Goal: Task Accomplishment & Management: Complete application form

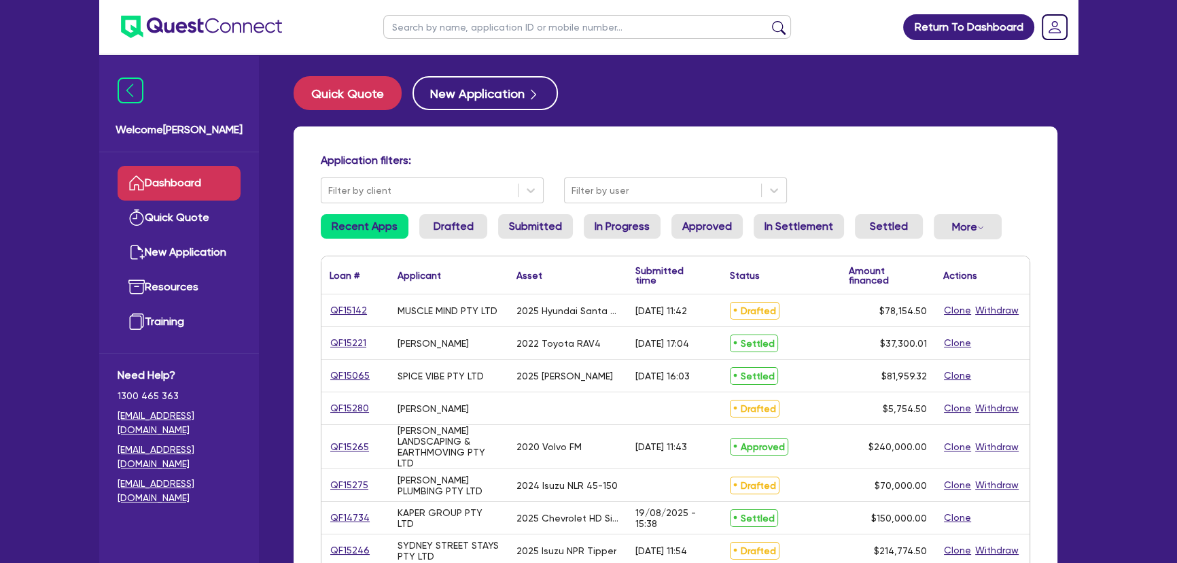
click at [529, 17] on input "text" at bounding box center [587, 27] width 408 height 24
type input "[PERSON_NAME]"
click at [780, 31] on button "submit" at bounding box center [779, 29] width 22 height 19
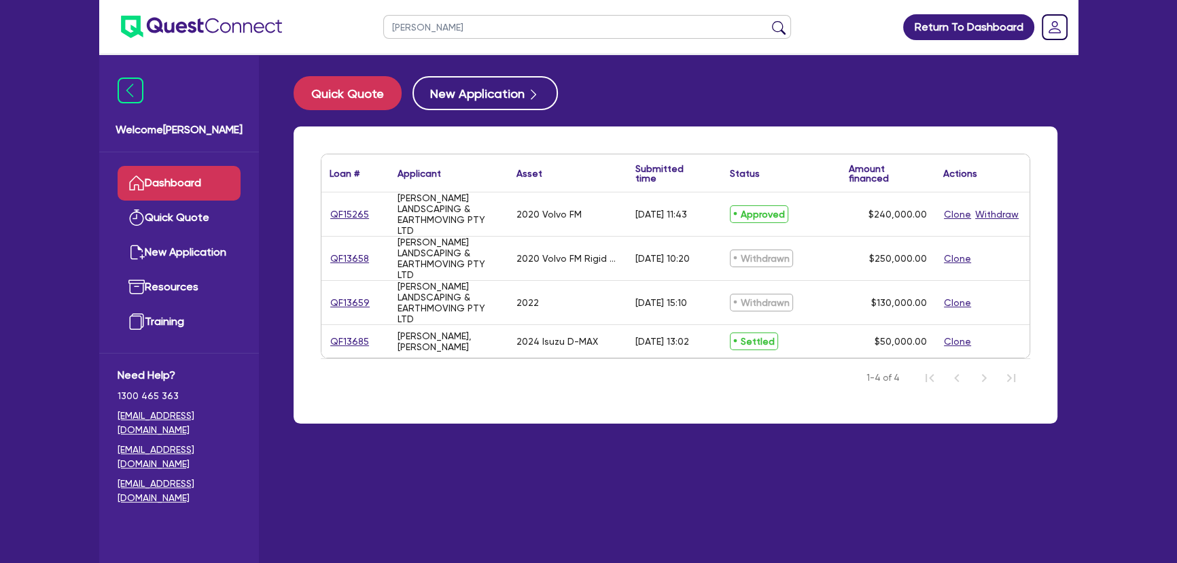
drag, startPoint x: 367, startPoint y: 218, endPoint x: 358, endPoint y: 219, distance: 9.5
click at [366, 218] on div "QF15265" at bounding box center [355, 215] width 51 height 16
click at [356, 219] on link "QF15265" at bounding box center [350, 215] width 40 height 16
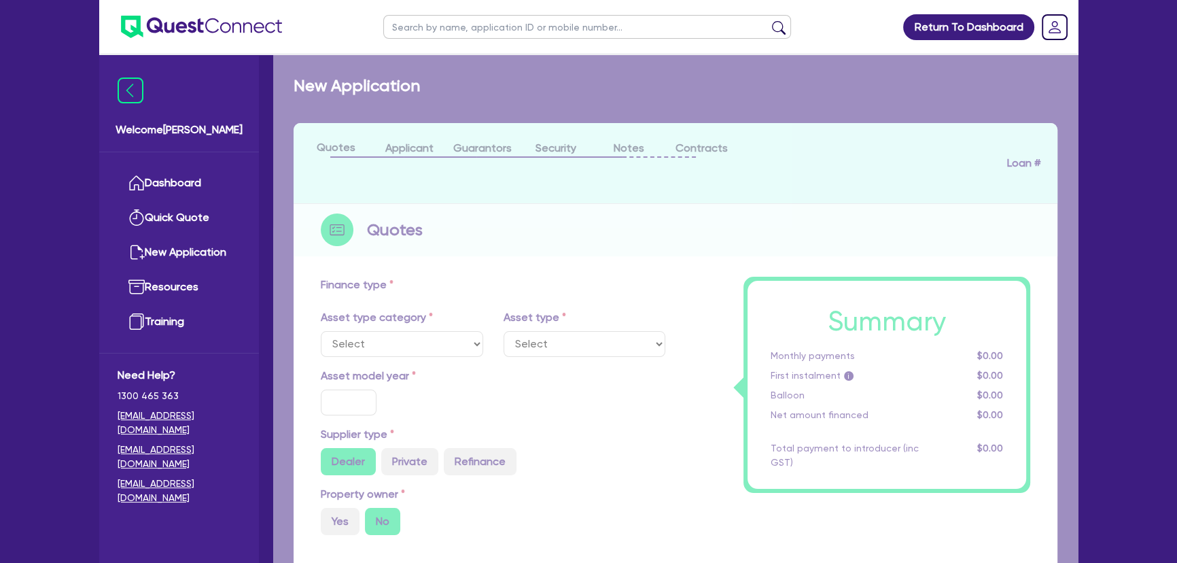
select select "PRIMARY_ASSETS"
type input "2020"
type input "269,500"
type input "29,500"
type input "30"
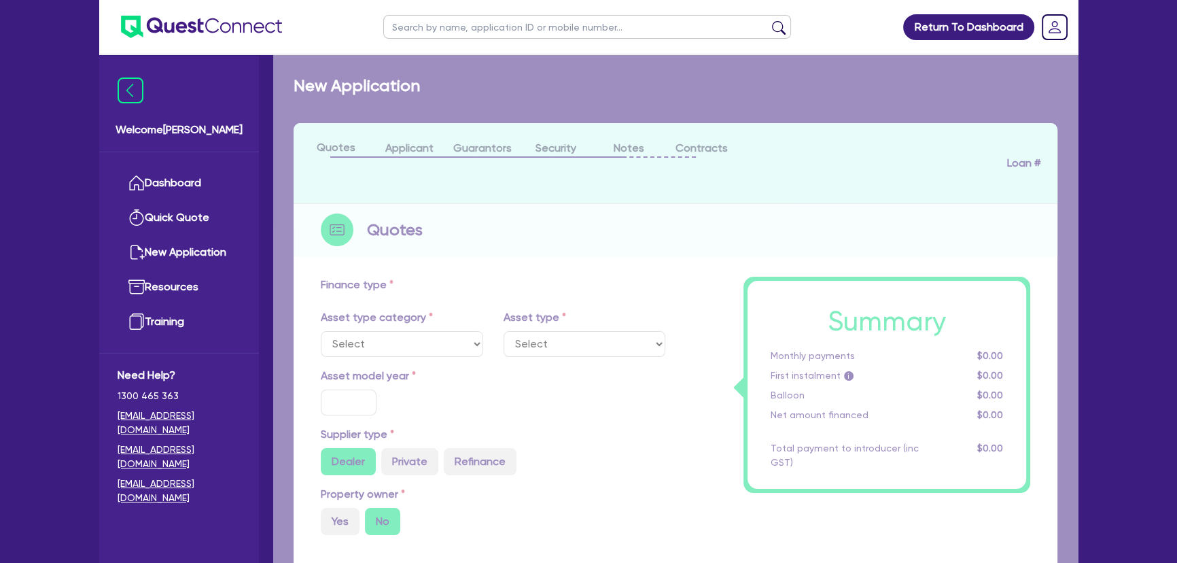
type input "80,850"
type input "4"
type input "9,600"
type input "8.59"
type input "460.91"
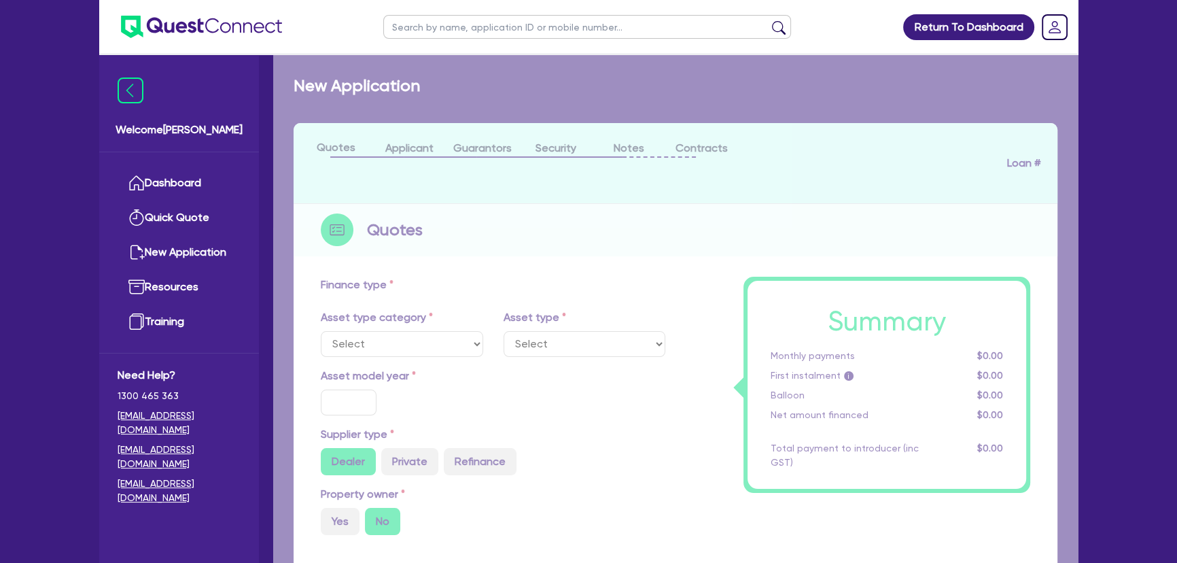
type input "100"
select select "HEAVY_TRUCKS"
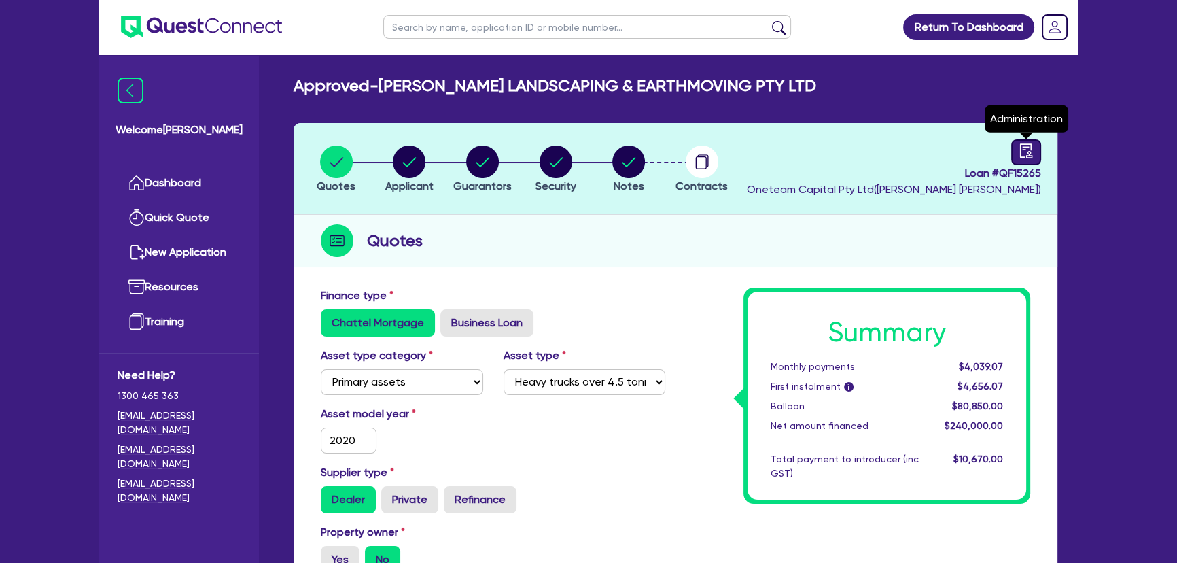
click at [1027, 148] on icon "audit" at bounding box center [1026, 150] width 15 height 15
select select "APPROVED_WAITING_FOR_MORE_INFO"
select select "Pepper"
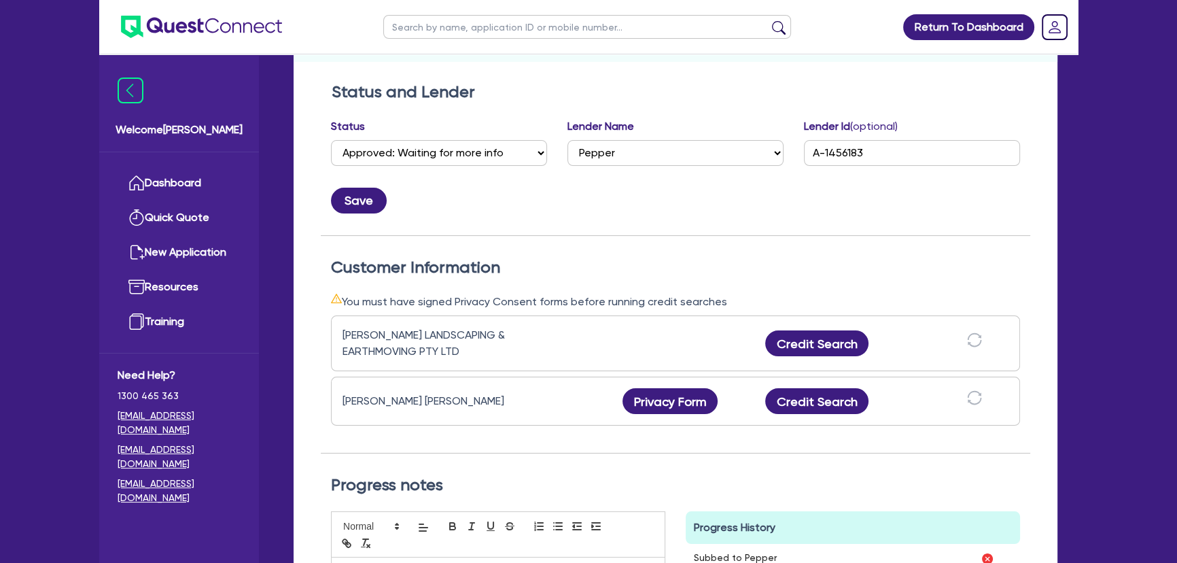
scroll to position [309, 0]
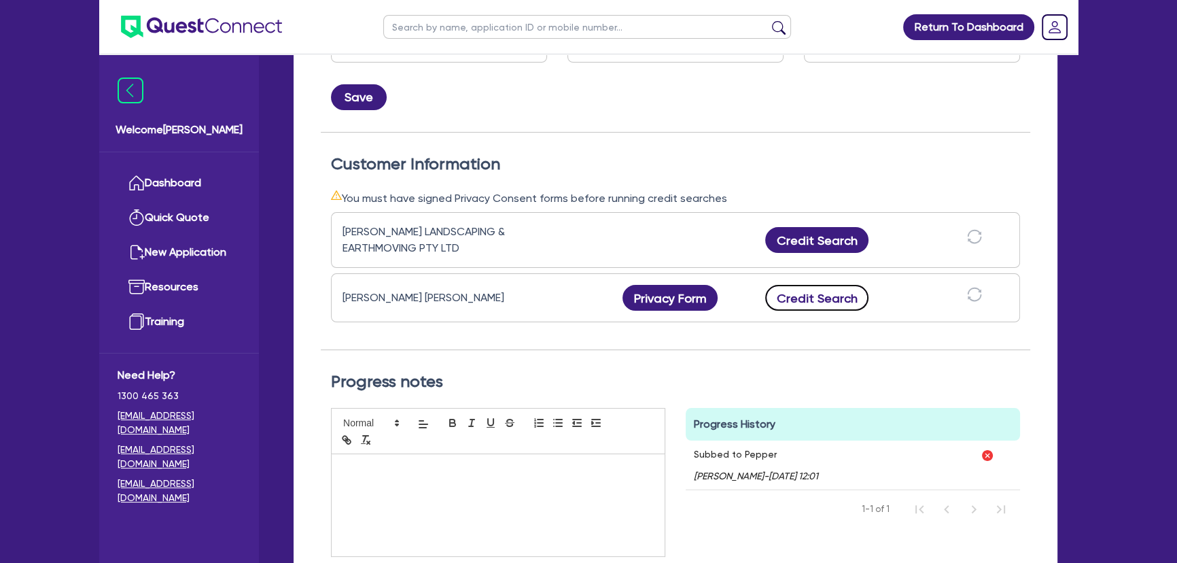
click at [815, 297] on button "Credit Search" at bounding box center [816, 298] width 103 height 26
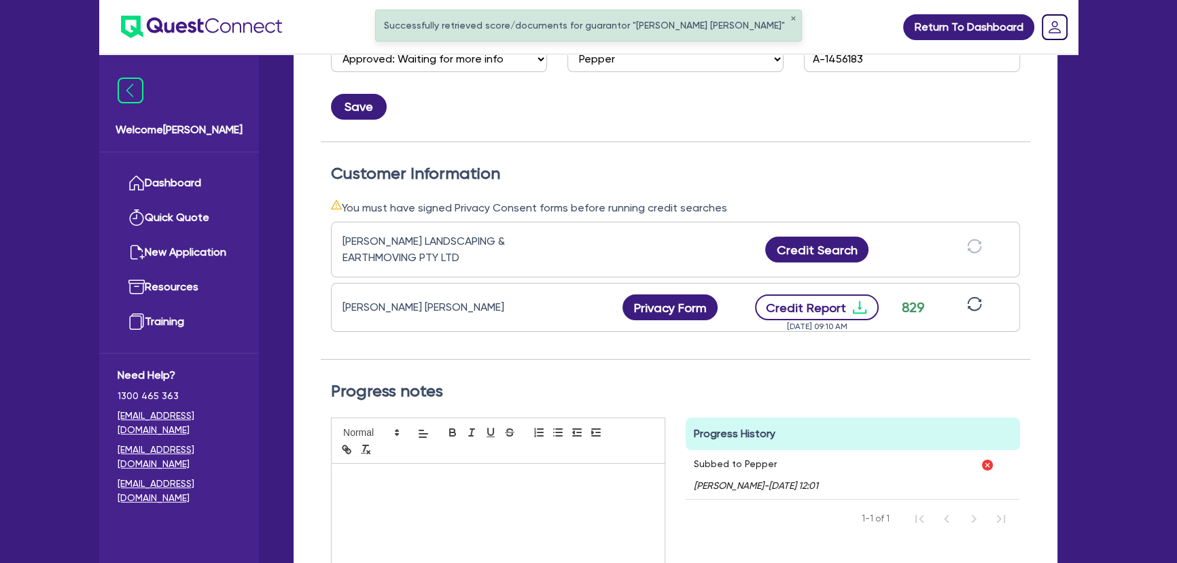
scroll to position [295, 0]
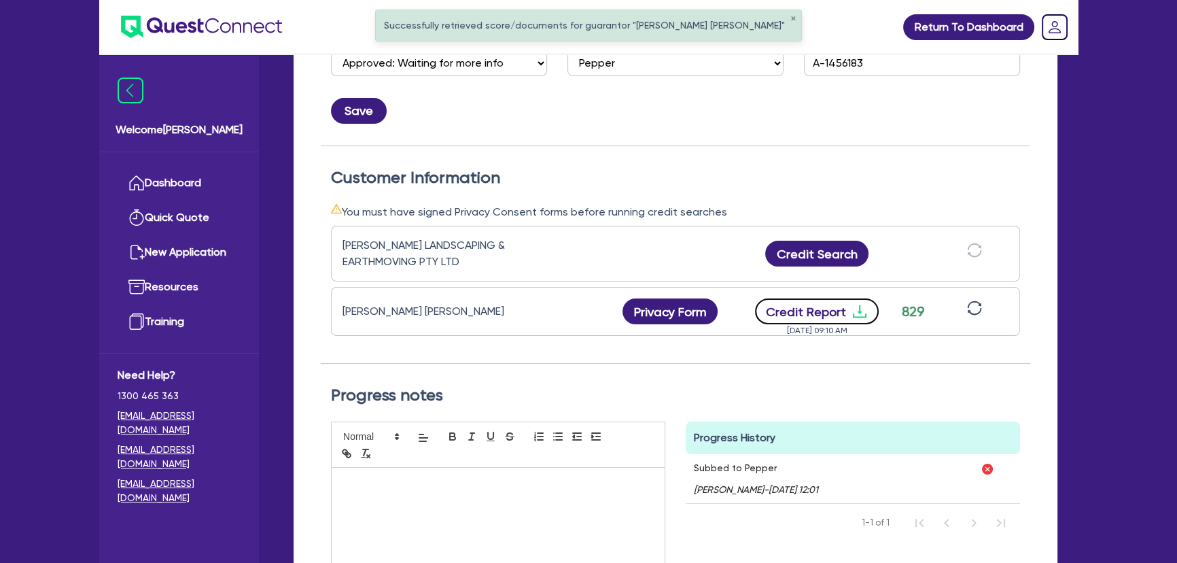
click at [861, 312] on icon "download" at bounding box center [860, 311] width 16 height 16
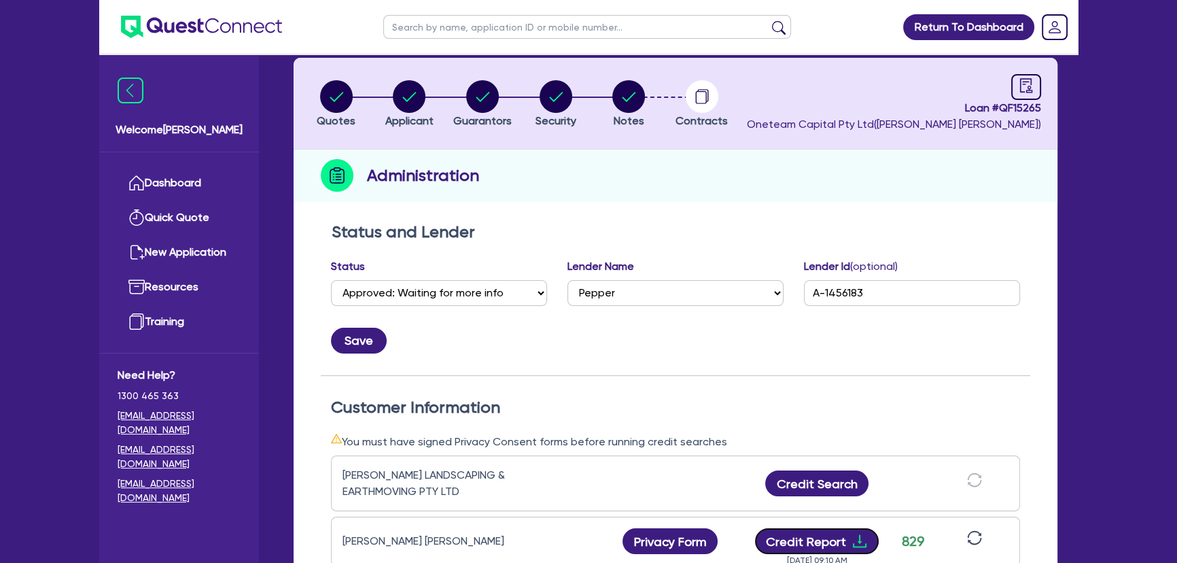
scroll to position [0, 0]
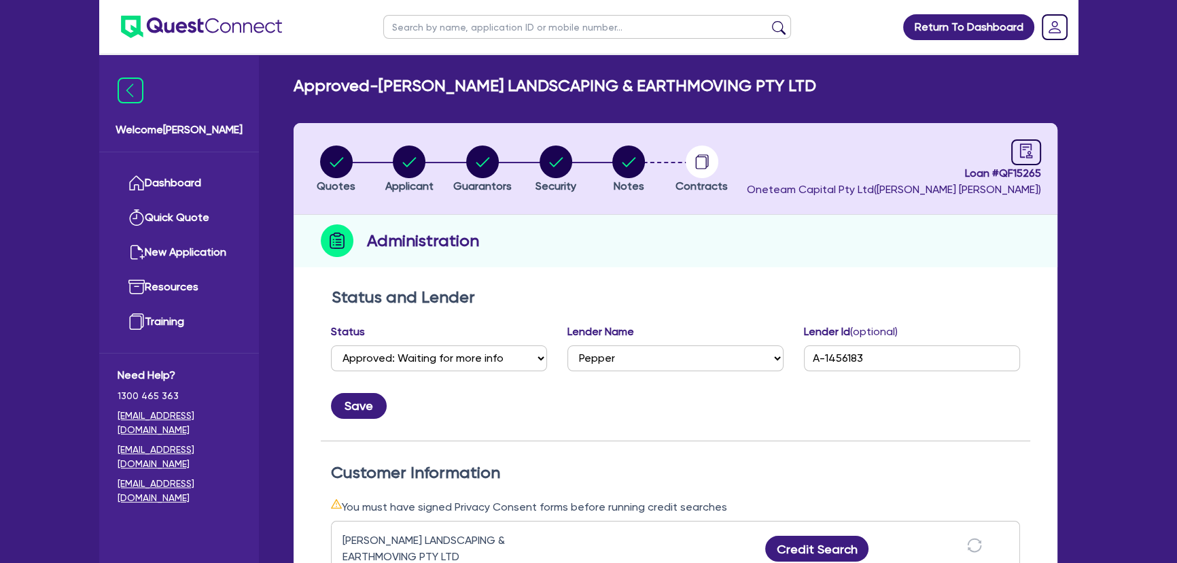
click at [666, 166] on li "Contracts" at bounding box center [702, 169] width 73 height 48
click at [686, 166] on circle "button" at bounding box center [702, 161] width 33 height 33
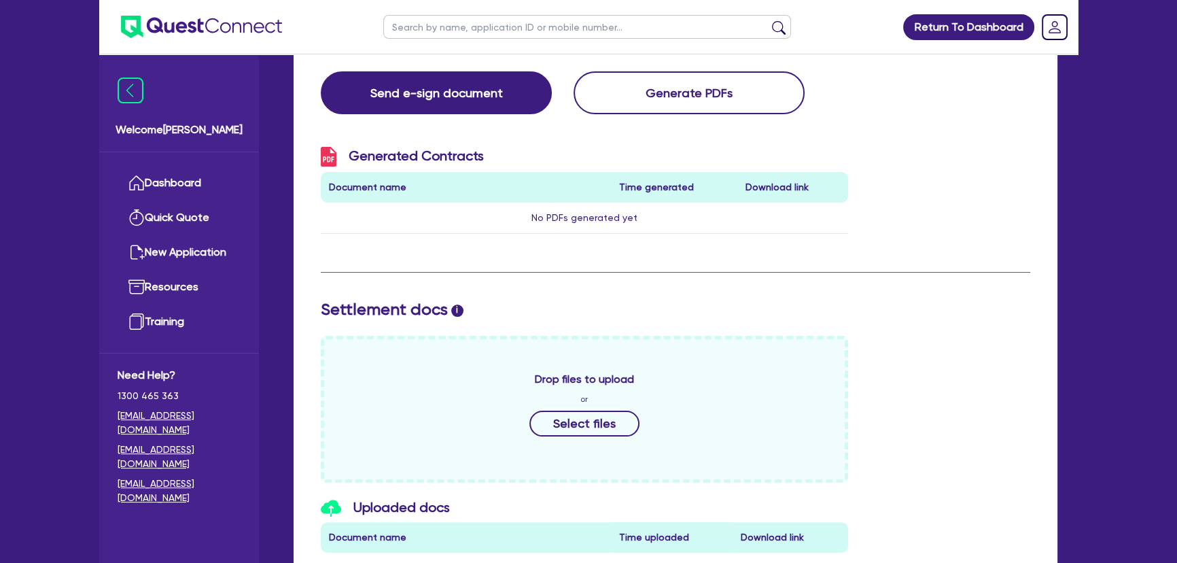
scroll to position [237, 0]
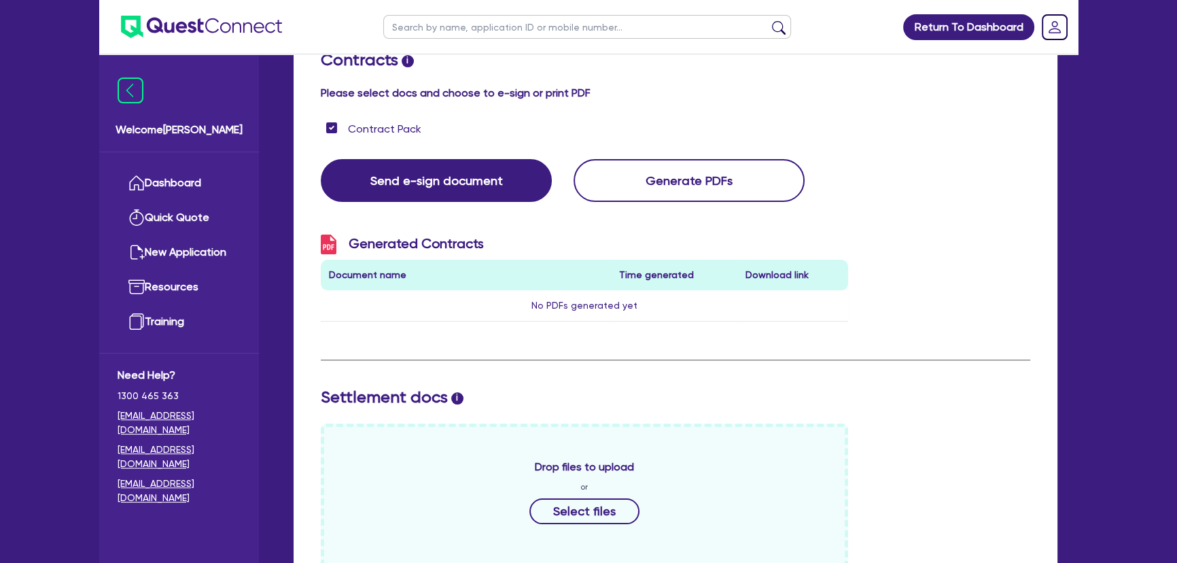
click at [168, 23] on img at bounding box center [201, 27] width 161 height 22
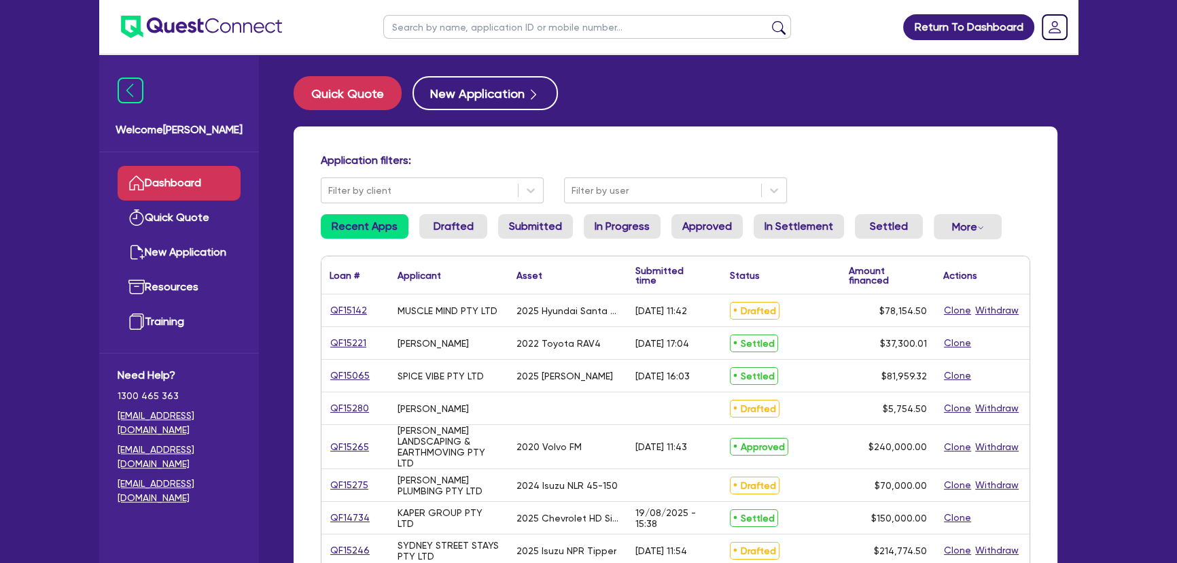
click at [564, 22] on input "text" at bounding box center [587, 27] width 408 height 24
click at [768, 20] on button "submit" at bounding box center [779, 29] width 22 height 19
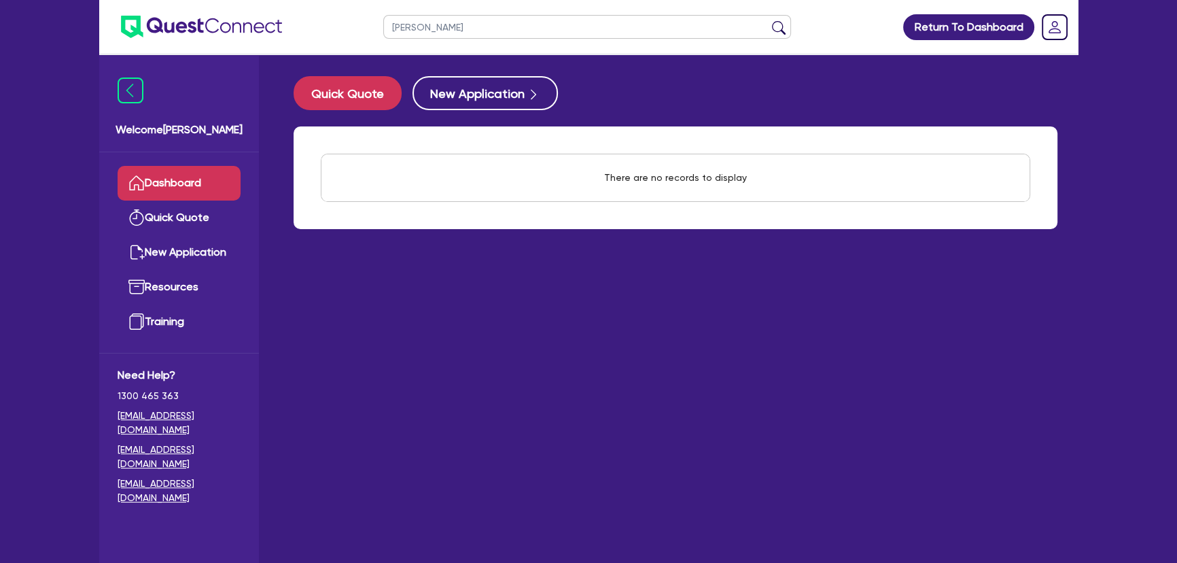
drag, startPoint x: 543, startPoint y: 27, endPoint x: 415, endPoint y: 28, distance: 128.5
click at [415, 28] on input "Ty Cashin" at bounding box center [587, 27] width 408 height 24
drag, startPoint x: 405, startPoint y: 29, endPoint x: 345, endPoint y: 37, distance: 60.4
click at [345, 37] on header "Ty Cashin Return To Dashboard Edit Profile Logout" at bounding box center [588, 27] width 979 height 54
type input "Cashin"
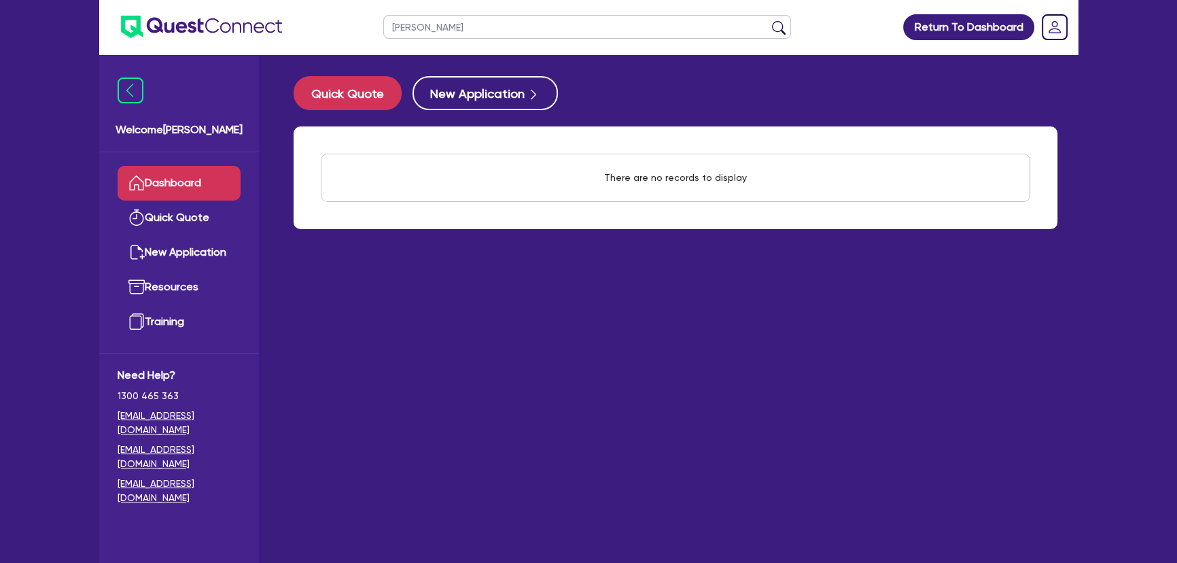
click at [768, 20] on button "submit" at bounding box center [779, 29] width 22 height 19
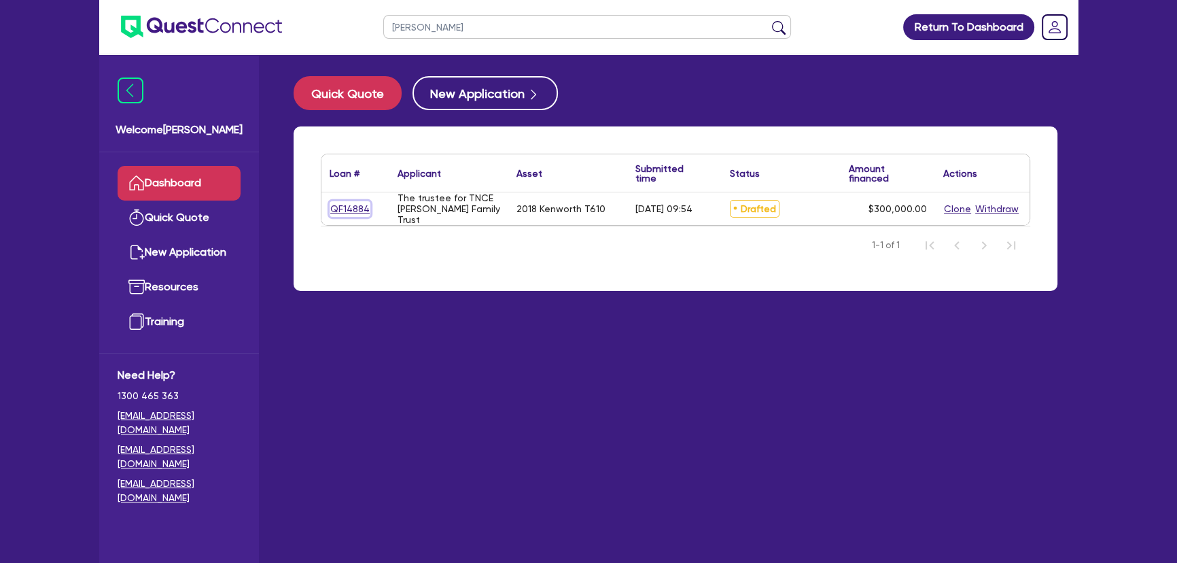
click at [365, 211] on link "QF14884" at bounding box center [350, 209] width 41 height 16
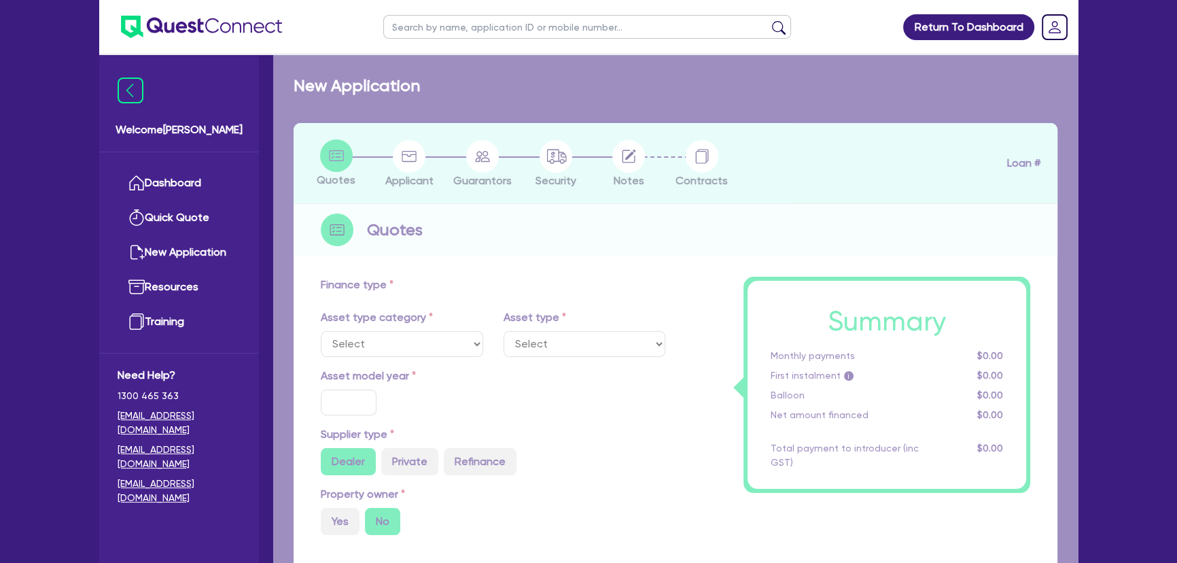
select select "PRIMARY_ASSETS"
type input "2018"
radio input "true"
type input "300,000"
type input "2"
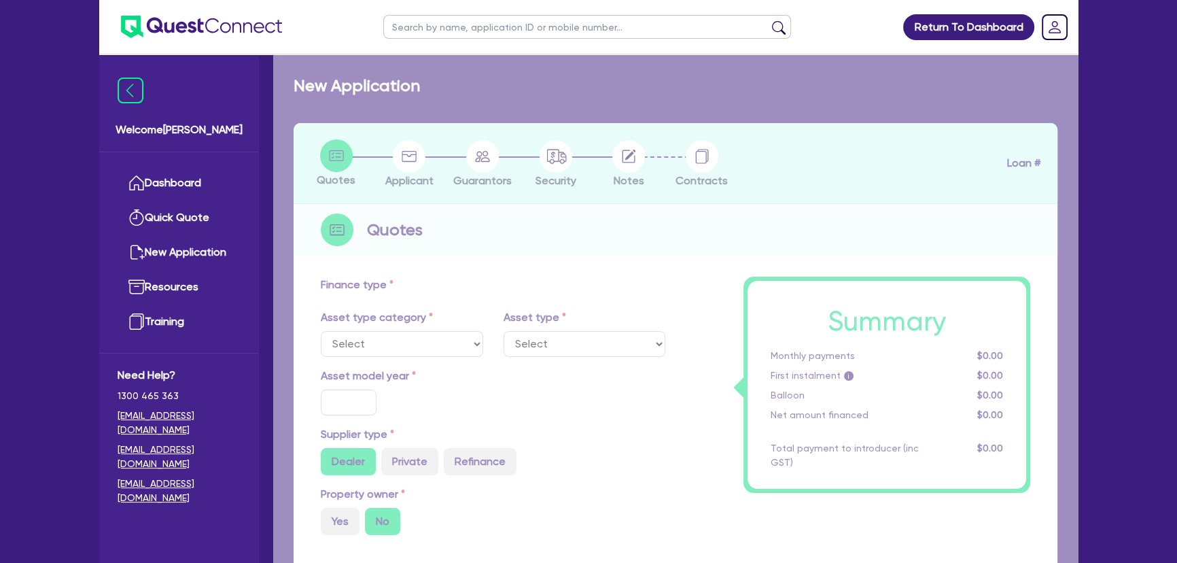
type input "6,000"
type input "7"
type input "454.55"
type input "227.27"
select select "HEAVY_TRUCKS"
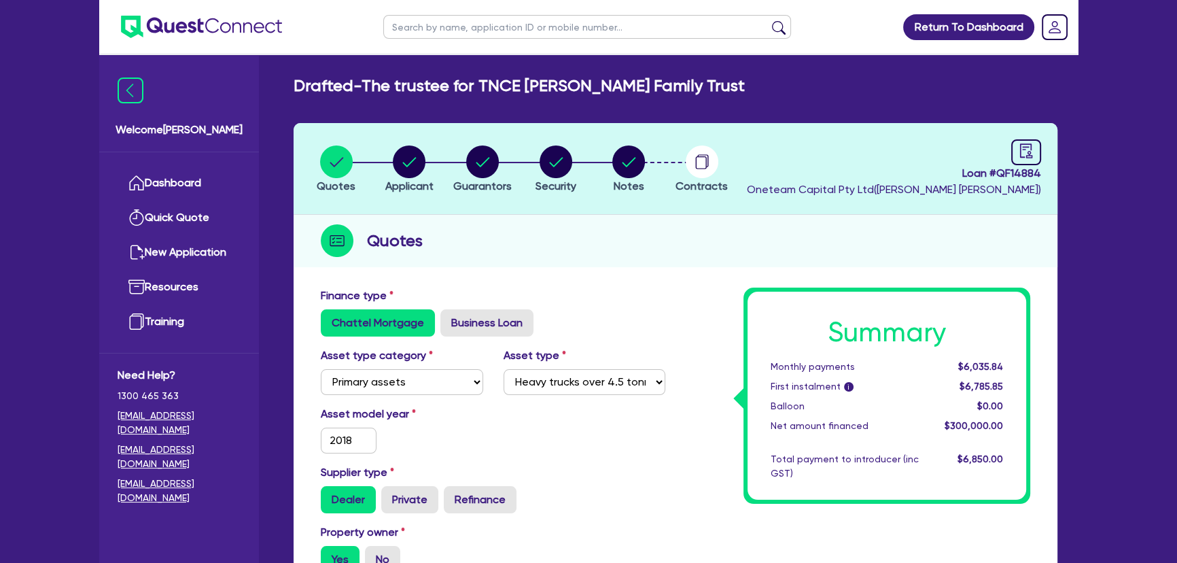
click at [644, 199] on header "Quotes Applicant Guarantors Security Notes Contracts Loan # QF14884 Oneteam Cap…" at bounding box center [676, 169] width 764 height 92
click at [634, 175] on circle "button" at bounding box center [629, 161] width 33 height 33
select select "Other"
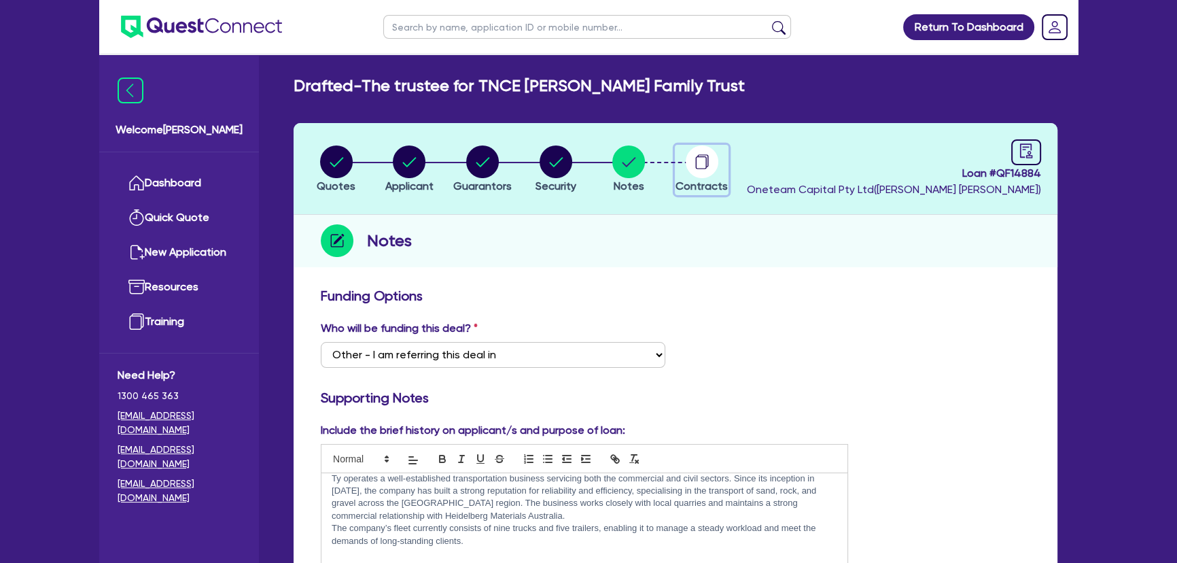
click at [715, 162] on circle "button" at bounding box center [702, 161] width 33 height 33
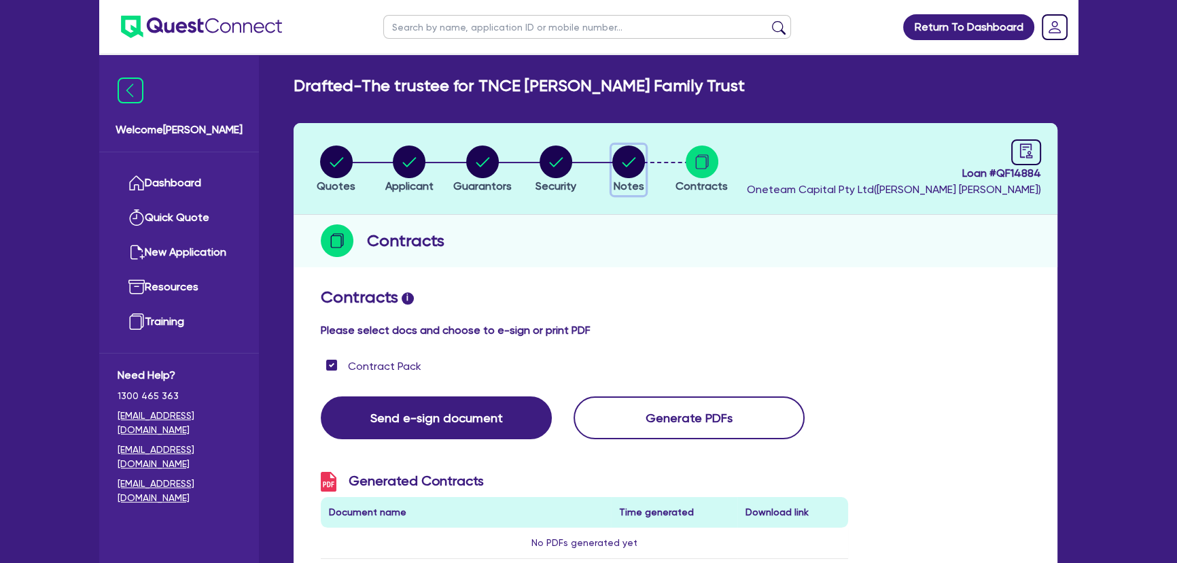
drag, startPoint x: 617, startPoint y: 179, endPoint x: 626, endPoint y: 211, distance: 33.2
click at [619, 179] on span "Notes" at bounding box center [629, 185] width 31 height 13
select select "Other"
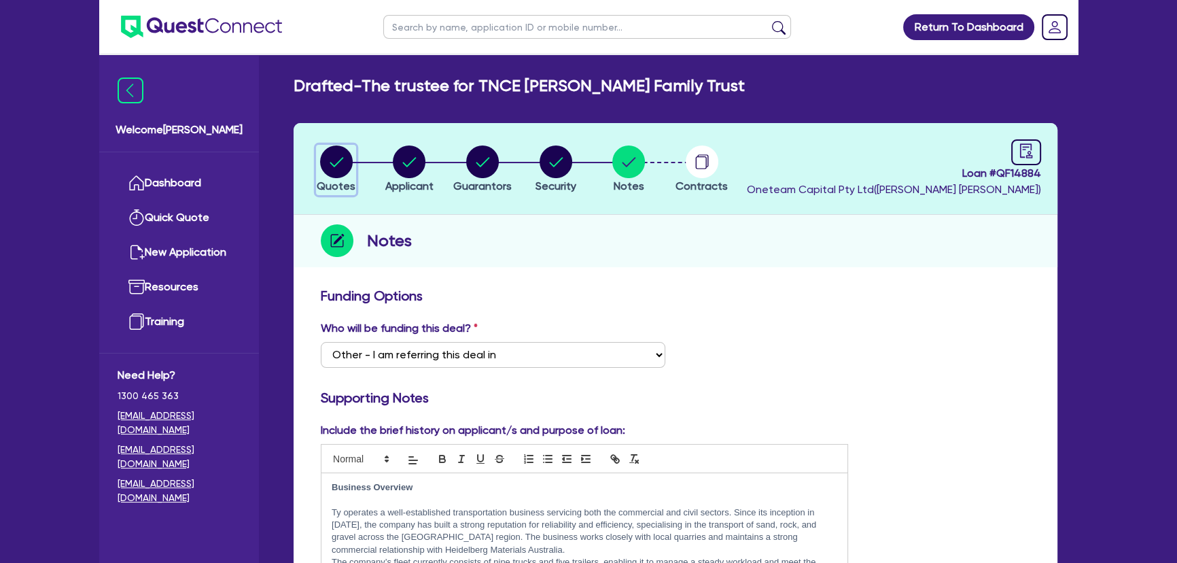
click at [326, 160] on circle "button" at bounding box center [336, 161] width 33 height 33
select select "PRIMARY_ASSETS"
select select "HEAVY_TRUCKS"
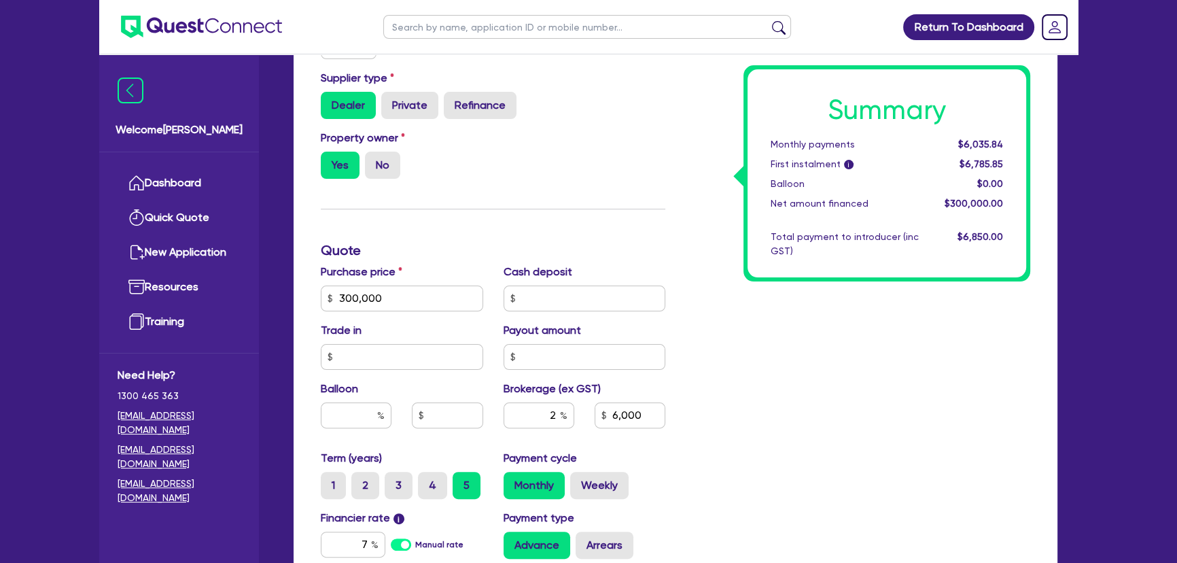
scroll to position [494, 0]
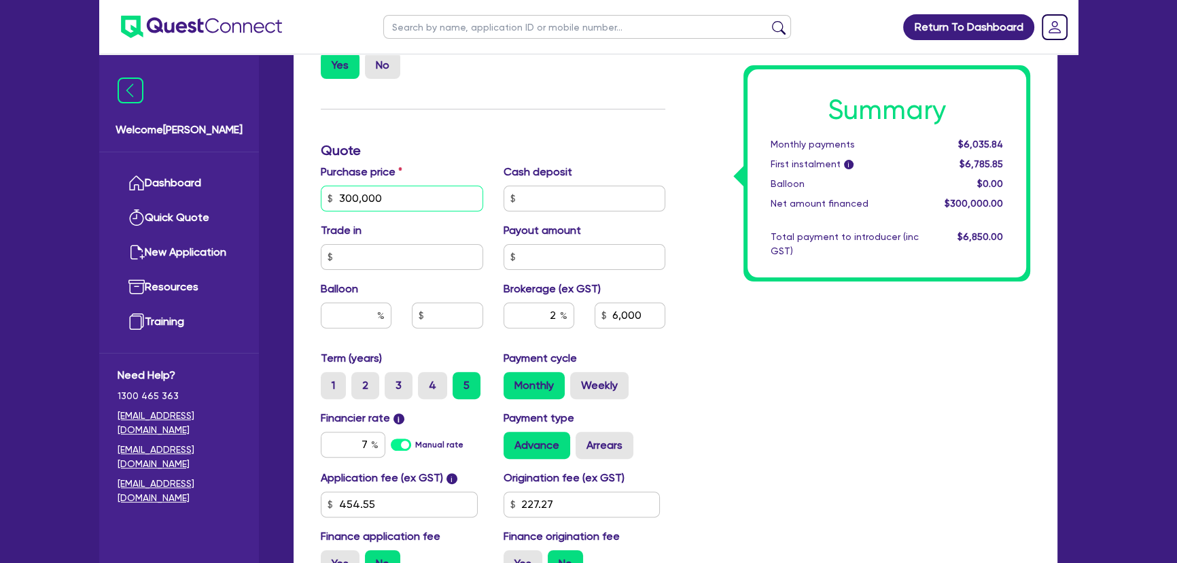
click at [404, 187] on input "300,000" at bounding box center [402, 199] width 162 height 26
type input "308,000"
click at [714, 332] on div "Summary Monthly payments Calculating... First instalment i Calculating... Ballo…" at bounding box center [858, 190] width 365 height 795
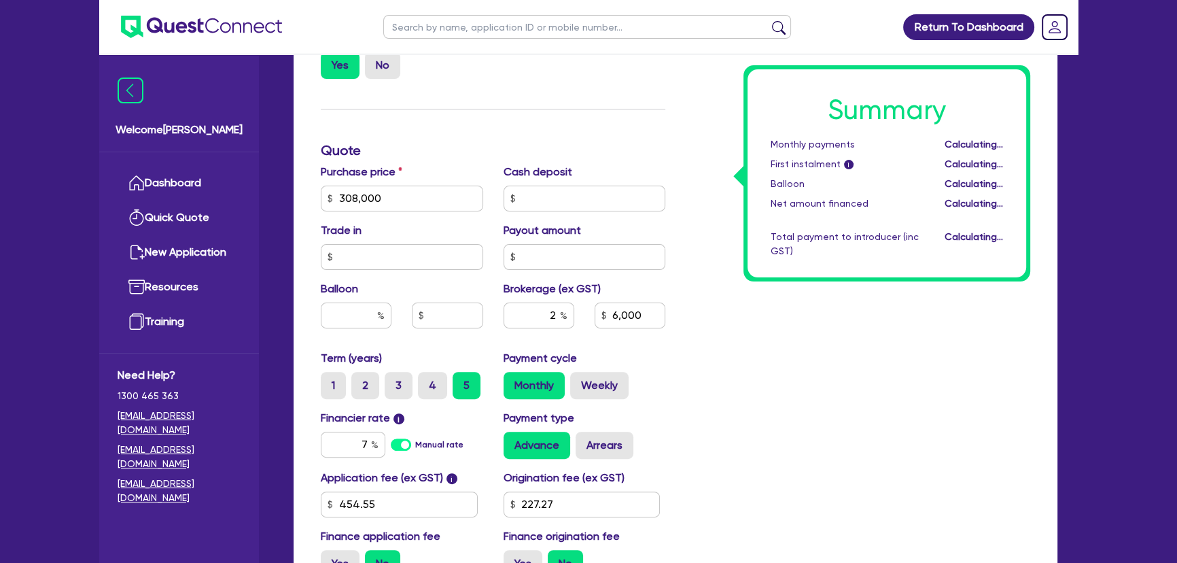
type input "6,160"
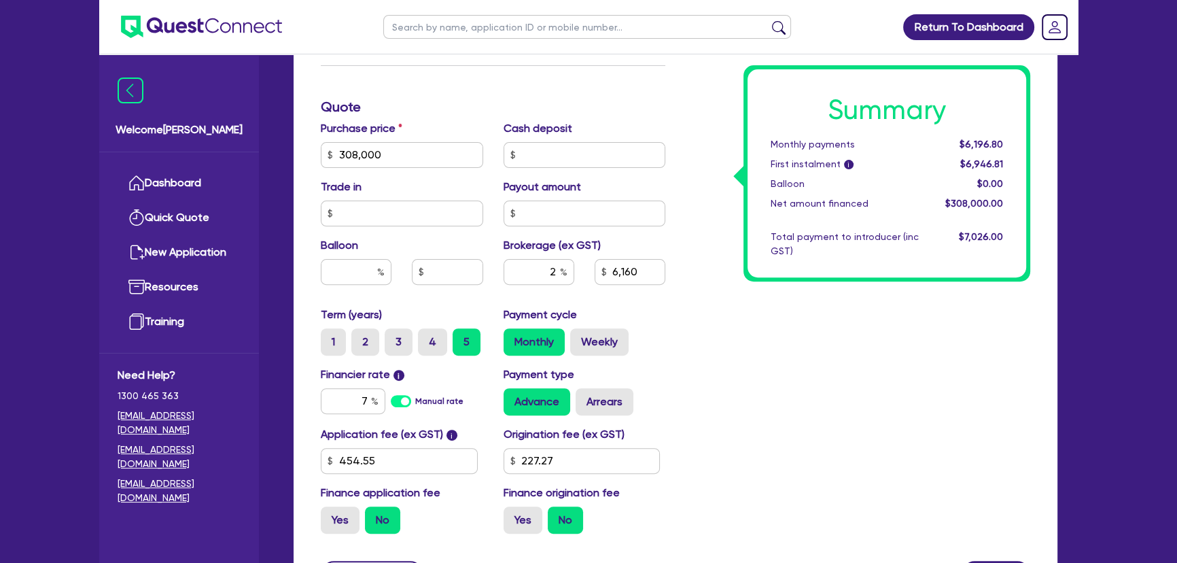
scroll to position [556, 0]
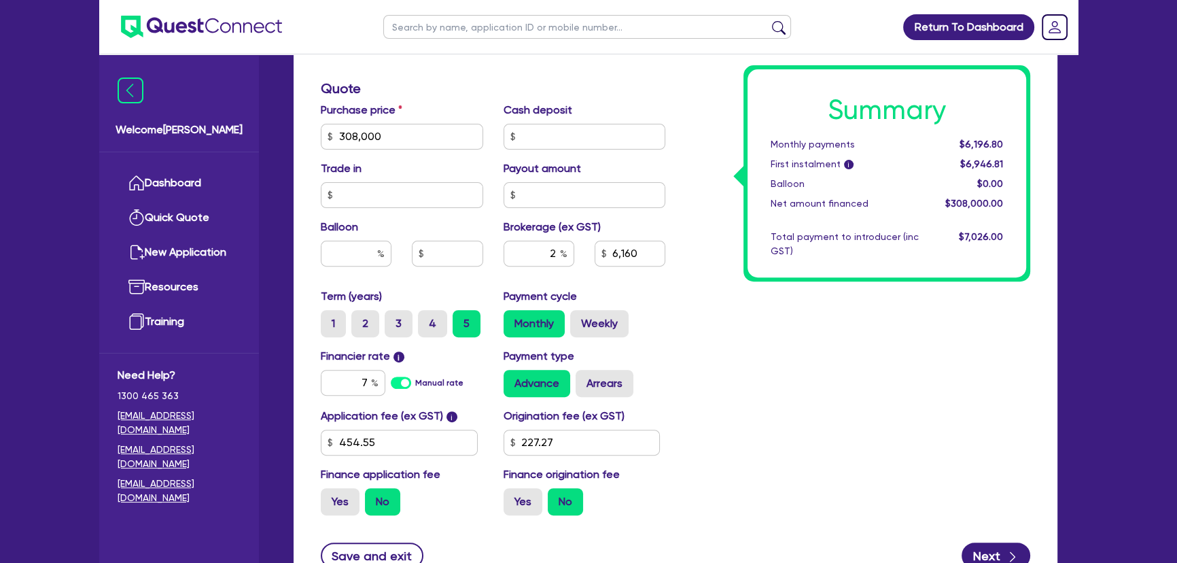
click at [802, 357] on div "Summary Monthly payments $6,196.80 First instalment i $6,946.81 Balloon $0.00 N…" at bounding box center [858, 128] width 365 height 795
click at [372, 391] on input "7" at bounding box center [353, 383] width 65 height 26
click at [371, 390] on input "7" at bounding box center [353, 383] width 65 height 26
type input "6.3"
type input "6,160"
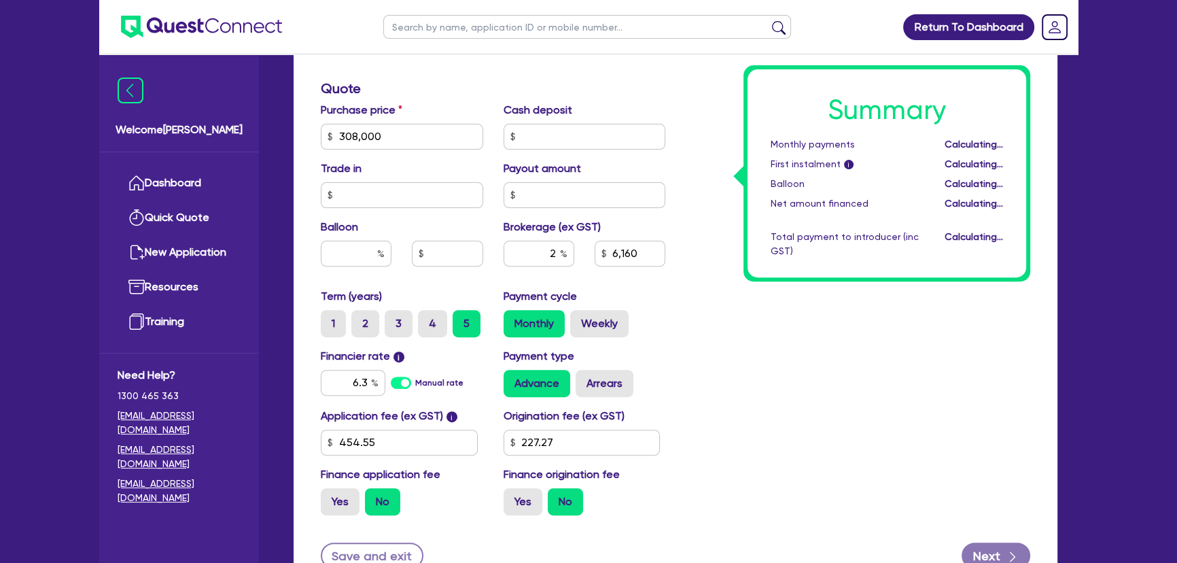
click at [965, 347] on div "Summary Monthly payments Calculating... First instalment i Calculating... Ballo…" at bounding box center [858, 128] width 365 height 795
click at [371, 390] on input "6.3" at bounding box center [353, 383] width 65 height 26
type input "6.2"
click at [773, 370] on div "Summary Monthly payments Calculating... First instalment i Calculating... Ballo…" at bounding box center [858, 128] width 365 height 795
click at [435, 443] on input "454.55" at bounding box center [399, 443] width 157 height 26
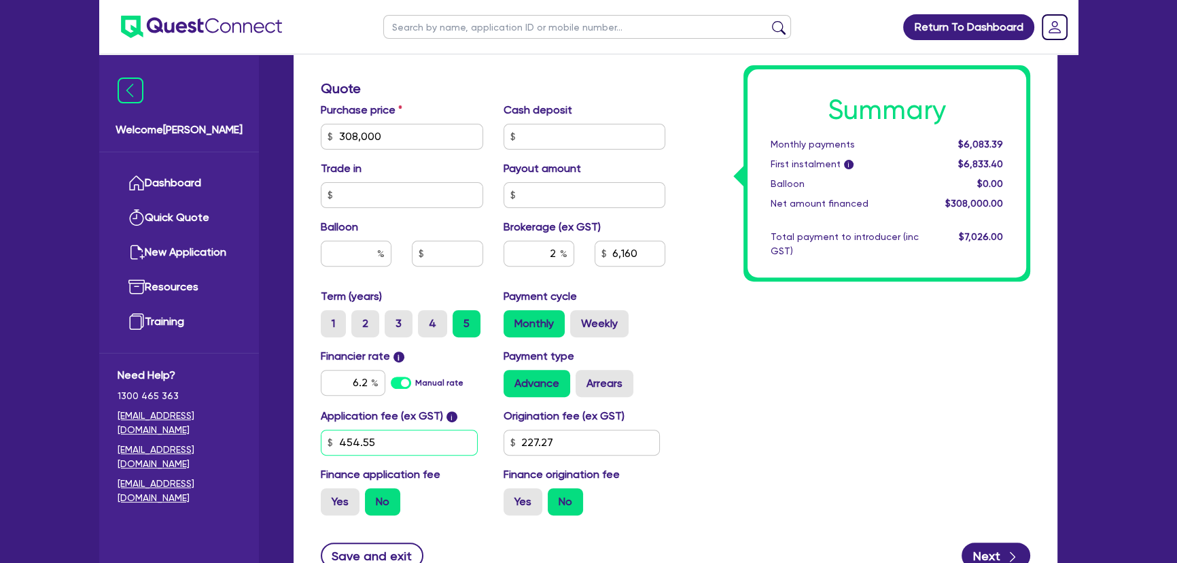
click at [435, 443] on input "454.55" at bounding box center [399, 443] width 157 height 26
click at [580, 443] on input "227.27" at bounding box center [582, 443] width 157 height 26
type input "6,160"
type input "1"
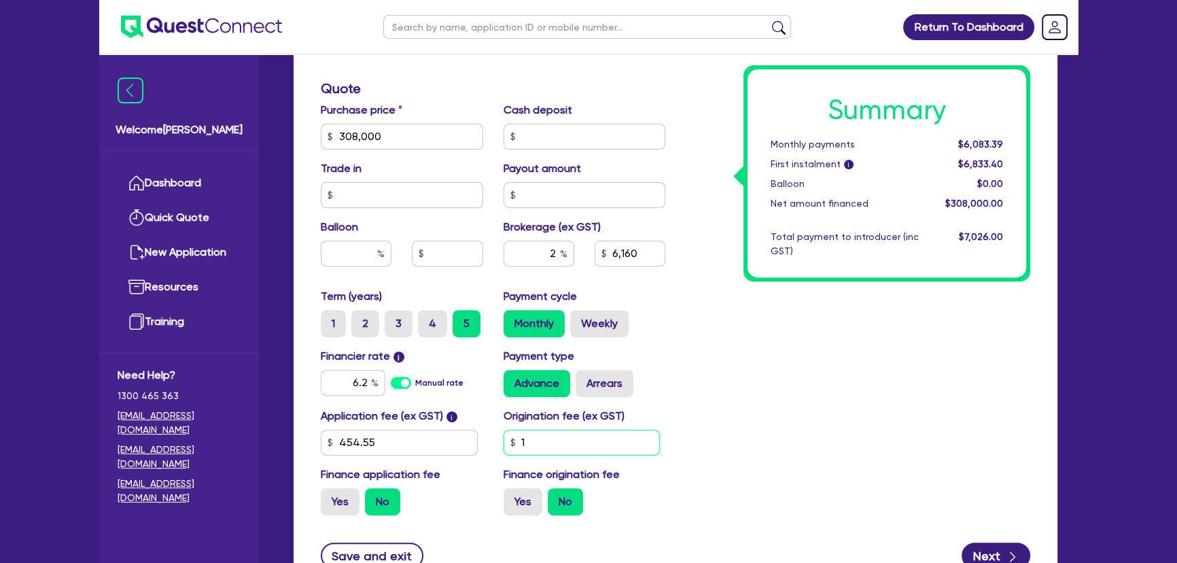
type input "6,160"
type input "100"
type input "6,160"
click at [409, 430] on input "454.55" at bounding box center [399, 443] width 157 height 26
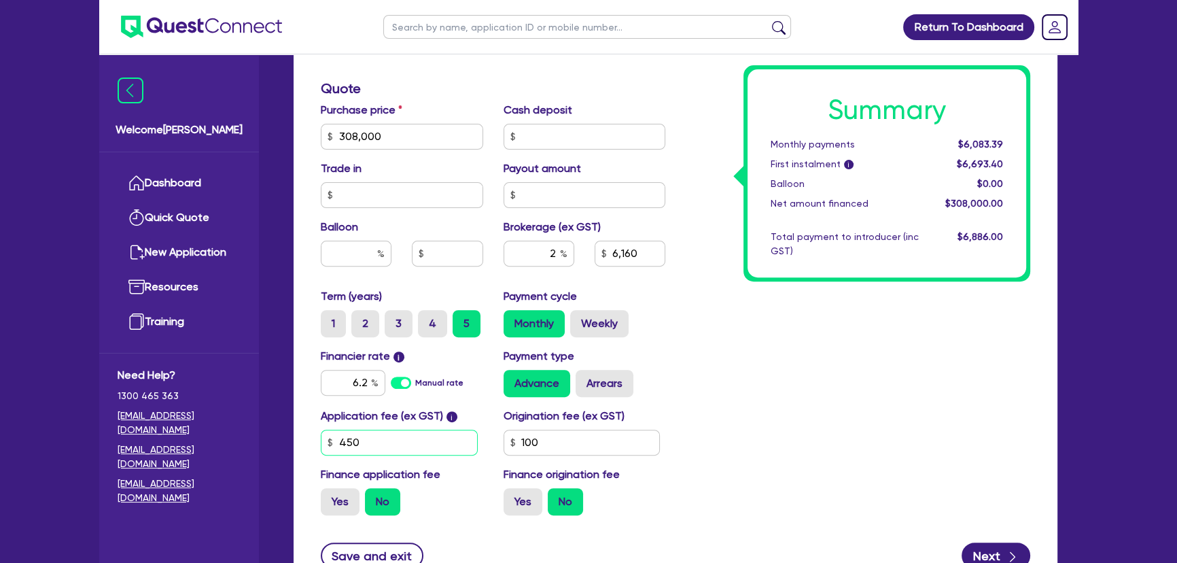
type input "450"
click at [913, 421] on div "Summary Monthly payments Calculating... First instalment i Calculating... Ballo…" at bounding box center [858, 128] width 365 height 795
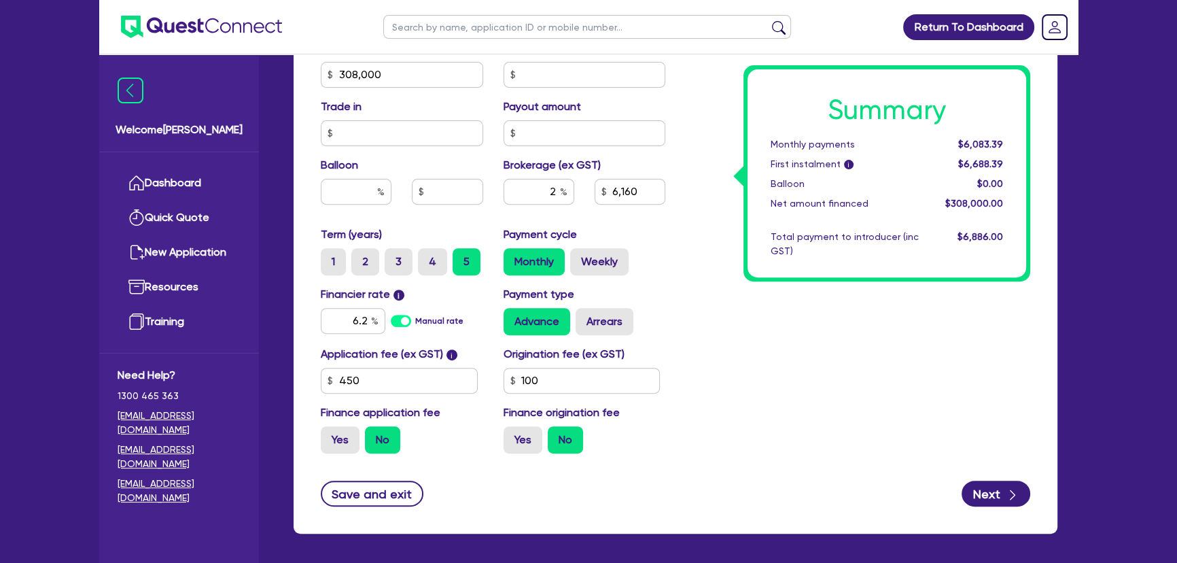
scroll to position [670, 0]
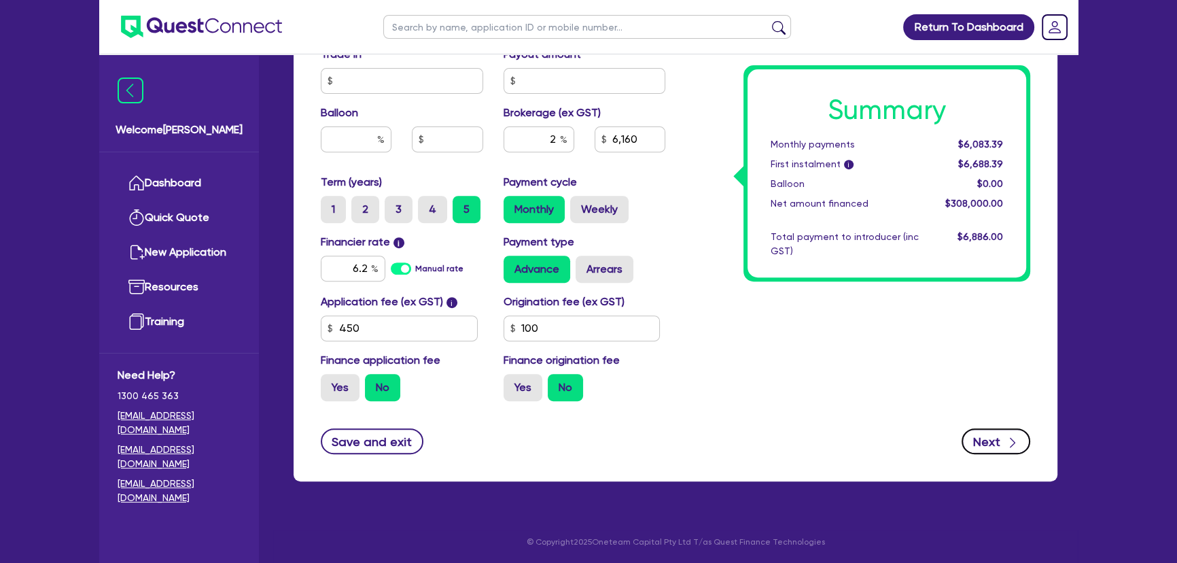
click at [1001, 438] on button "Next" at bounding box center [996, 441] width 69 height 26
type input "6,160"
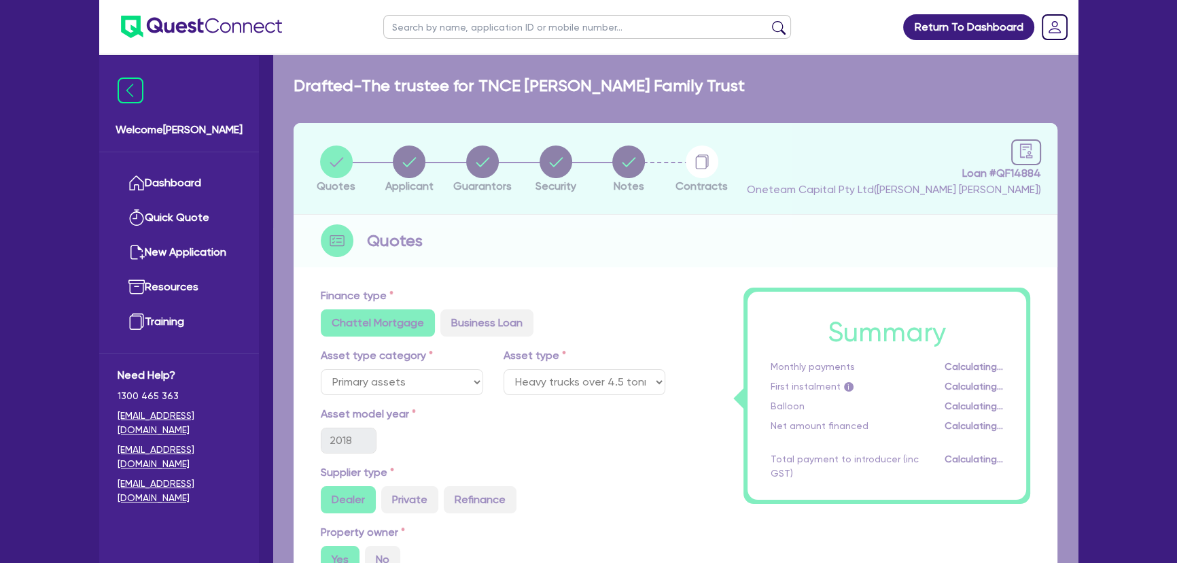
select select "TRUST"
select select "COMPANY"
select select "TRANSPORT_WAREHOUSING"
select select "PASSENGERS_FREIGHT_TRANSPORT"
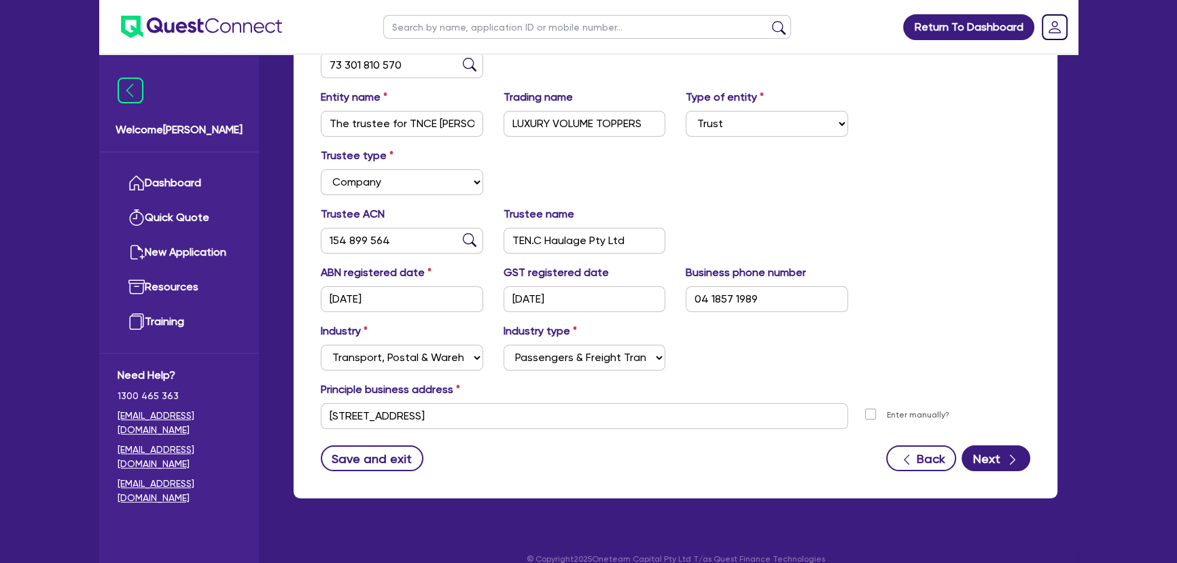
scroll to position [274, 0]
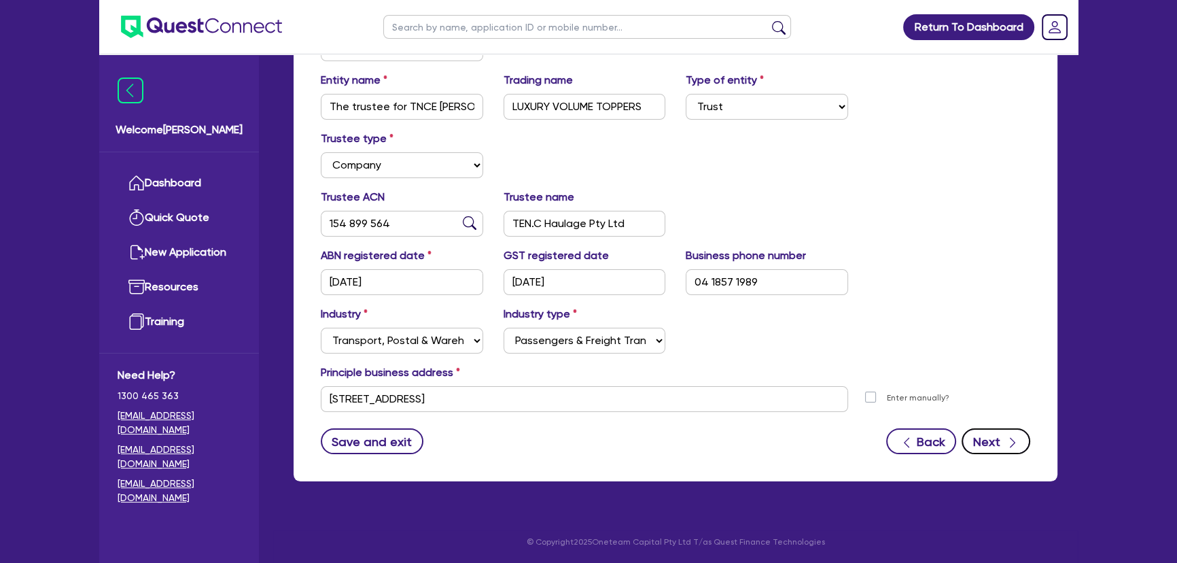
click at [1013, 442] on icon "button" at bounding box center [1012, 443] width 5 height 10
select select "MR"
select select "VIC"
select select "MARRIED"
select select "PROPERTY"
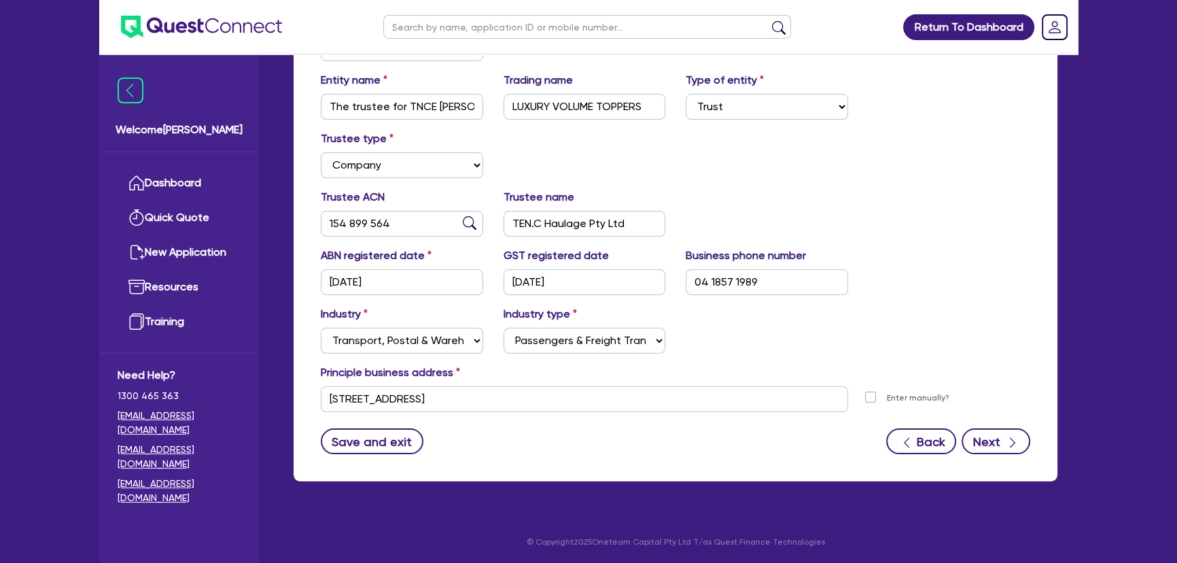
select select "INVESTMENT_PROPERTY"
select select "TRUCK"
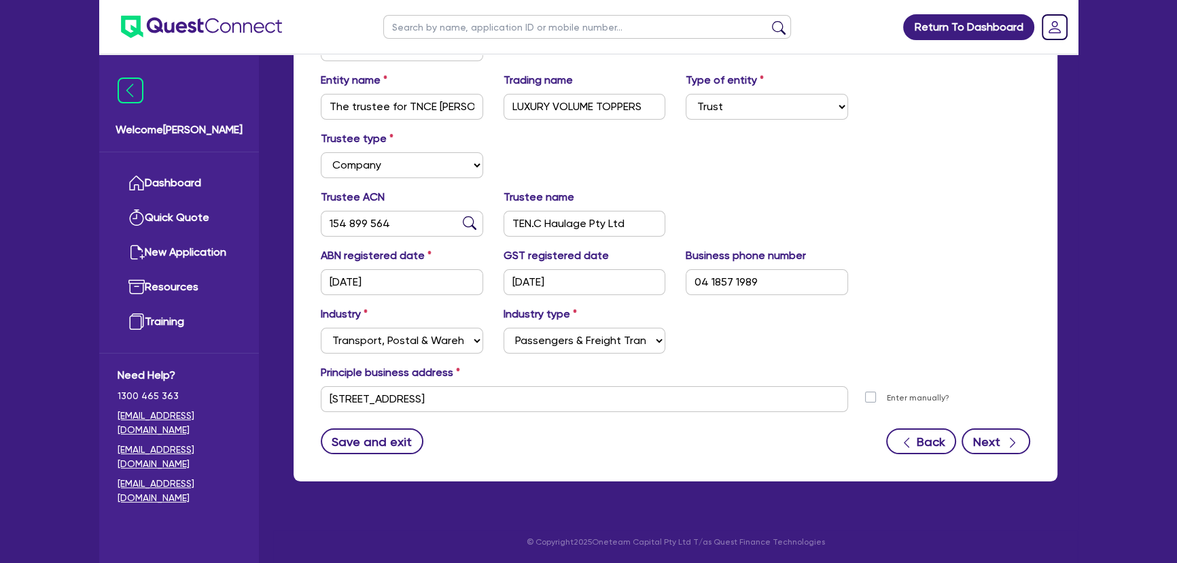
select select "TRUCK"
select select "TRAILER"
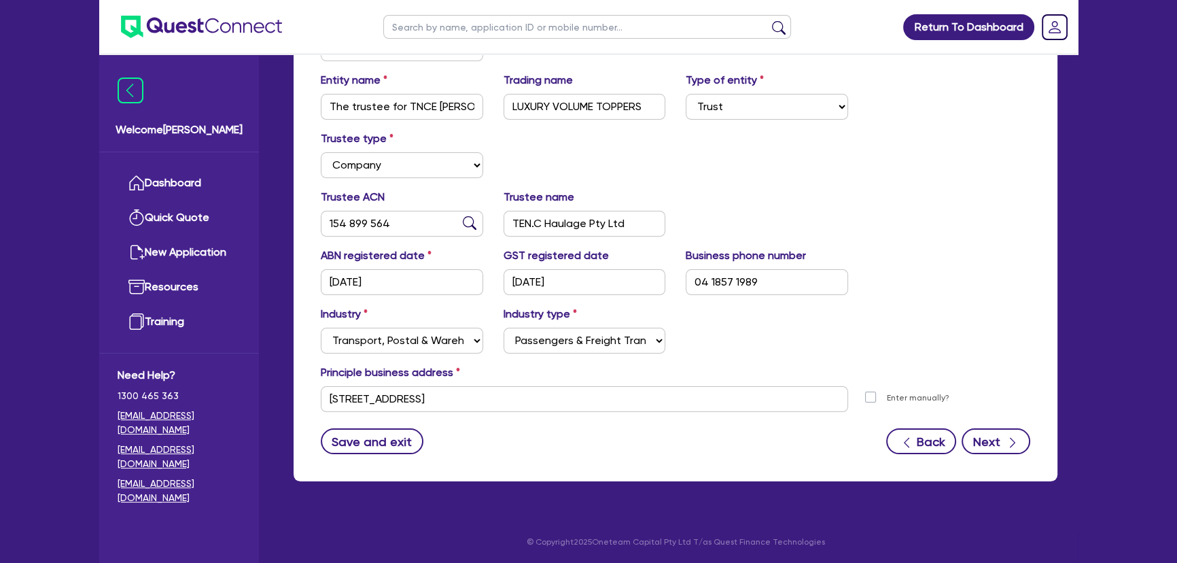
select select "TRAILER"
select select "MORTGAGE"
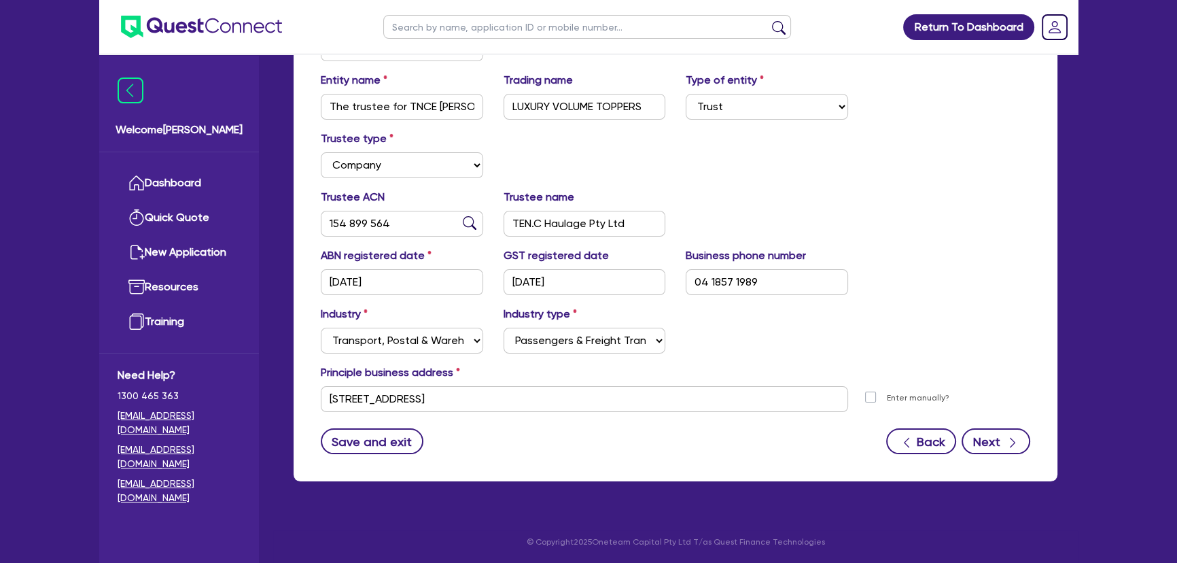
select select "INVESTMENT_PROPERTY_LOAN"
select select "TRUCK_LOAN"
select select "TRAILER_LOAN"
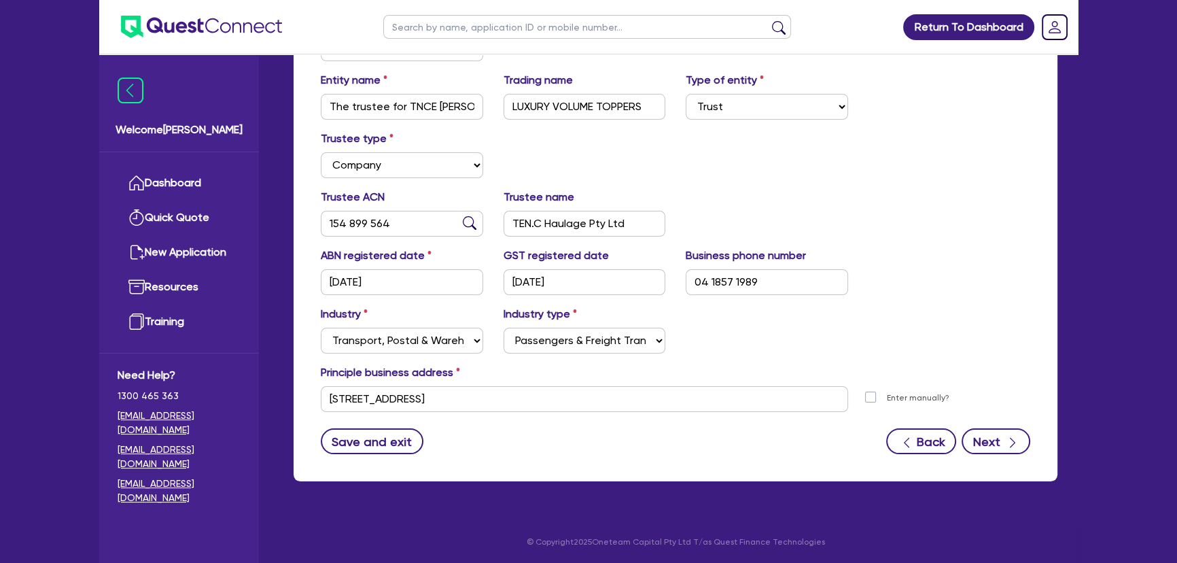
select select "TRUCK_LOAN"
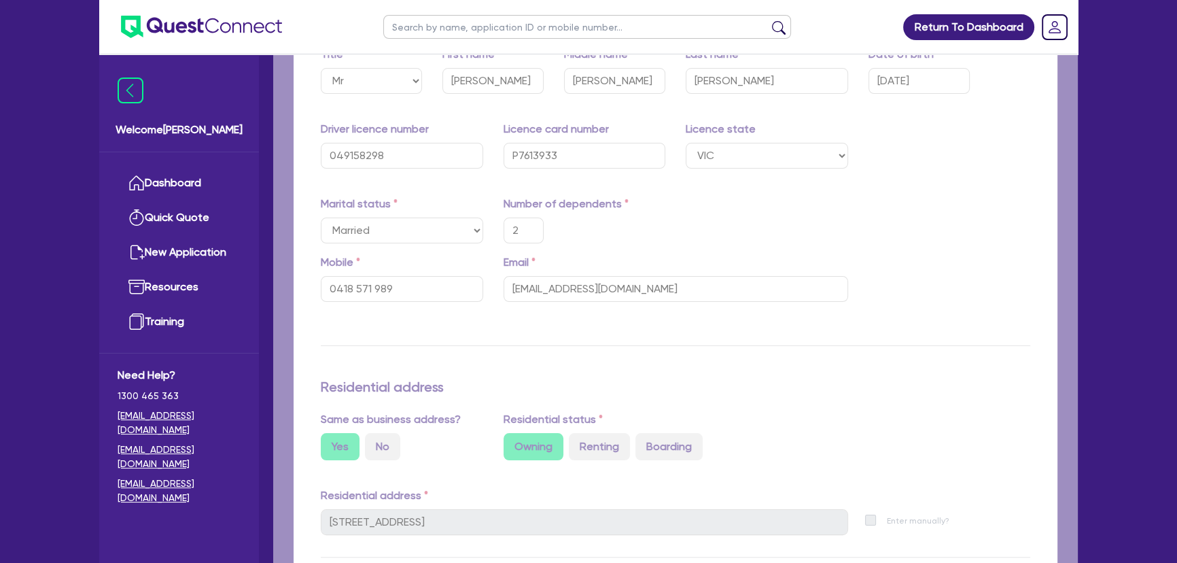
type input "2"
type input "0418 571 989"
type input "2,500,000"
type input "800,000"
type input "850,000"
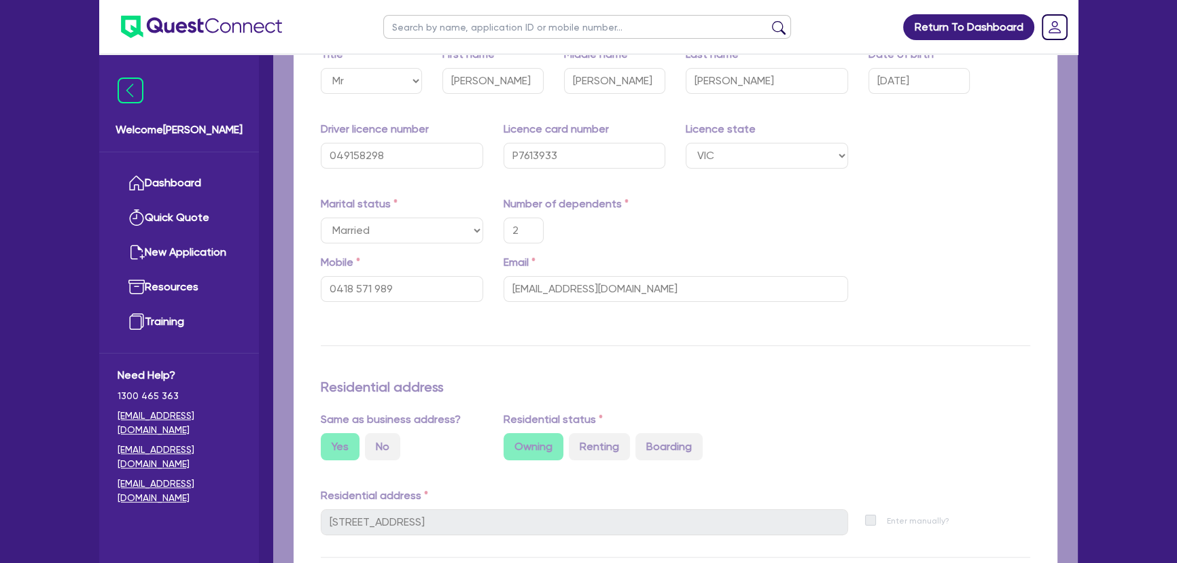
type input "700,000"
type input "200,000"
type input "150,000"
type input "95,000"
type input "125,000"
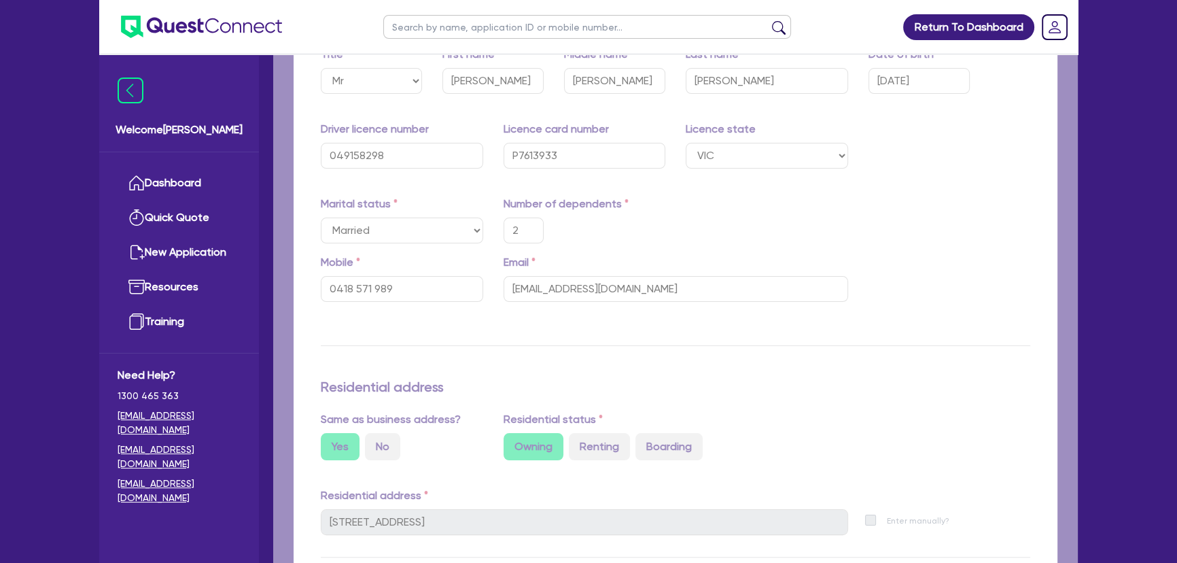
type input "220,000"
type input "130,000"
type input "50,000"
type input "45,000"
type input "95,000"
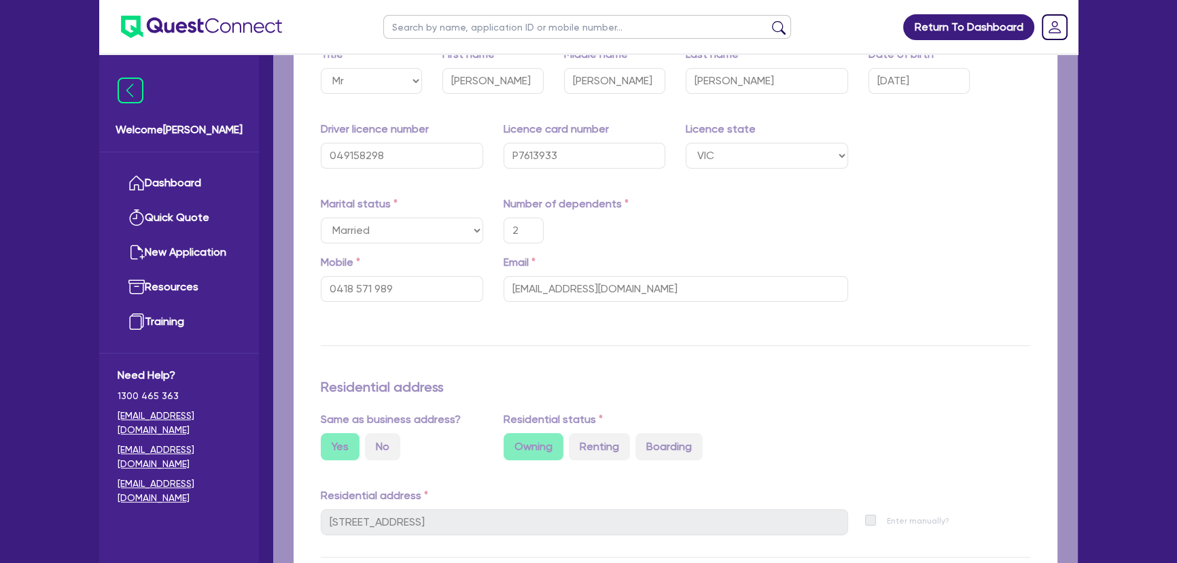
type input "120,000"
type input "85,000"
type input "100,000"
type input "3,000"
type input "300,000"
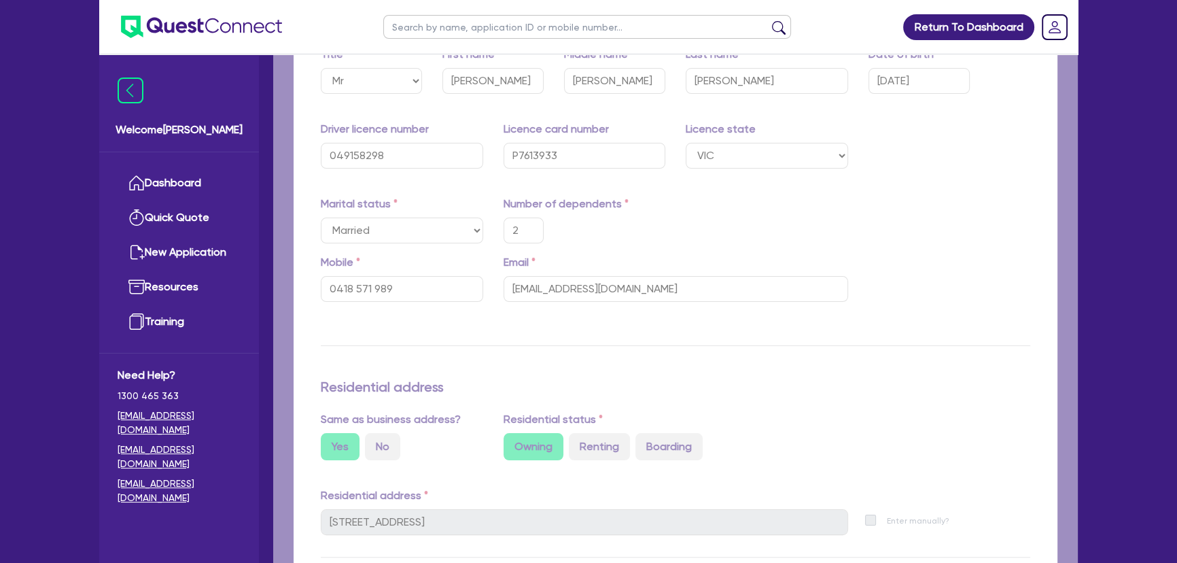
type input "2,500"
type input "400,000"
type input "3,000"
type input "300,000"
type input "4,815"
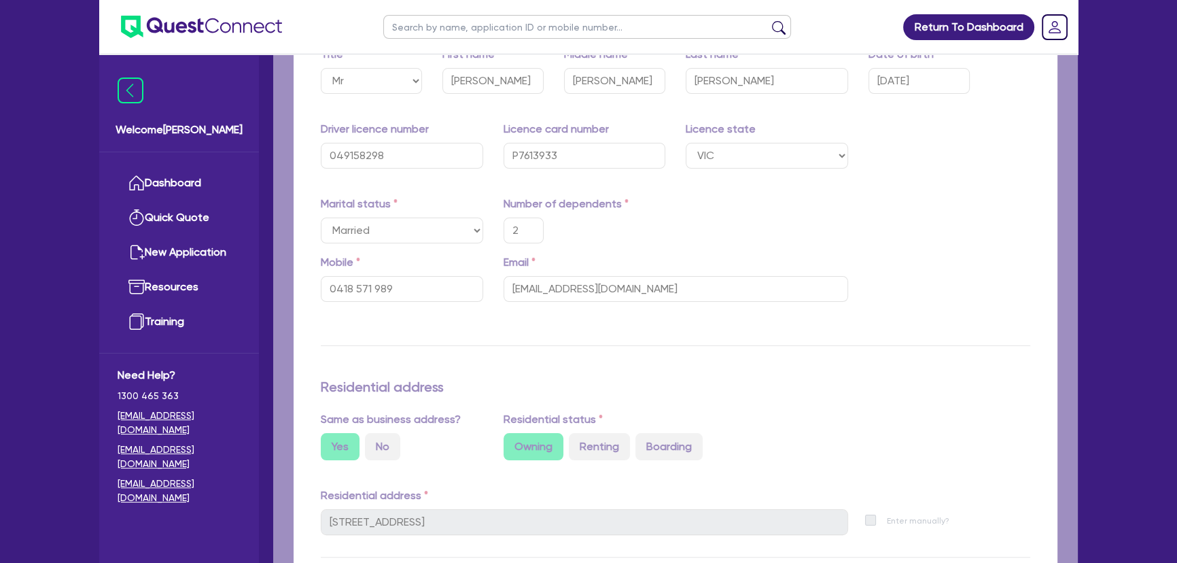
type input "200,000"
type input "3,961"
type input "100,000"
type input "1,678"
type input "150,000"
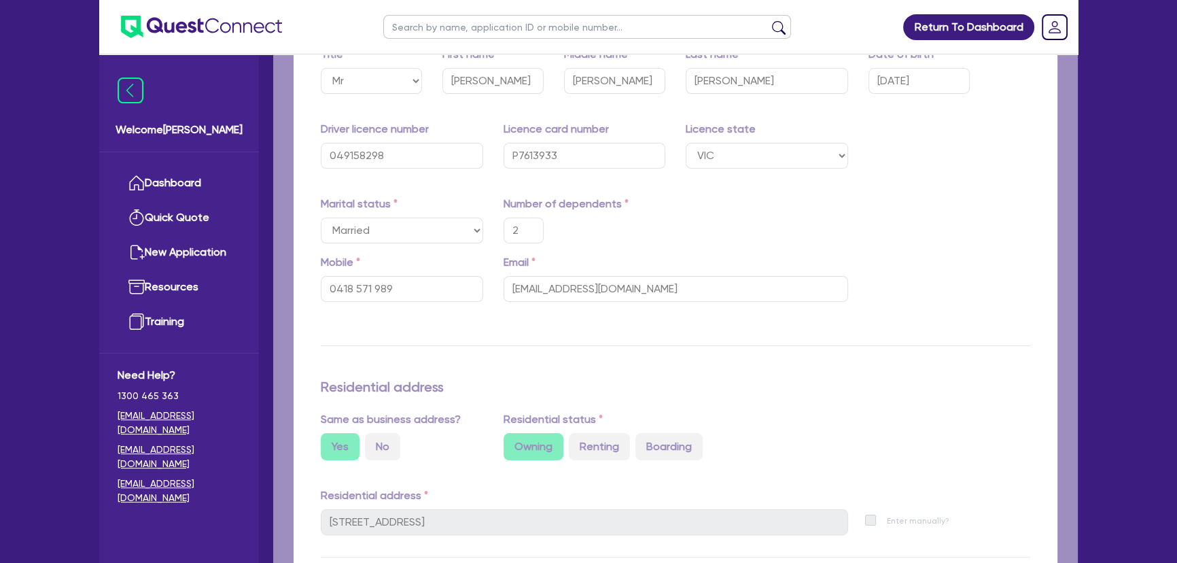
type input "2,771"
type input "300,000"
type input "4,885"
type input "450,000"
type input "7,205.97"
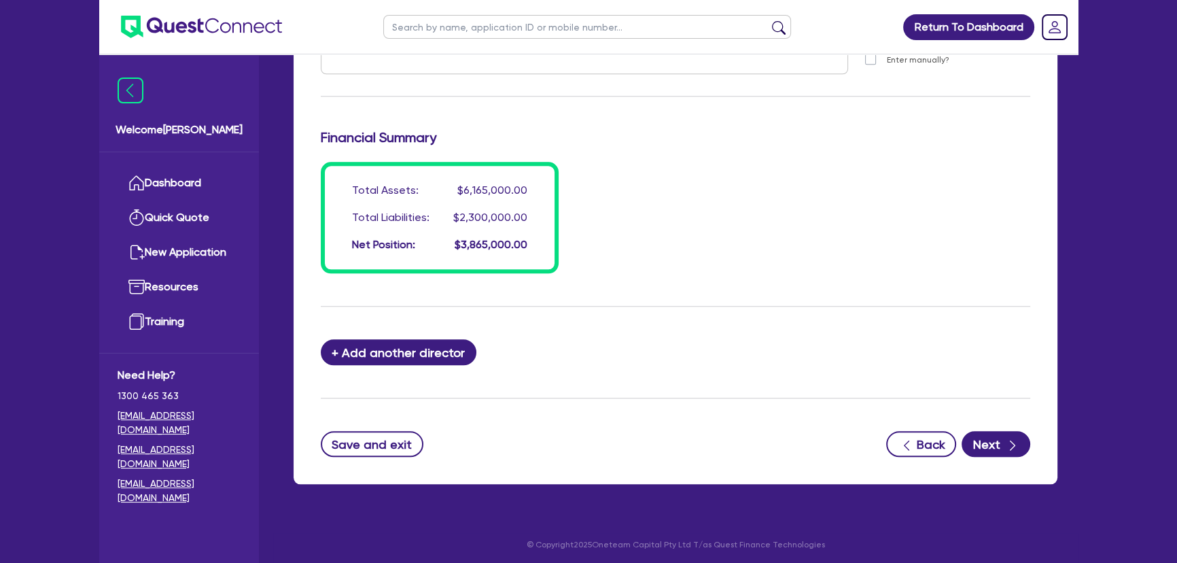
scroll to position [1779, 0]
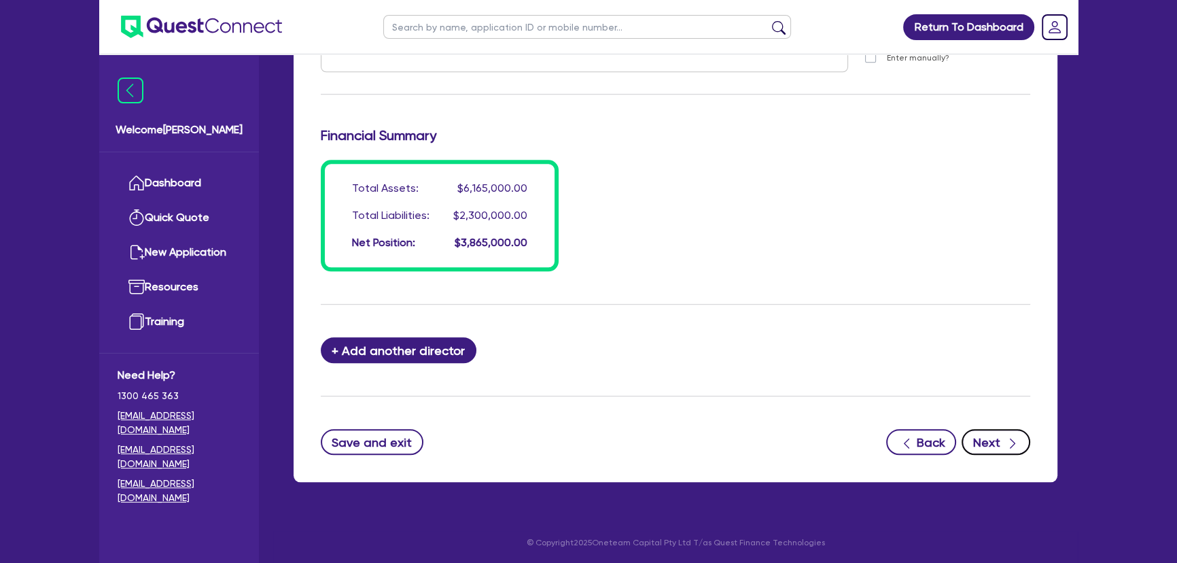
click at [995, 443] on button "Next" at bounding box center [996, 442] width 69 height 26
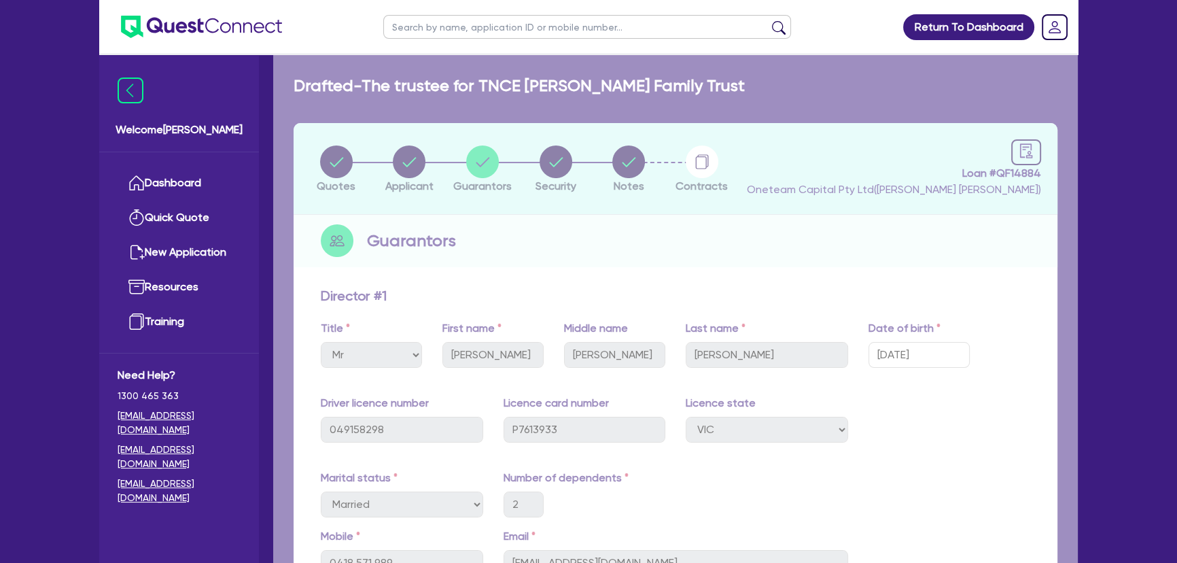
select select "PRIMARY_ASSETS"
select select "HEAVY_TRUCKS"
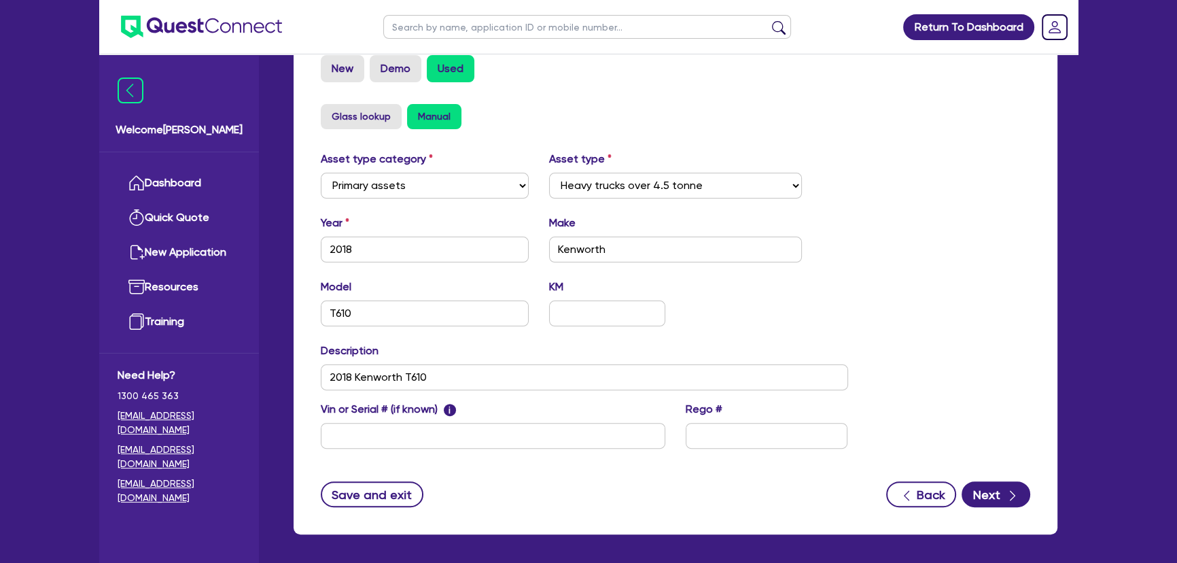
scroll to position [482, 0]
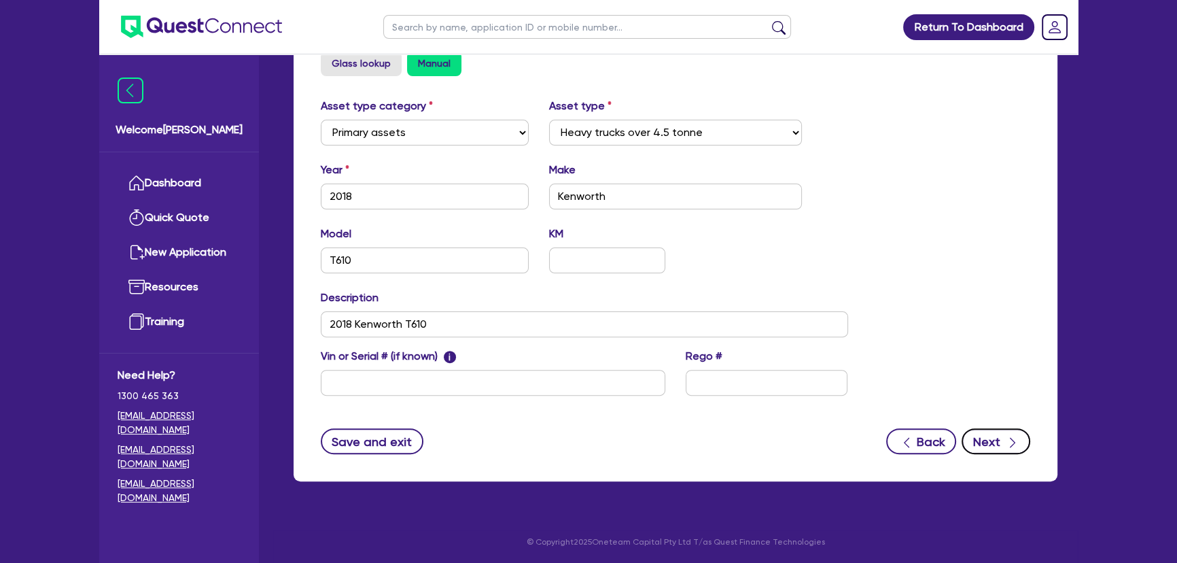
click at [1006, 436] on icon "button" at bounding box center [1013, 443] width 14 height 14
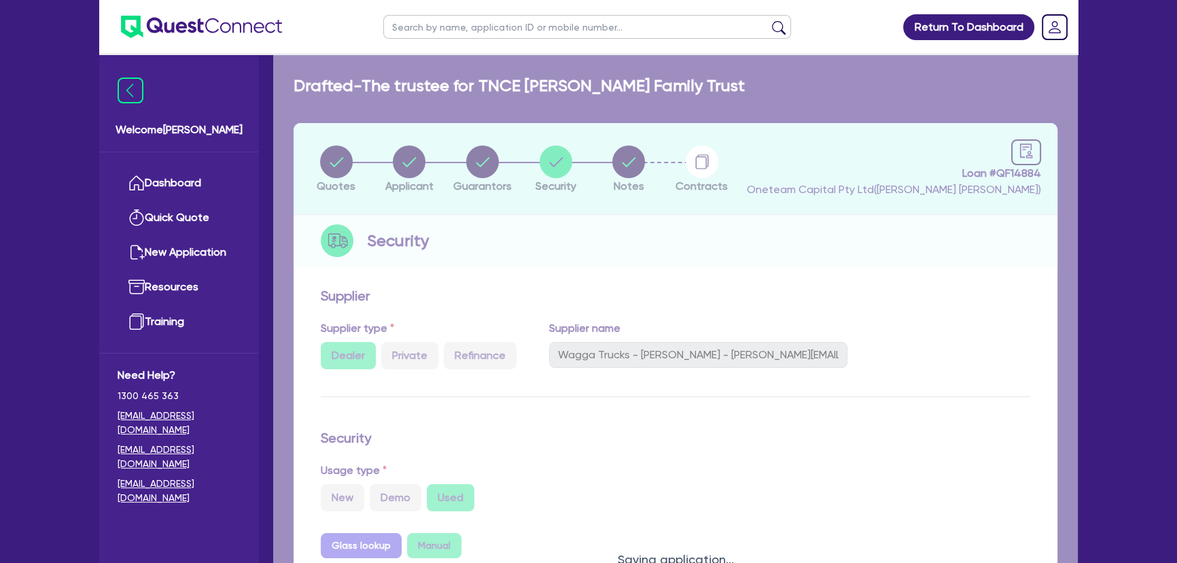
select select "Other"
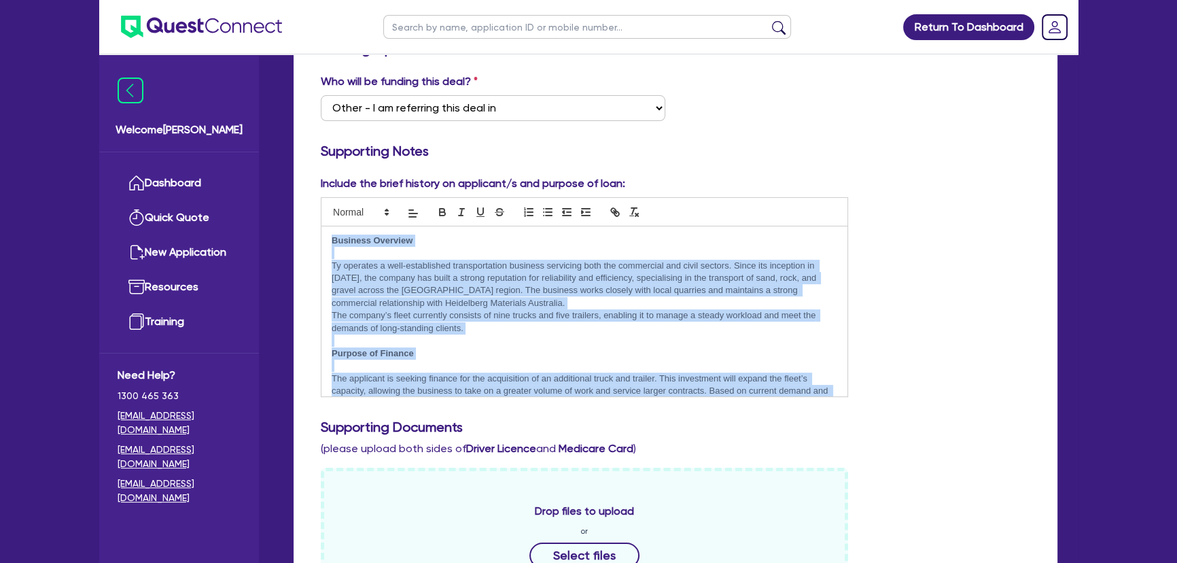
drag, startPoint x: 534, startPoint y: 386, endPoint x: 307, endPoint y: 244, distance: 267.8
copy div "Business Overview Ty operates a well-established transportation business servic…"
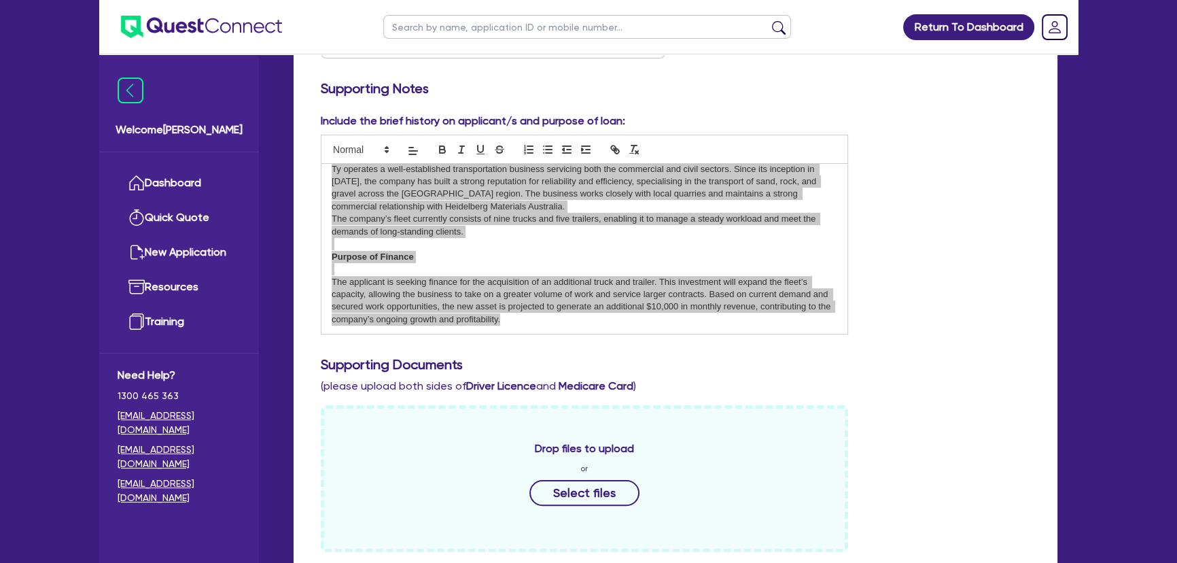
scroll to position [309, 0]
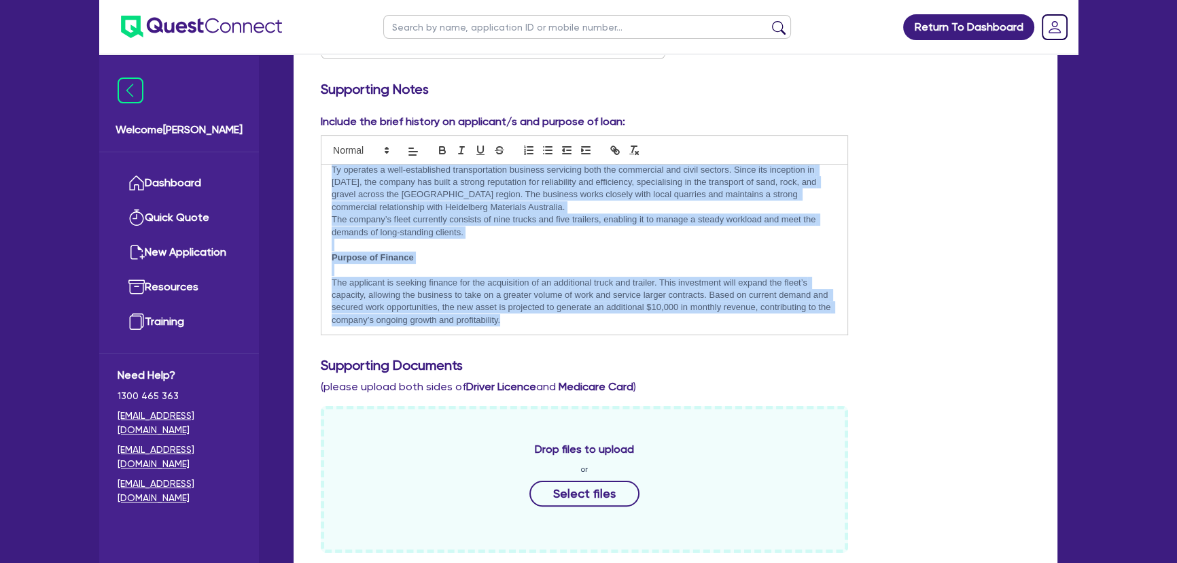
click at [534, 323] on p "The applicant is seeking finance for the acquisition of an additional truck and…" at bounding box center [585, 302] width 506 height 50
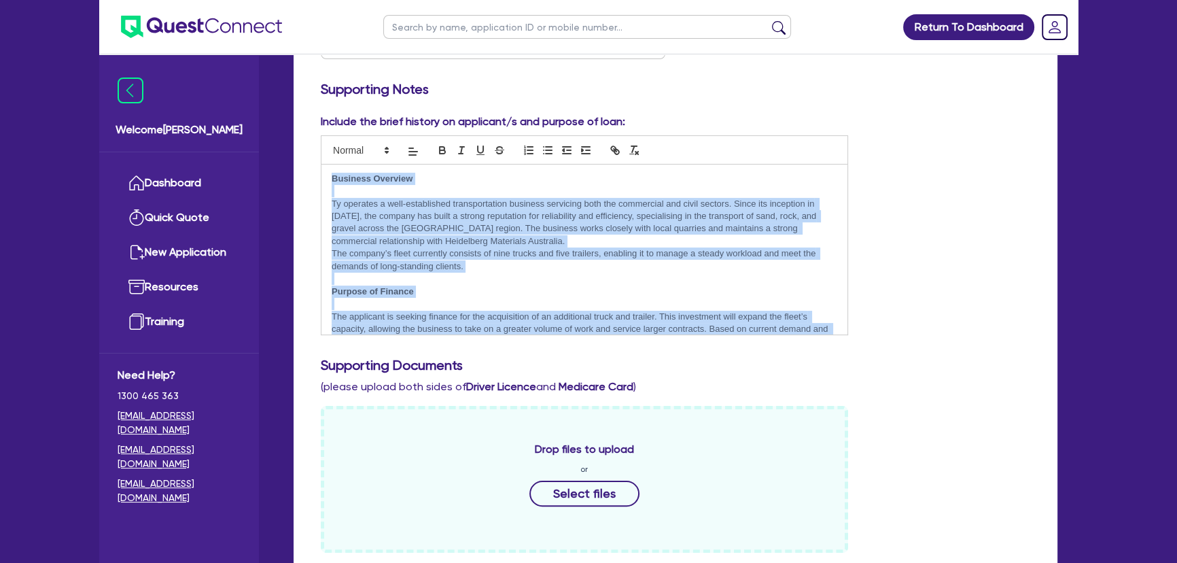
drag, startPoint x: 530, startPoint y: 320, endPoint x: 315, endPoint y: 159, distance: 269.1
click at [315, 159] on div "Include the brief history on applicant/s and purpose of loan: Business Overview…" at bounding box center [585, 225] width 548 height 222
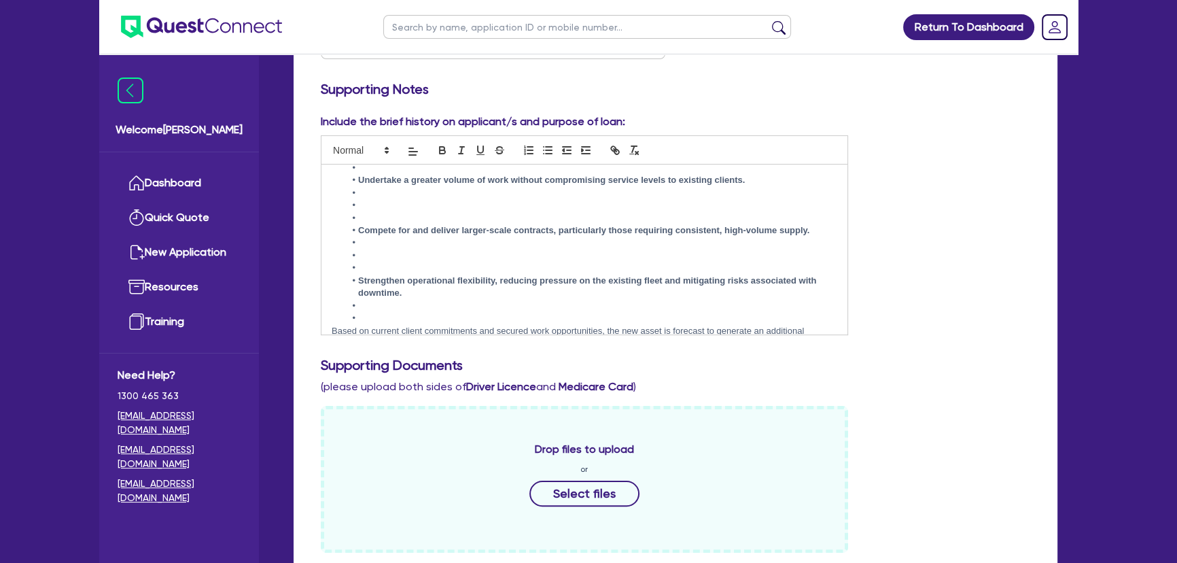
scroll to position [449, 0]
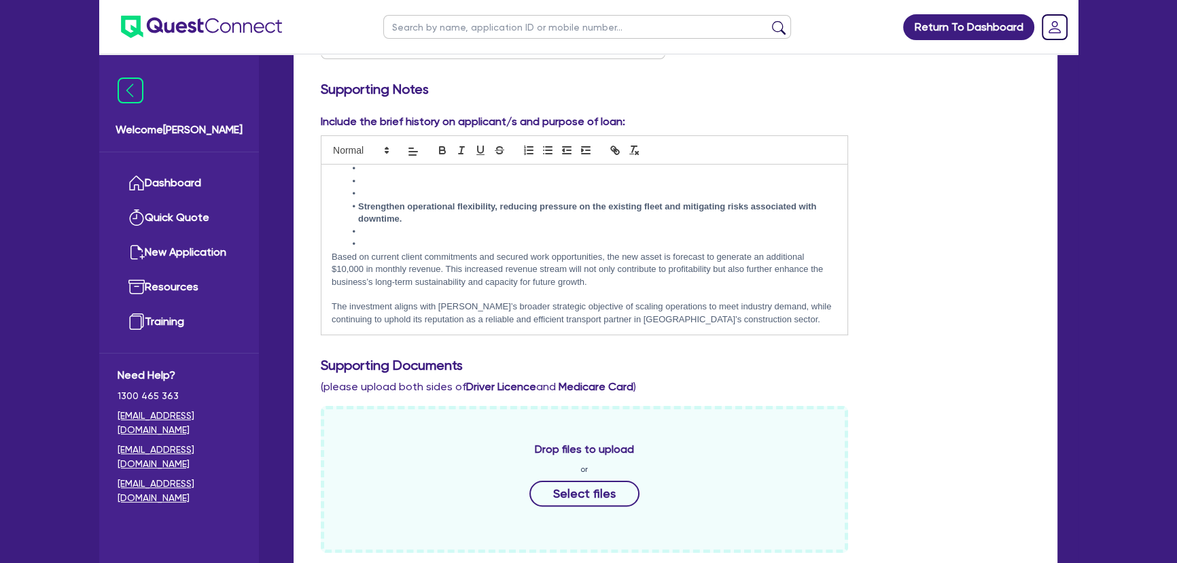
click at [375, 245] on li at bounding box center [591, 244] width 492 height 12
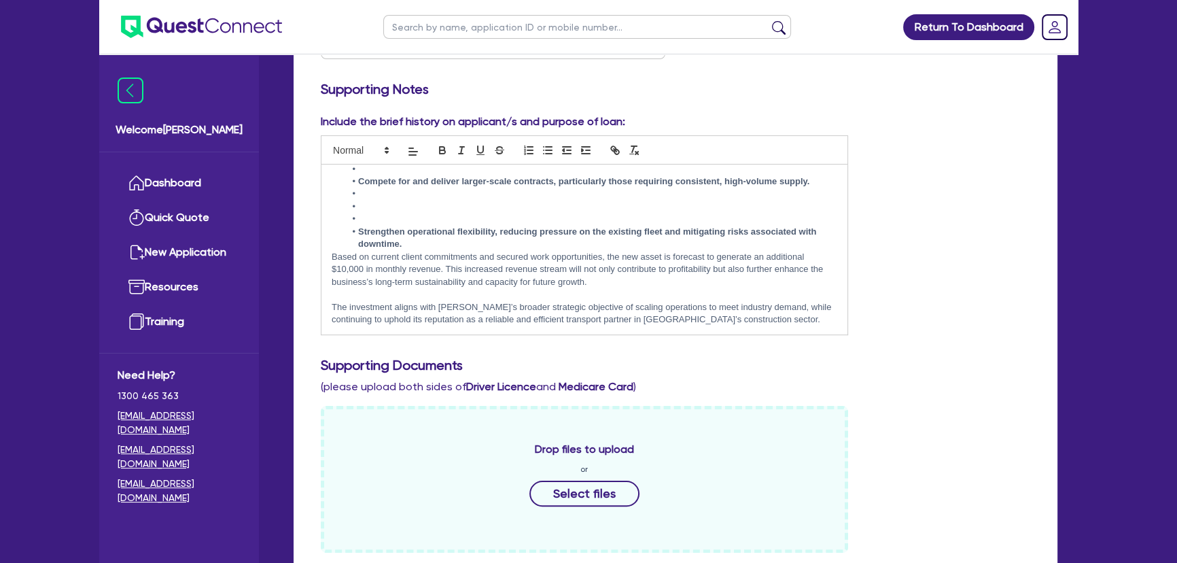
scroll to position [423, 0]
click at [392, 213] on li at bounding box center [591, 219] width 492 height 12
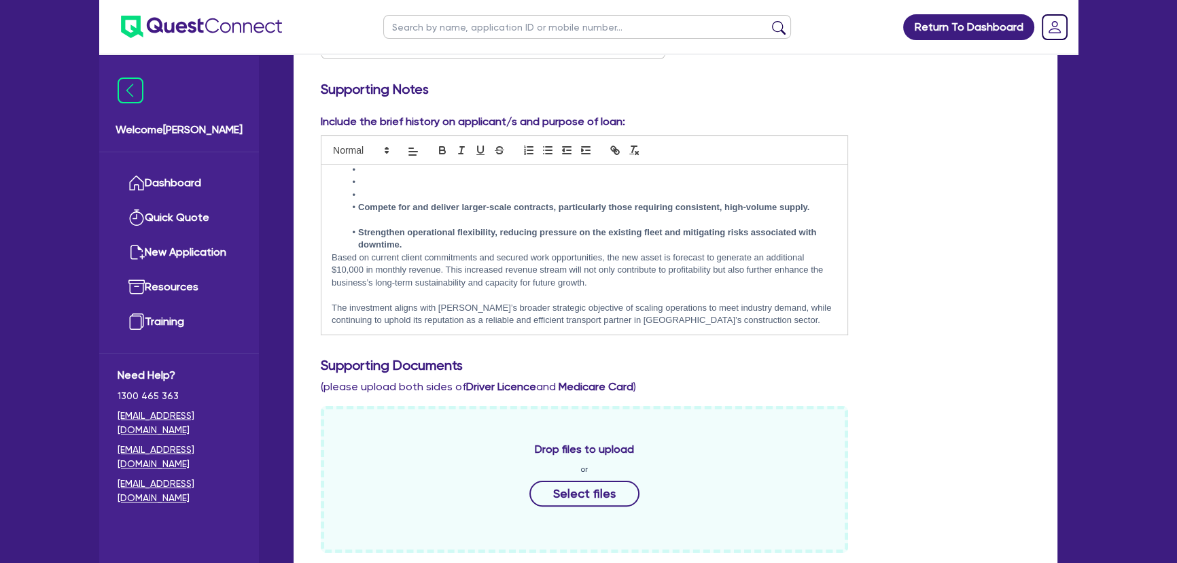
scroll to position [385, 0]
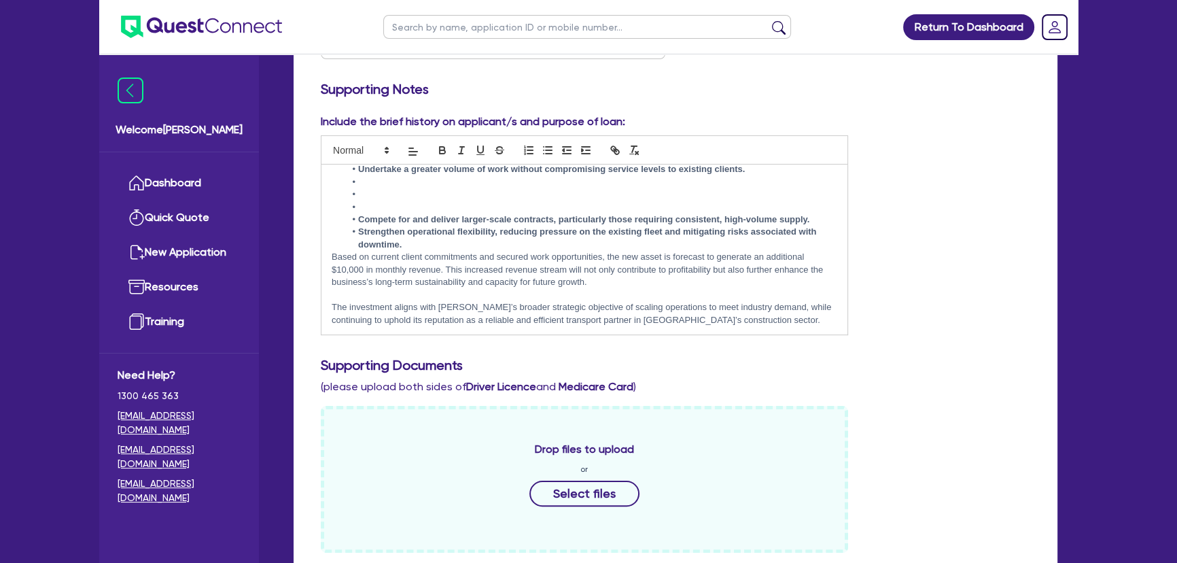
click at [394, 203] on li at bounding box center [591, 207] width 492 height 12
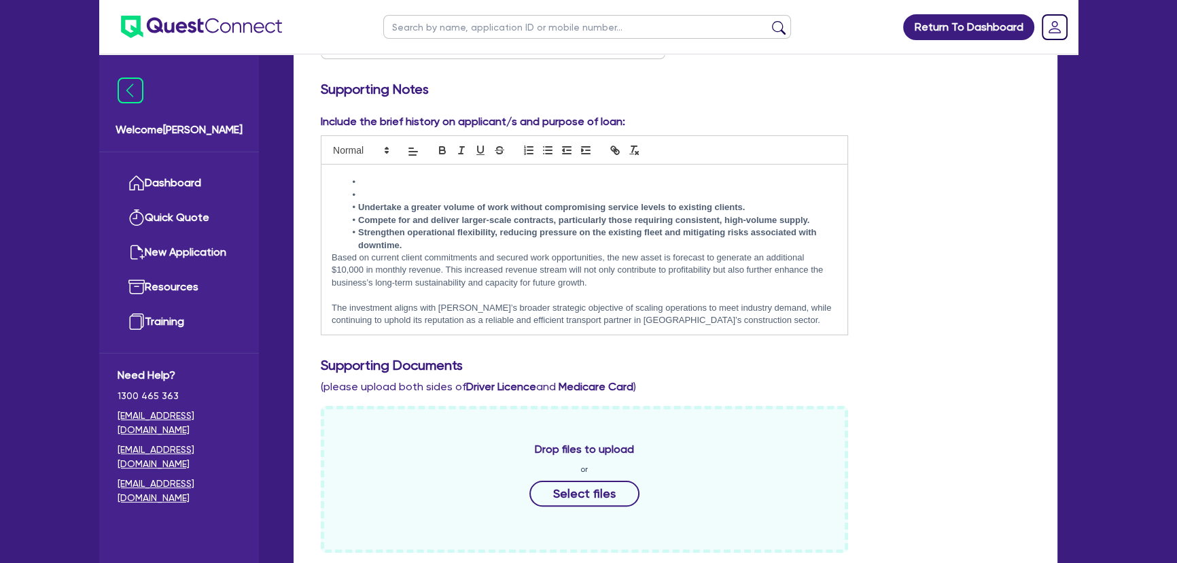
click at [393, 192] on li at bounding box center [591, 195] width 492 height 12
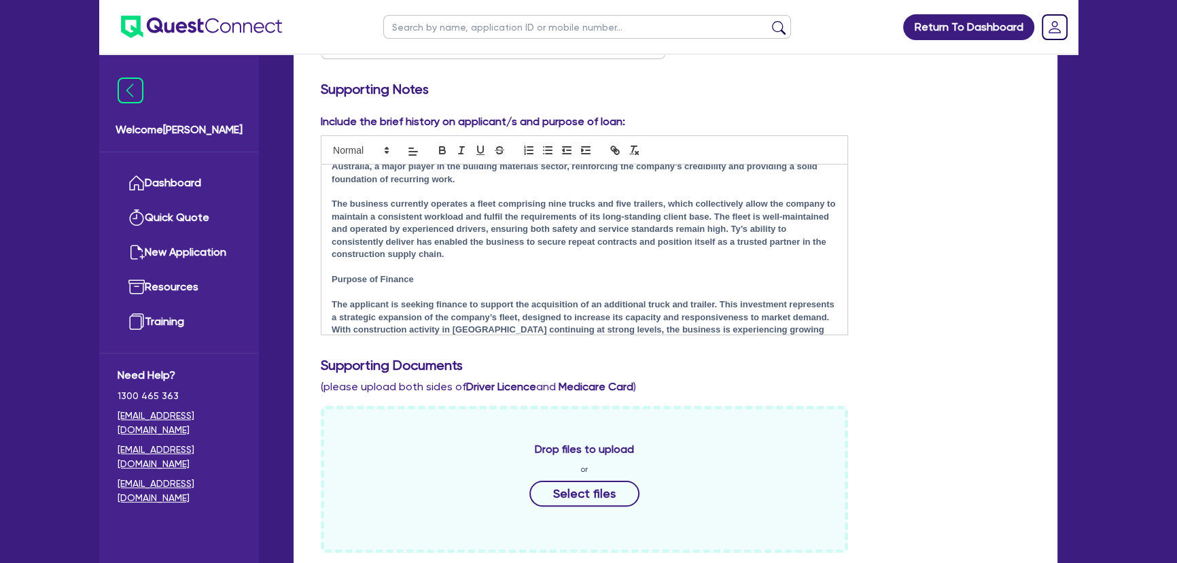
scroll to position [261, 0]
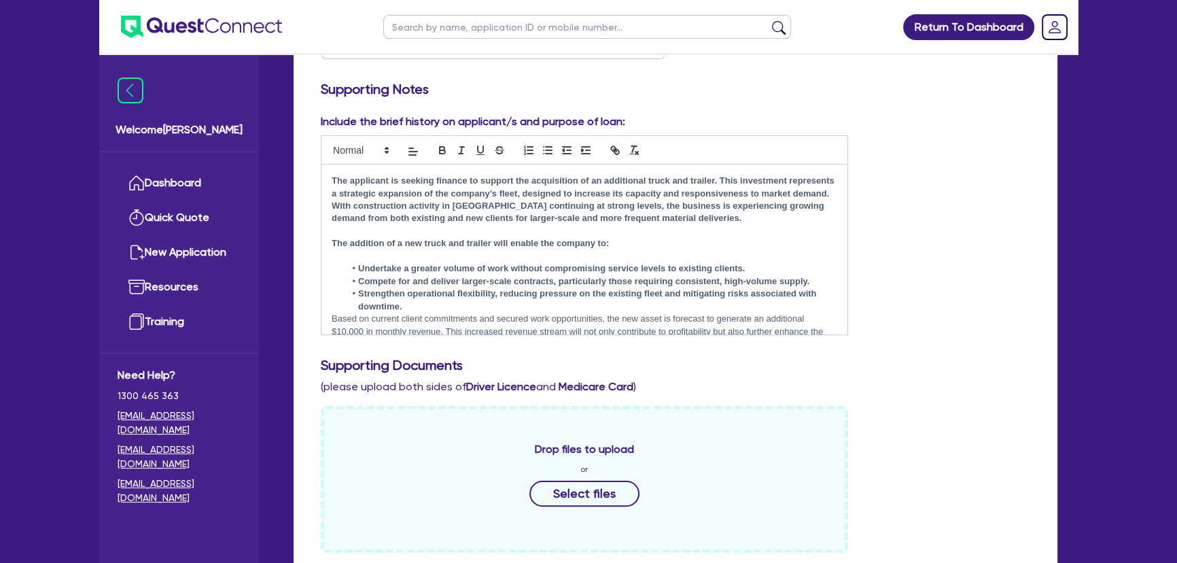
click at [414, 305] on li "Strengthen operational flexibility, reducing pressure on the existing fleet and…" at bounding box center [591, 300] width 492 height 25
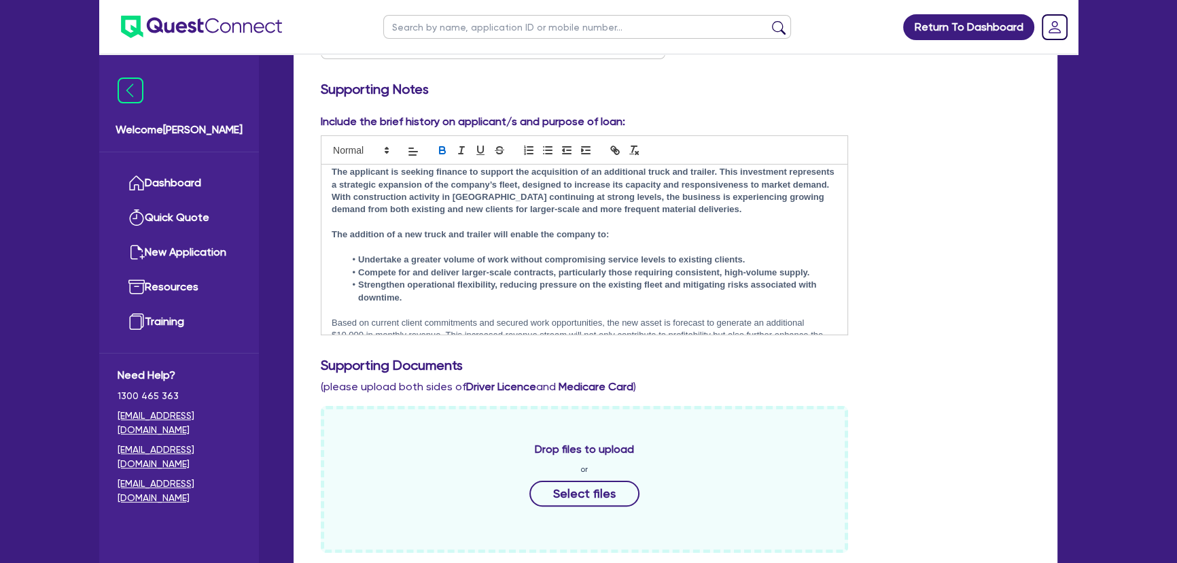
scroll to position [199, 0]
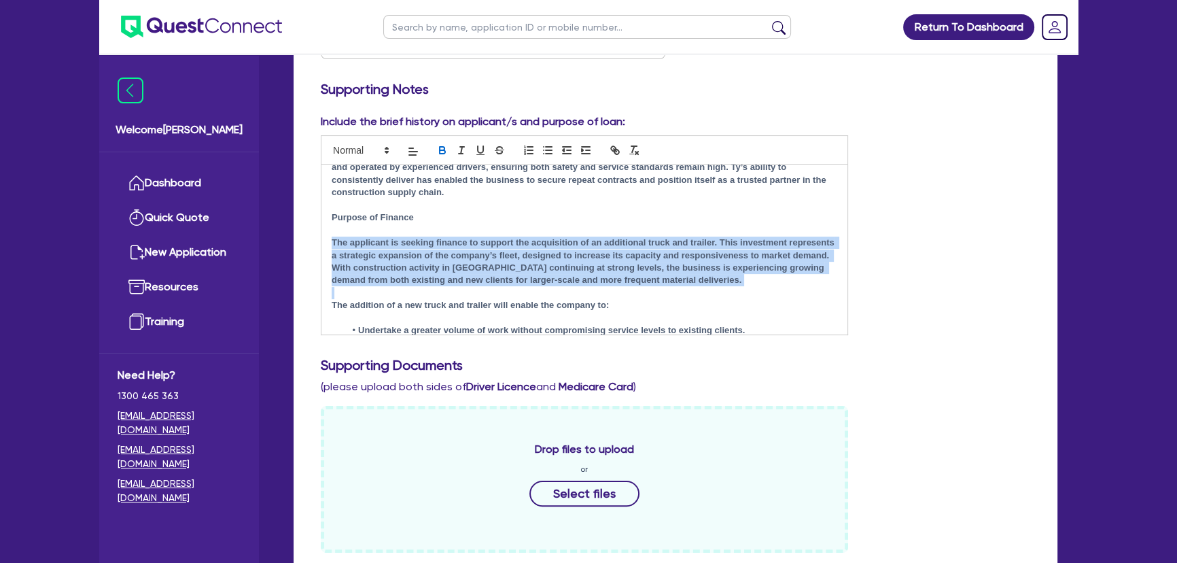
drag, startPoint x: 748, startPoint y: 283, endPoint x: 328, endPoint y: 238, distance: 423.2
click at [328, 238] on div "Business Overview Ty operates a well-established and reputable transportation b…" at bounding box center [585, 250] width 526 height 170
click at [441, 146] on icon "button" at bounding box center [442, 150] width 12 height 12
click at [648, 279] on p "The applicant is seeking finance to support the acquisition of an additional tr…" at bounding box center [585, 262] width 506 height 50
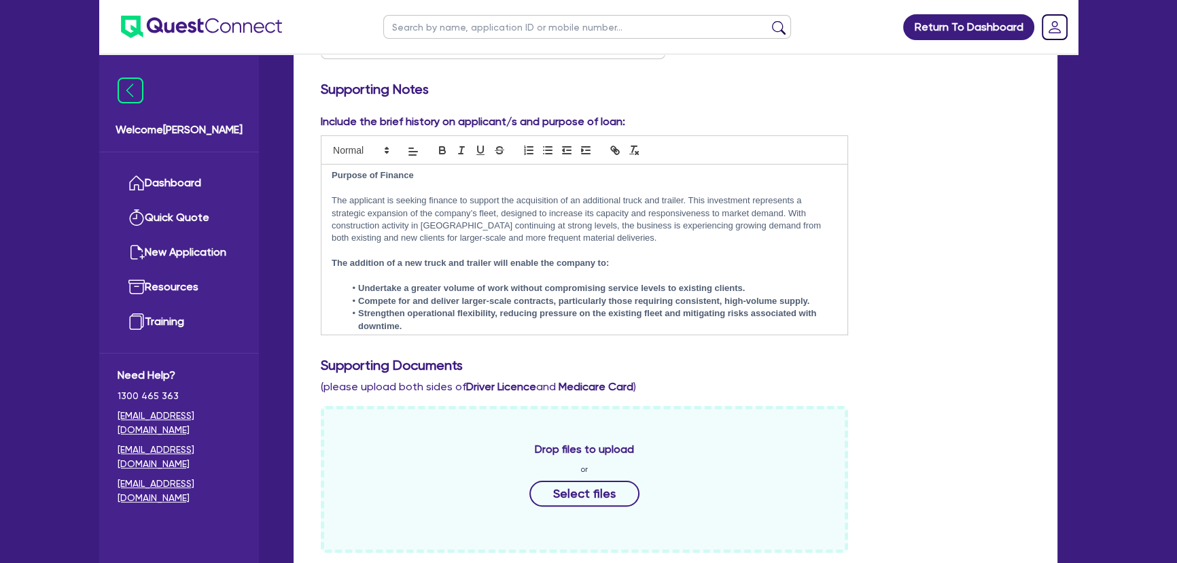
scroll to position [261, 0]
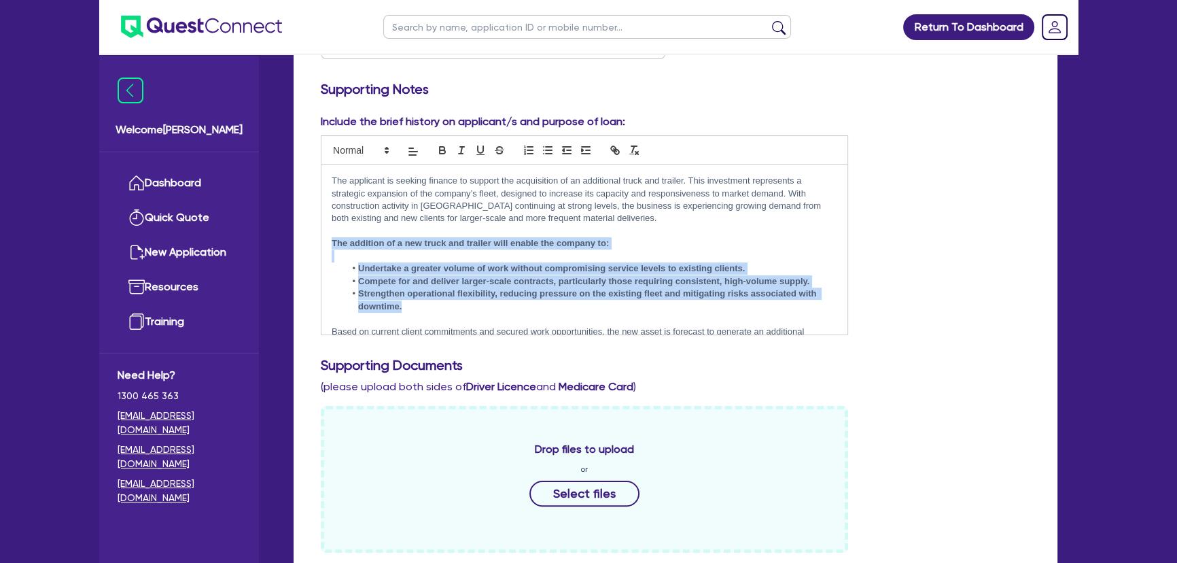
drag, startPoint x: 408, startPoint y: 309, endPoint x: 331, endPoint y: 243, distance: 100.8
click at [331, 243] on div "Business Overview Ty operates a well-established and reputable transportation b…" at bounding box center [585, 250] width 526 height 170
click at [445, 149] on icon "button" at bounding box center [442, 150] width 12 height 12
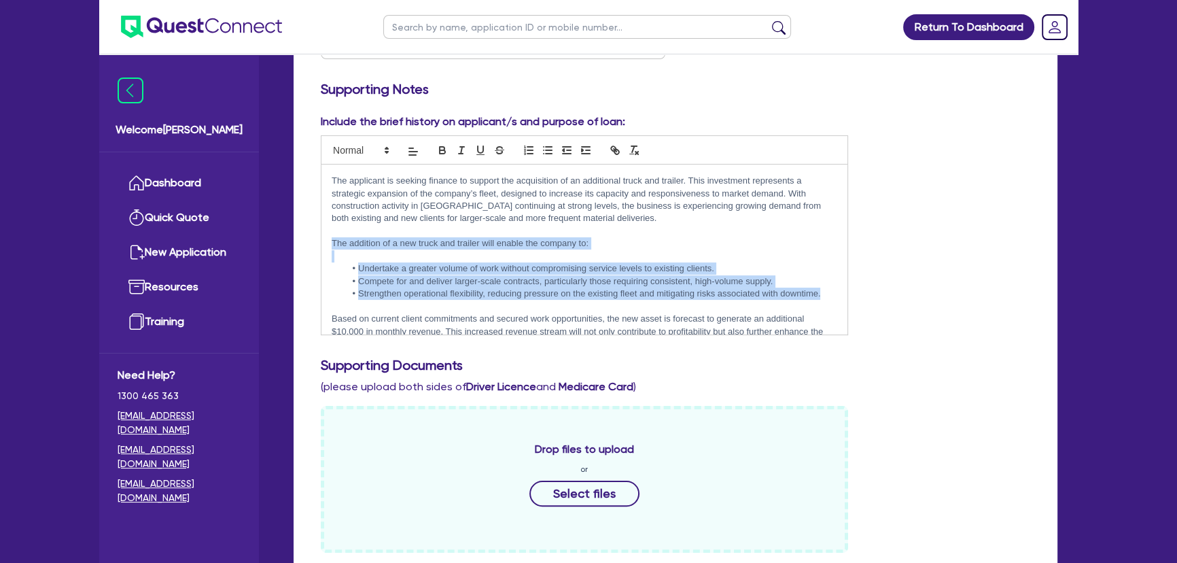
click at [644, 247] on p "The addition of a new truck and trailer will enable the company to:" at bounding box center [585, 243] width 506 height 12
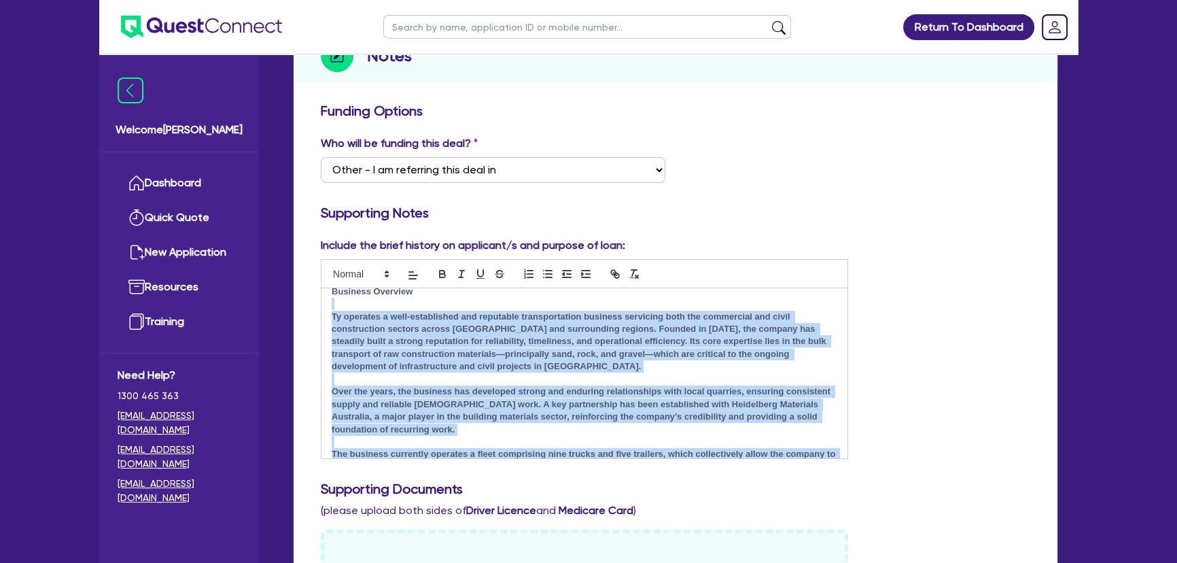
scroll to position [0, 0]
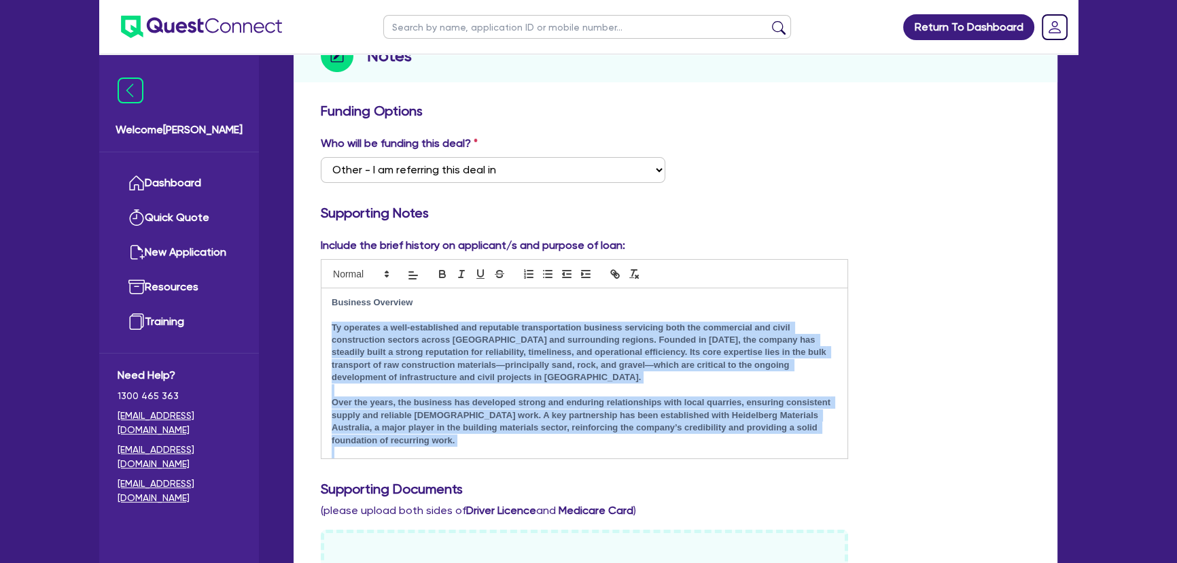
drag, startPoint x: 469, startPoint y: 441, endPoint x: 332, endPoint y: 322, distance: 181.2
click at [332, 322] on div "Business Overview Ty operates a well-established and reputable transportation b…" at bounding box center [585, 373] width 526 height 170
click at [444, 271] on icon "button" at bounding box center [442, 272] width 5 height 3
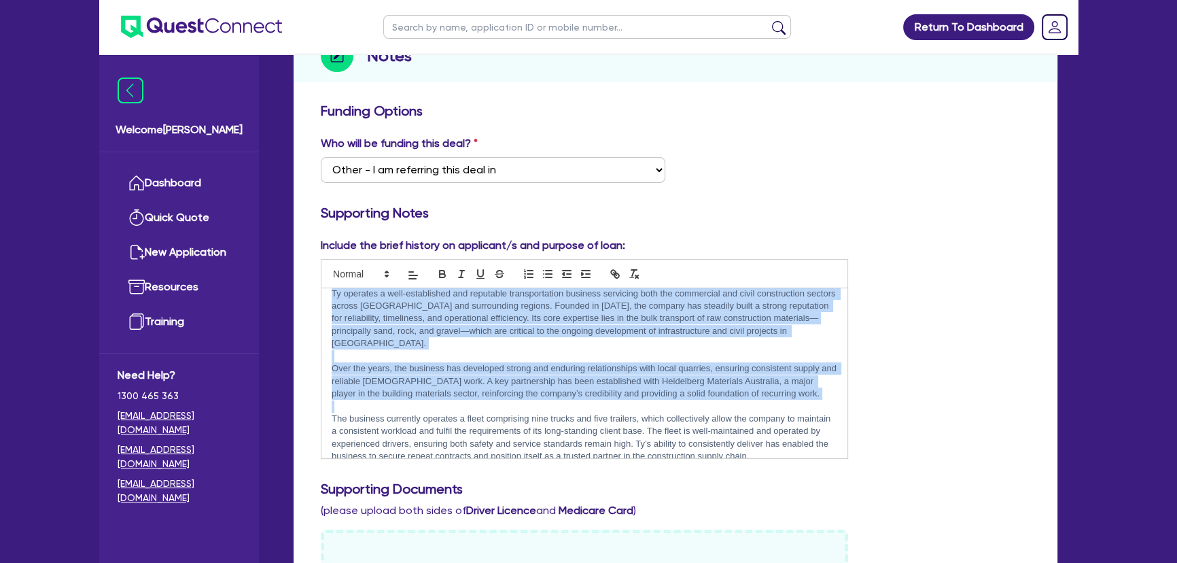
click at [444, 374] on p "Over the years, the business has developed strong and enduring relationships wi…" at bounding box center [585, 380] width 506 height 37
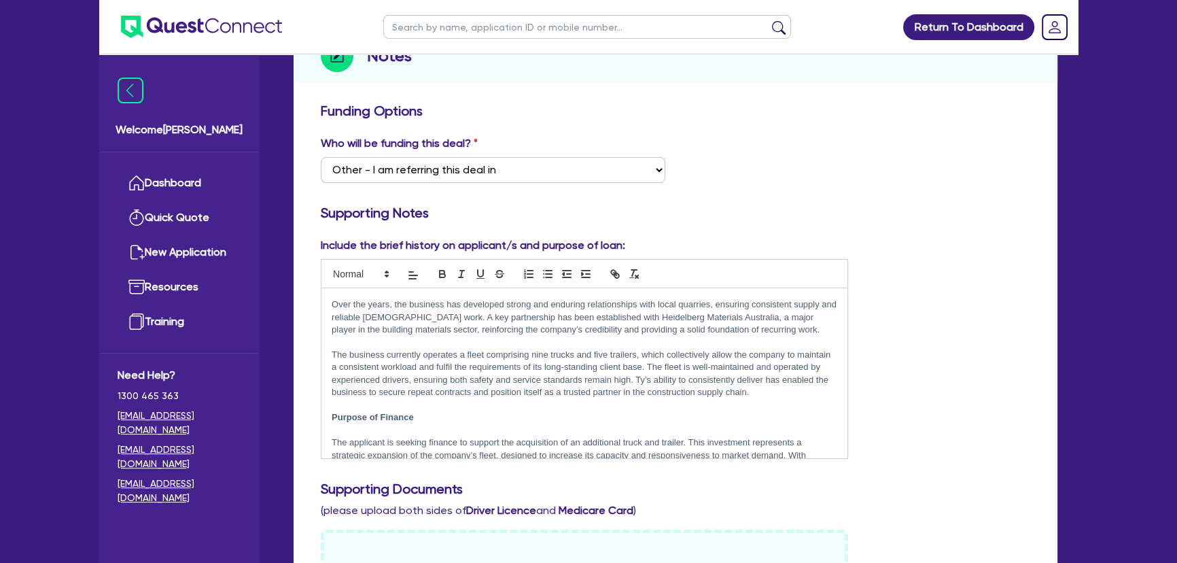
scroll to position [0, 0]
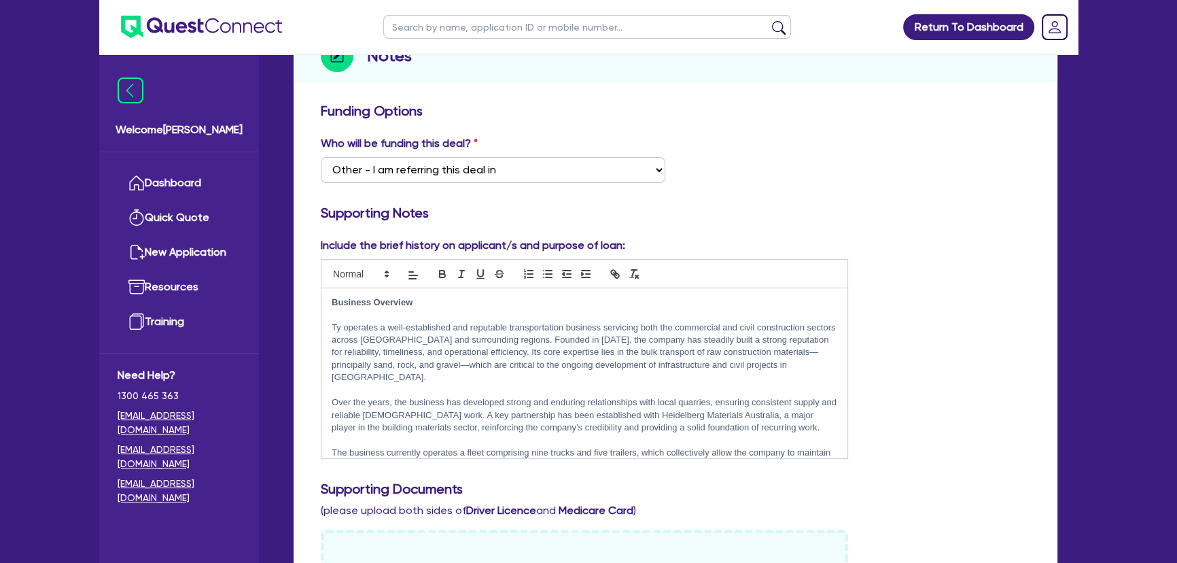
click at [387, 314] on p at bounding box center [585, 315] width 506 height 12
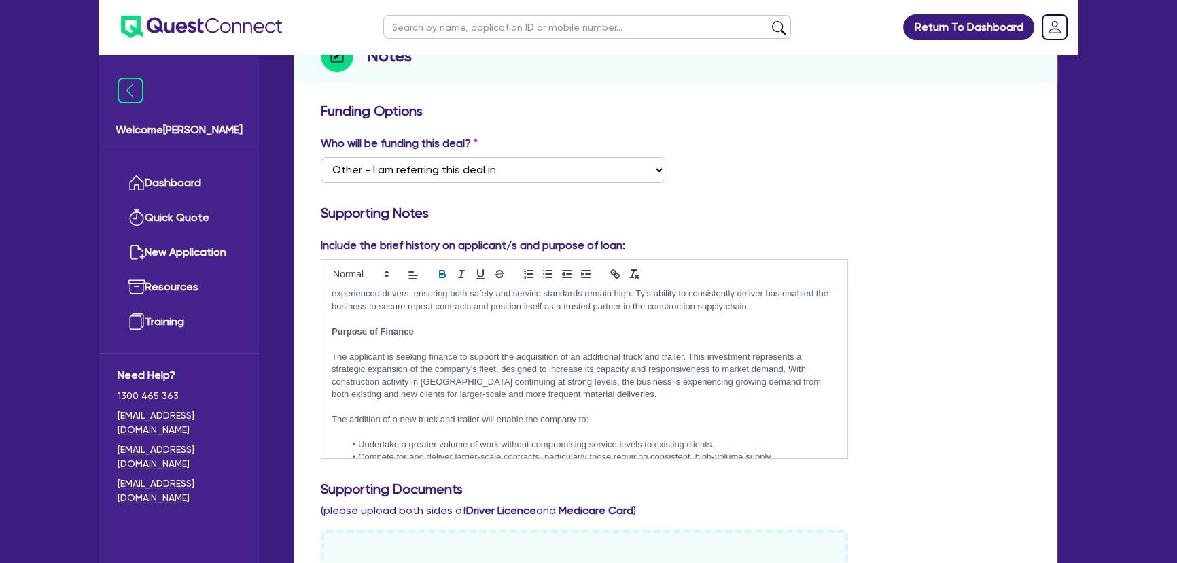
scroll to position [185, 0]
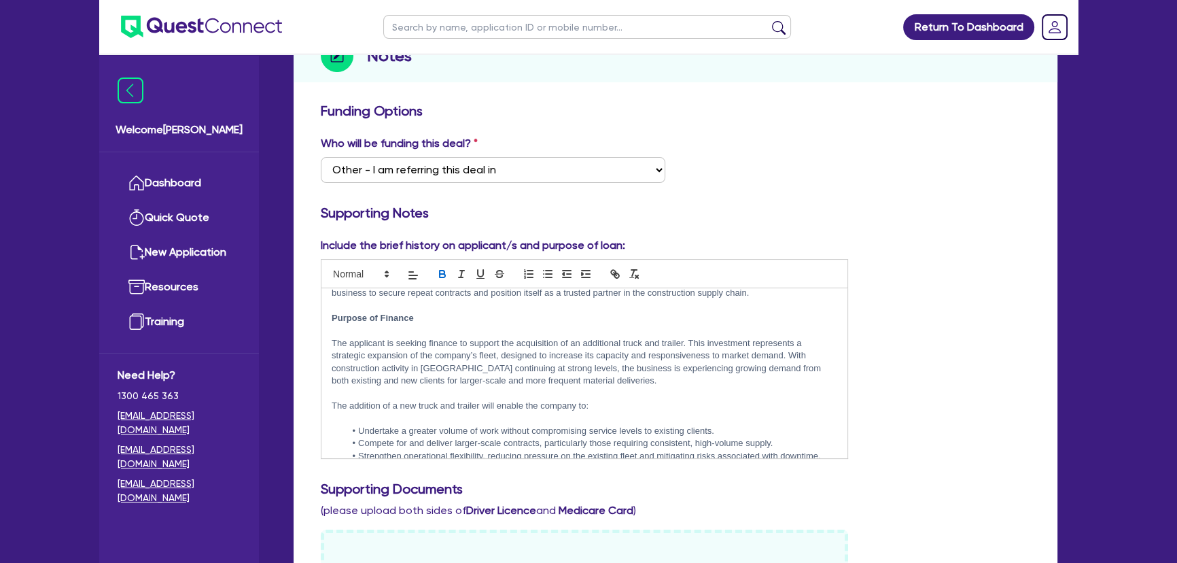
click at [368, 324] on p at bounding box center [585, 330] width 506 height 12
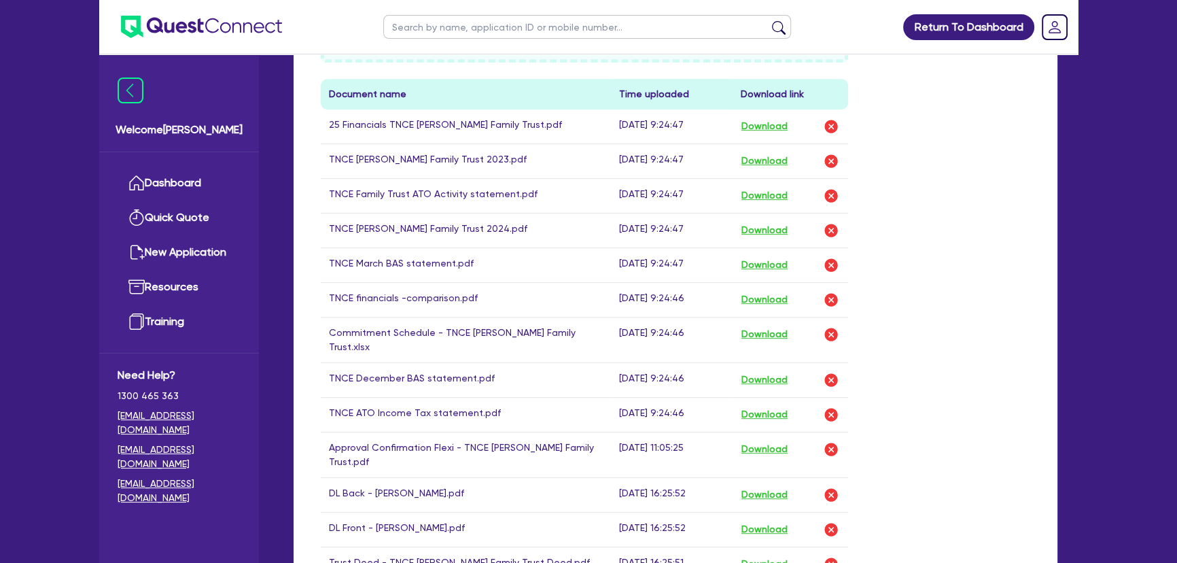
scroll to position [865, 0]
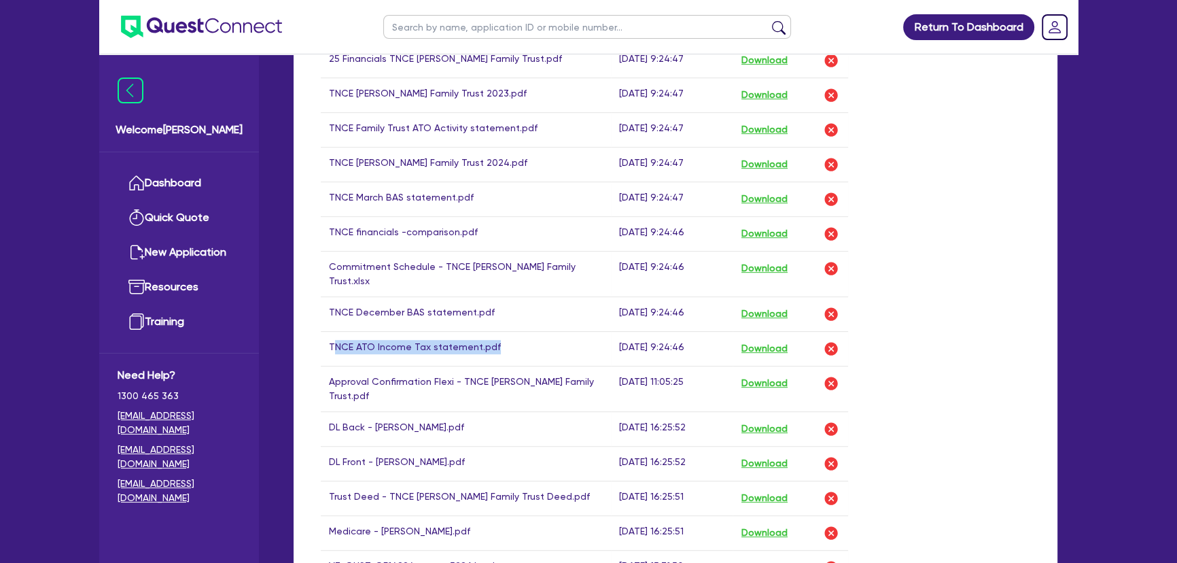
drag, startPoint x: 332, startPoint y: 330, endPoint x: 523, endPoint y: 340, distance: 190.6
click at [523, 340] on td "TNCE ATO Income Tax statement.pdf" at bounding box center [466, 348] width 290 height 35
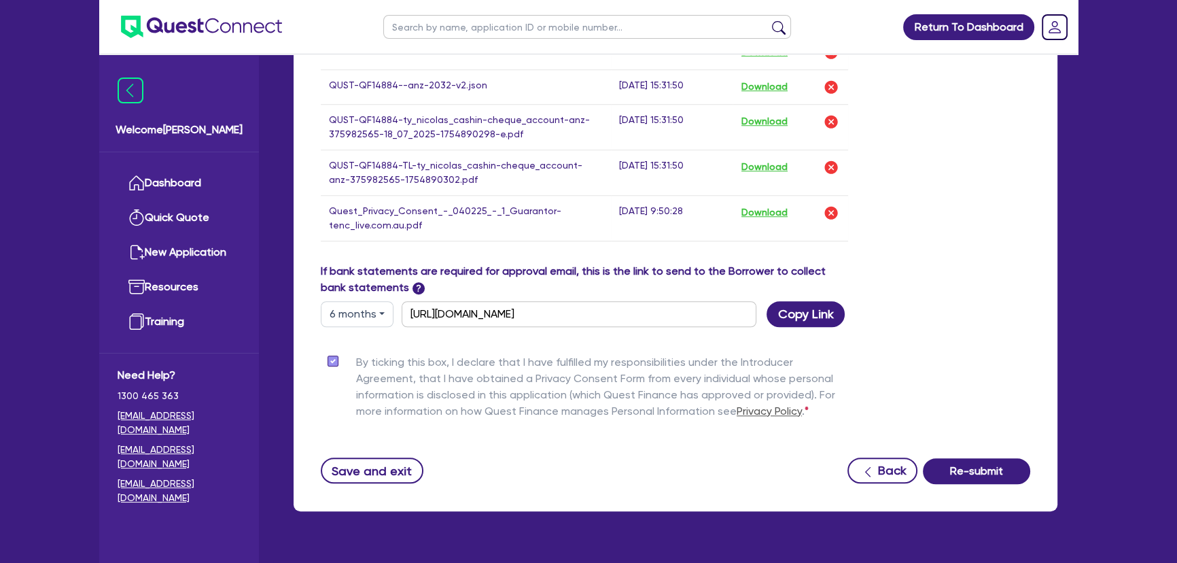
scroll to position [1385, 0]
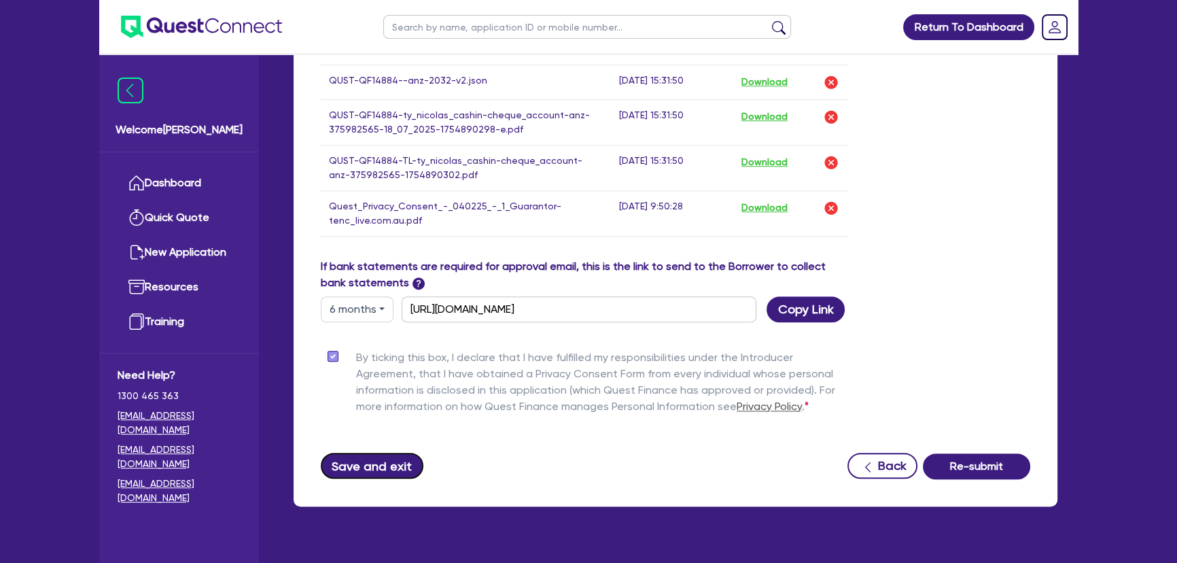
click at [383, 453] on button "Save and exit" at bounding box center [372, 466] width 103 height 26
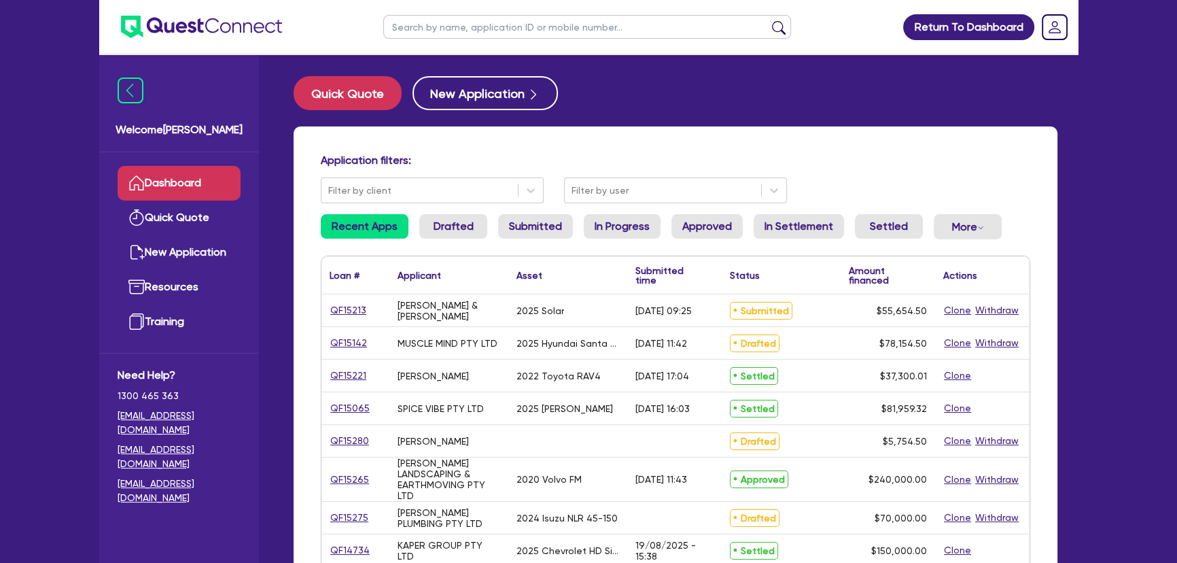
click at [449, 27] on input "text" at bounding box center [587, 27] width 408 height 24
type input "cashin"
click at [768, 20] on button "submit" at bounding box center [779, 29] width 22 height 19
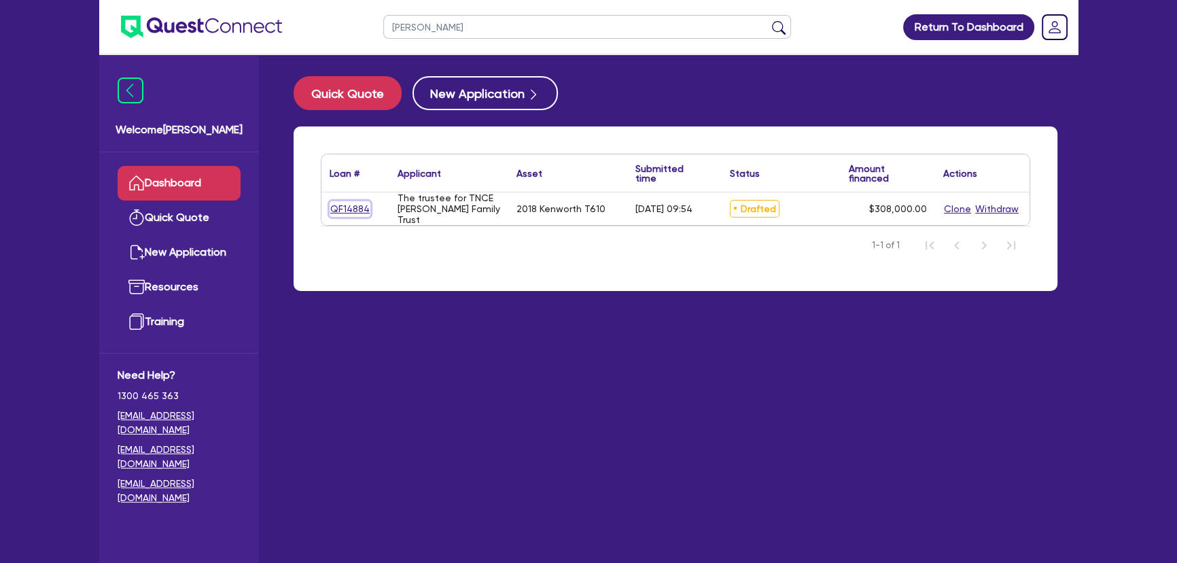
click at [337, 204] on link "QF14884" at bounding box center [350, 209] width 41 height 16
select select "PRIMARY_ASSETS"
select select "HEAVY_TRUCKS"
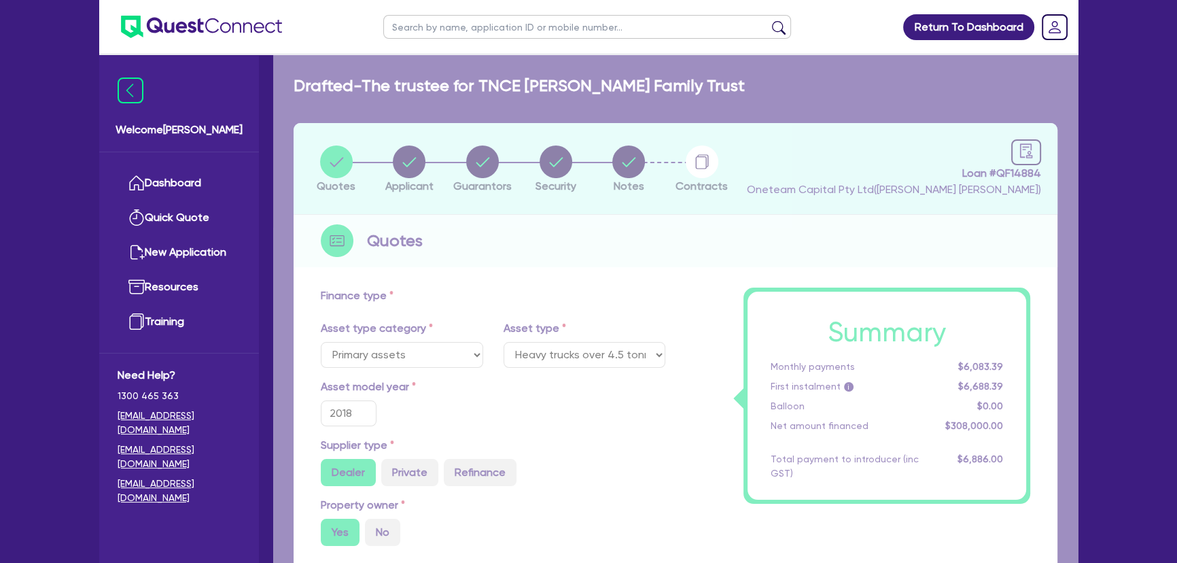
type input "308,000"
type input "6,160"
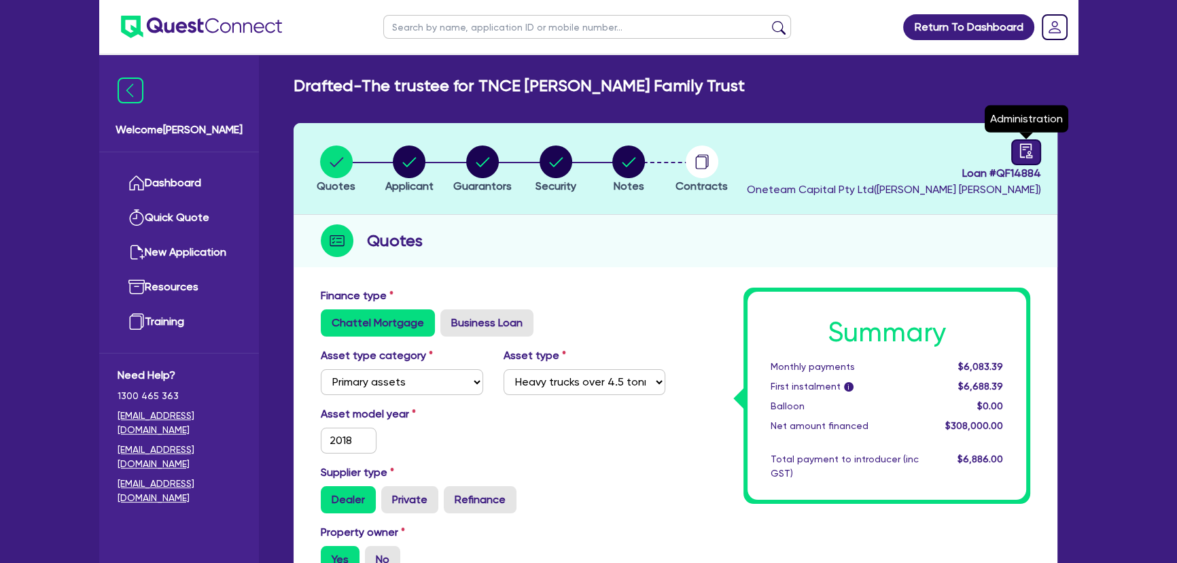
click at [1020, 145] on icon "audit" at bounding box center [1026, 150] width 12 height 14
select select "DRAFTED_AMENDED"
select select "Capital Finance"
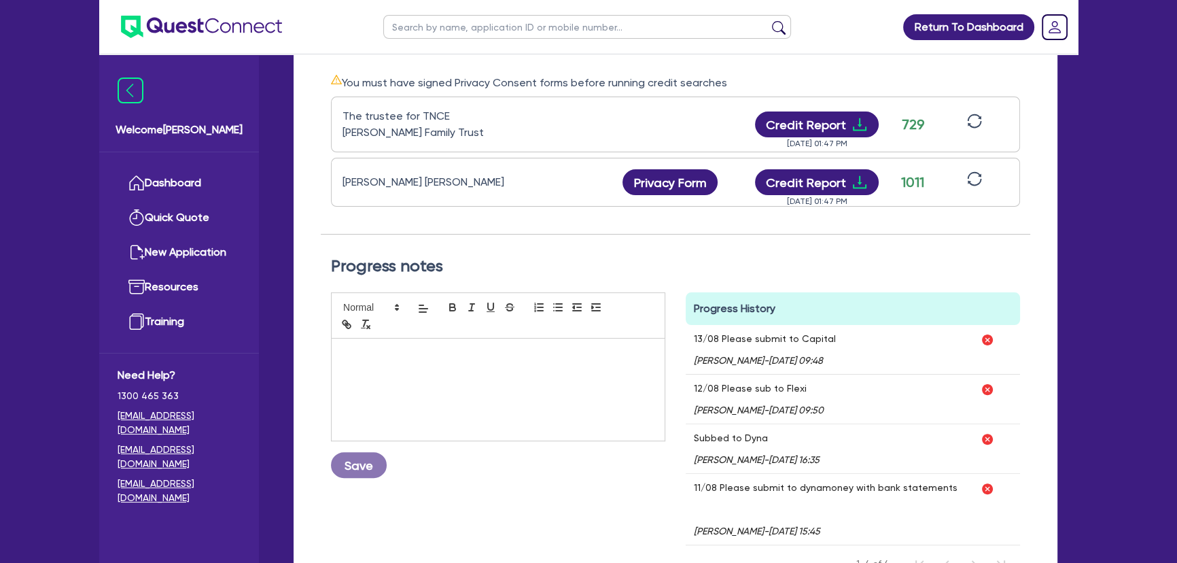
scroll to position [432, 0]
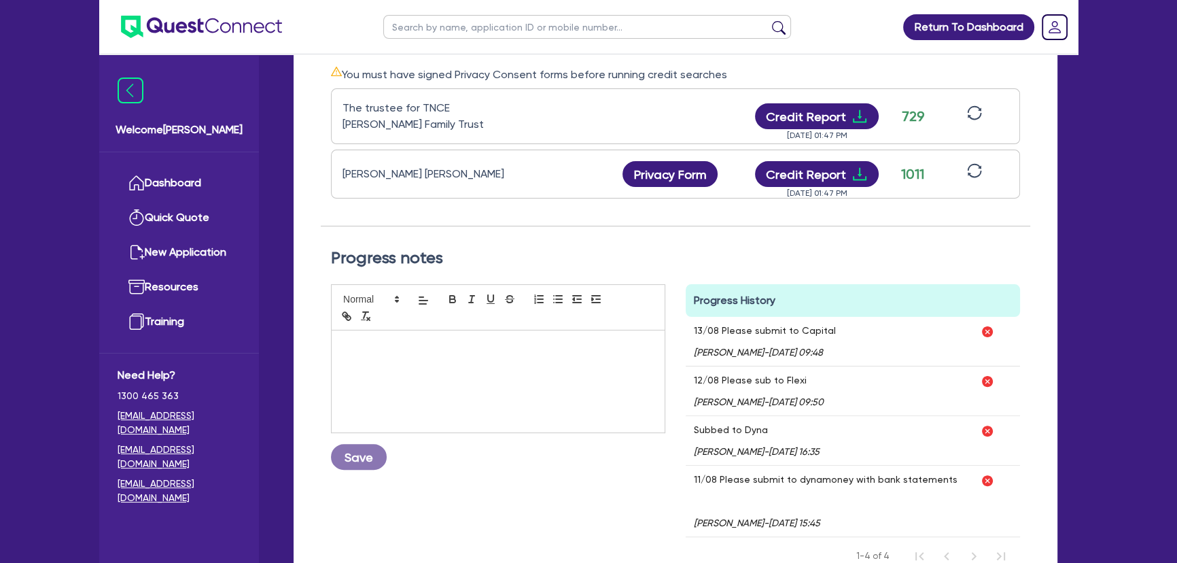
click at [530, 366] on div at bounding box center [498, 381] width 333 height 102
drag, startPoint x: 840, startPoint y: 328, endPoint x: 695, endPoint y: 326, distance: 144.8
click at [695, 326] on p "13/08 Please submit to Capital" at bounding box center [765, 330] width 142 height 11
drag, startPoint x: 806, startPoint y: 380, endPoint x: 706, endPoint y: 379, distance: 99.9
click at [707, 379] on p "12/08 Please sub to Flexi" at bounding box center [759, 380] width 130 height 11
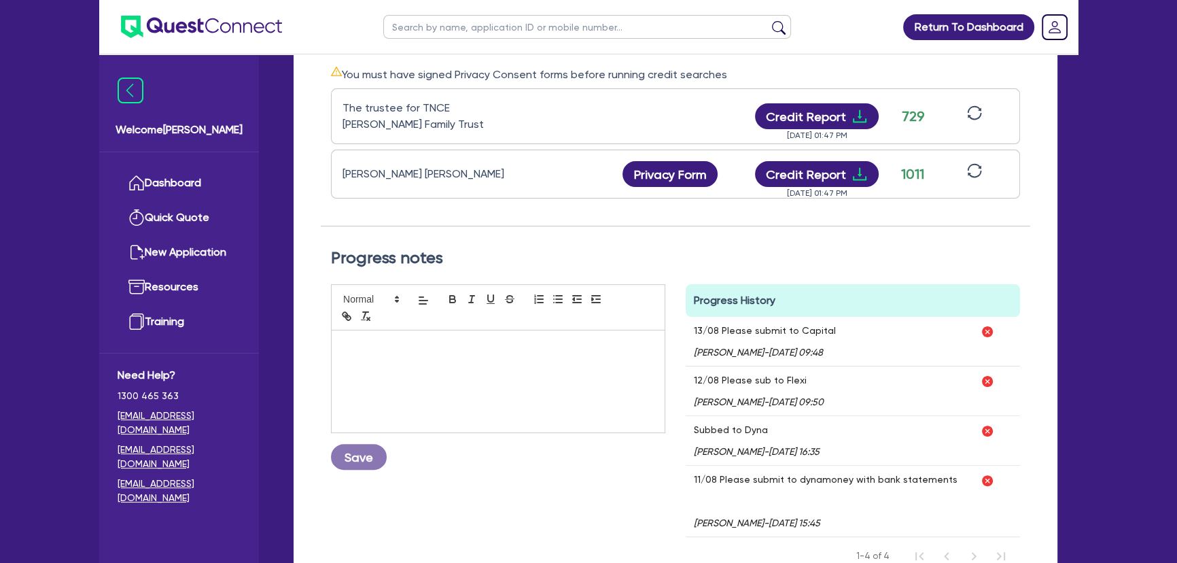
click at [498, 367] on div at bounding box center [498, 381] width 333 height 102
click at [367, 468] on button "Save" at bounding box center [359, 457] width 56 height 26
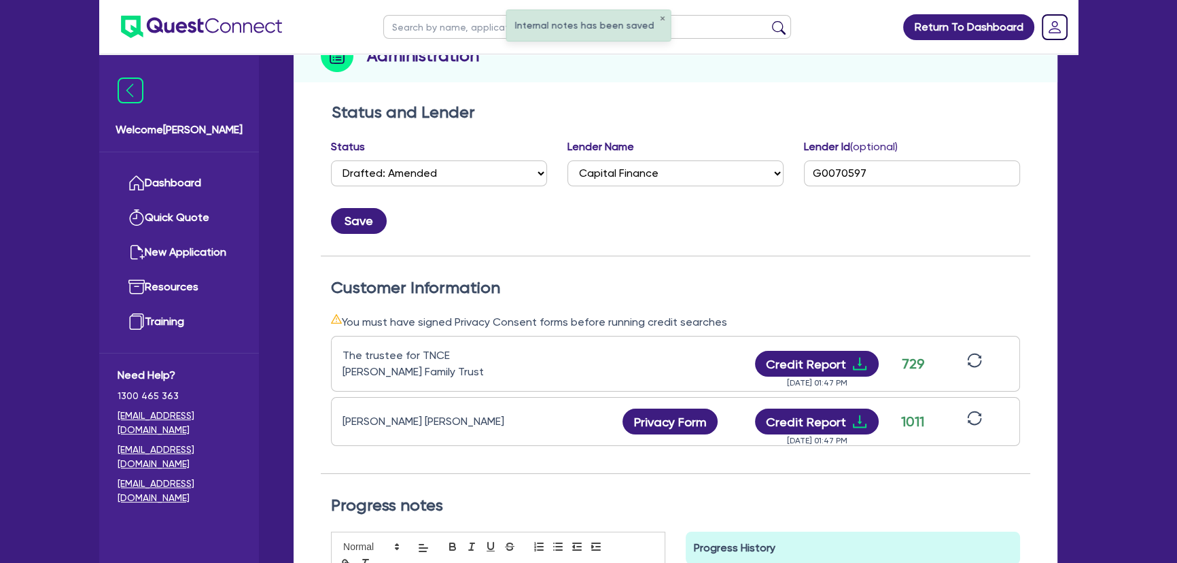
scroll to position [0, 0]
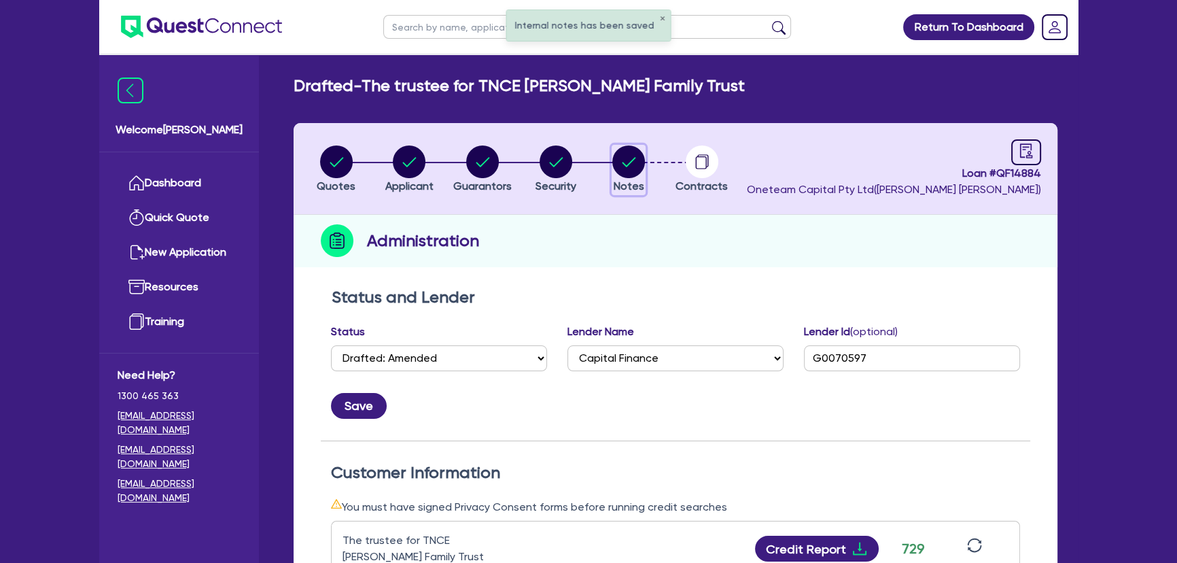
click at [618, 166] on circle "button" at bounding box center [629, 161] width 33 height 33
select select "Other"
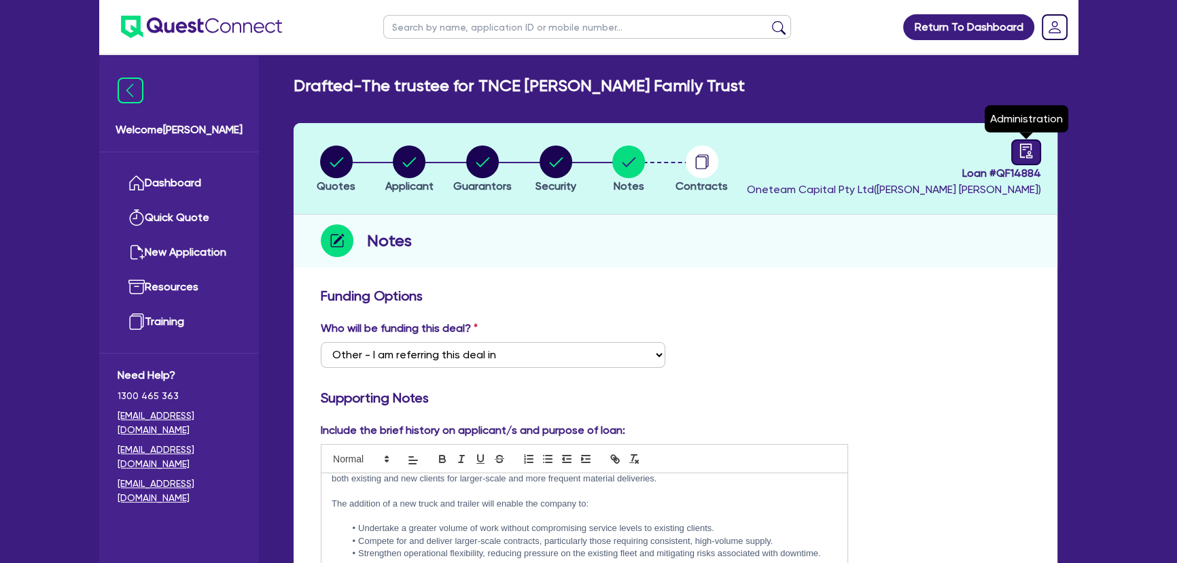
click at [1037, 154] on link at bounding box center [1027, 152] width 30 height 26
select select "DRAFTED_AMENDED"
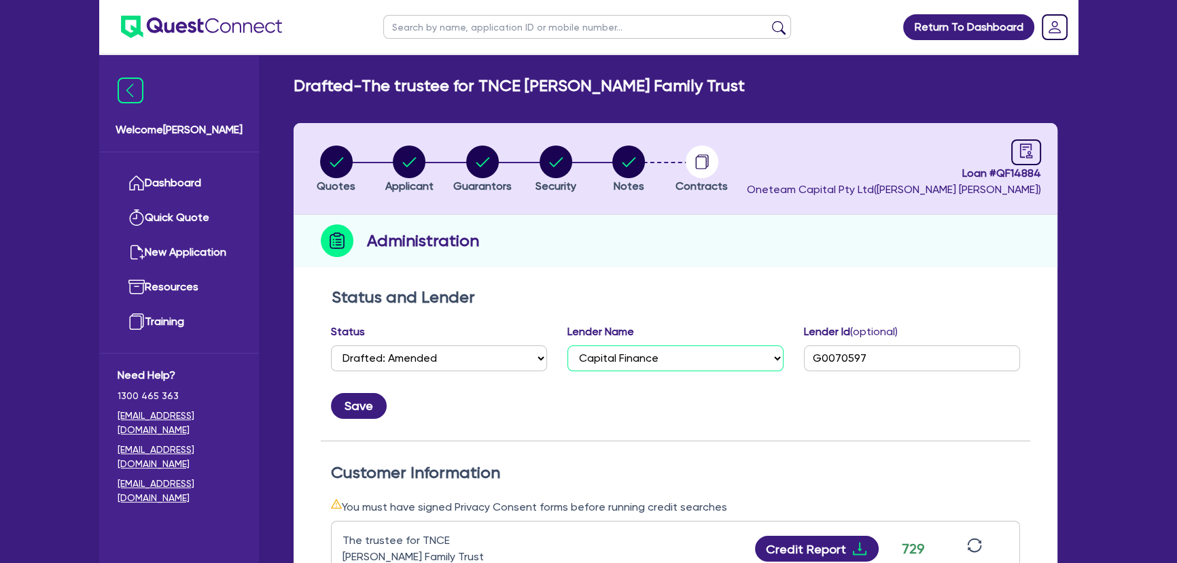
click at [683, 366] on select "Select AAMF AFS Alex Bank Angle Finance Azora Banjo BigStone BOQ Finance Brande…" at bounding box center [676, 358] width 216 height 26
select select "BOQ Finance"
click at [568, 345] on select "Select AAMF AFS Alex Bank Angle Finance Azora Banjo BigStone BOQ Finance Brande…" at bounding box center [676, 358] width 216 height 26
click at [363, 412] on button "Save" at bounding box center [359, 406] width 56 height 26
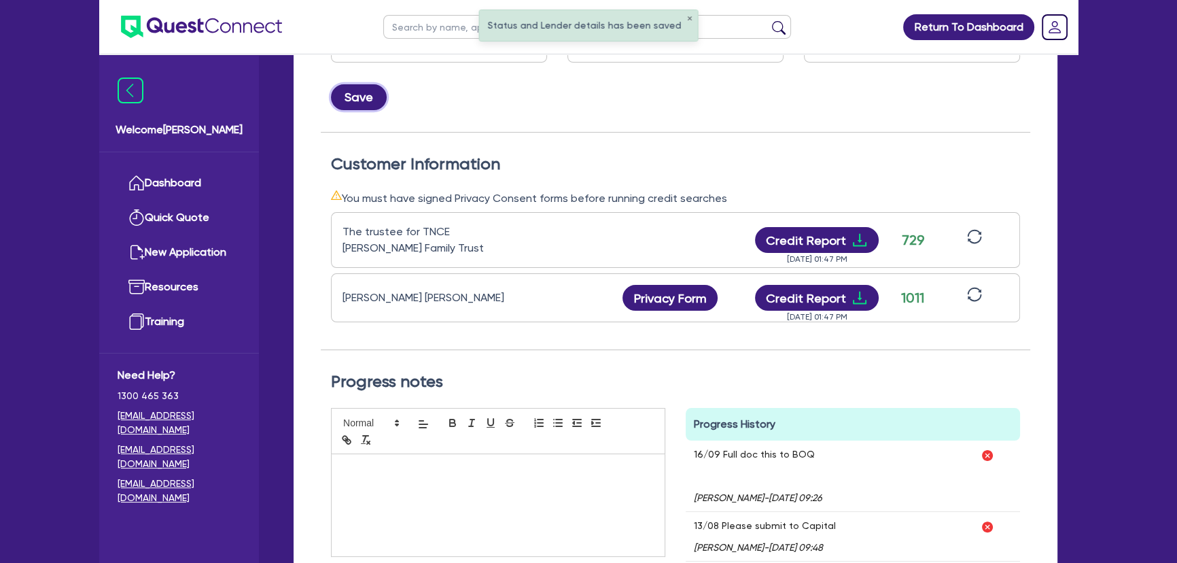
scroll to position [494, 0]
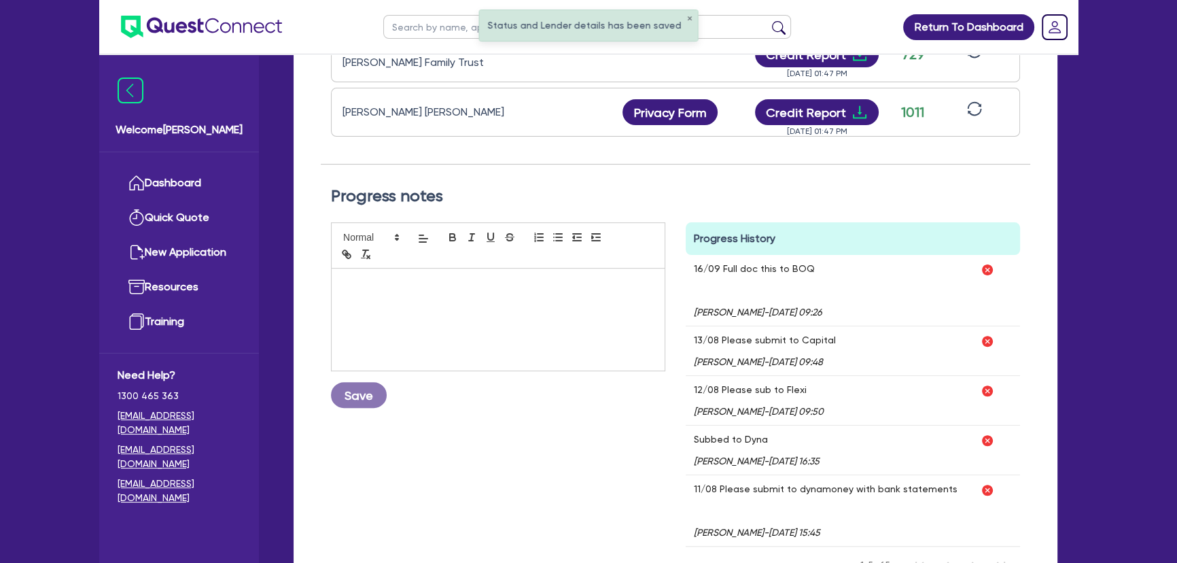
click at [982, 341] on img at bounding box center [988, 341] width 14 height 14
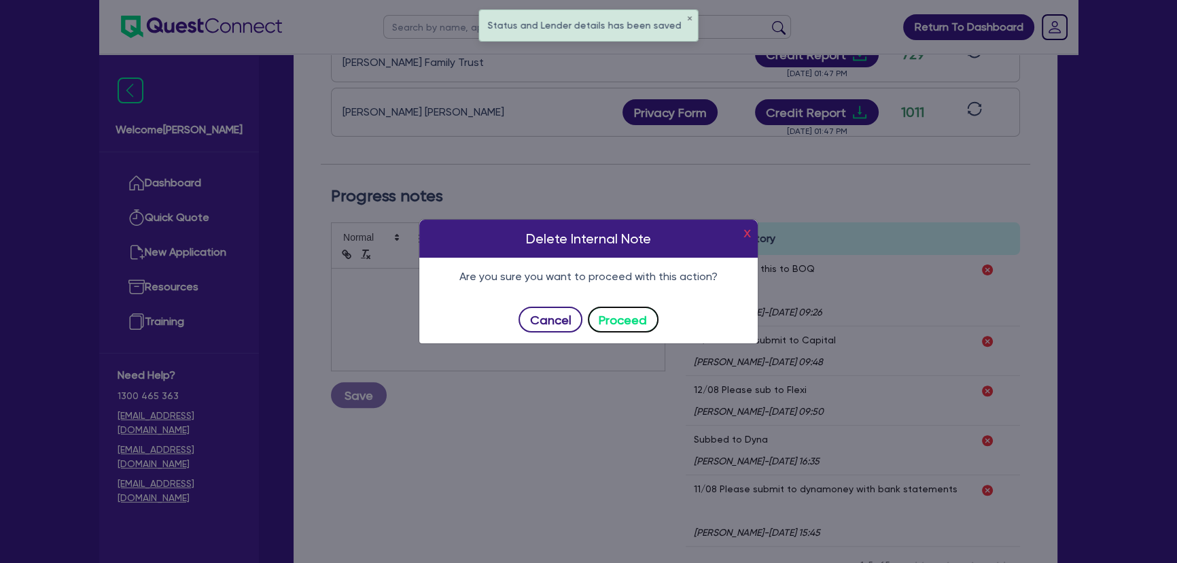
click at [609, 322] on button "Proceed" at bounding box center [623, 320] width 71 height 26
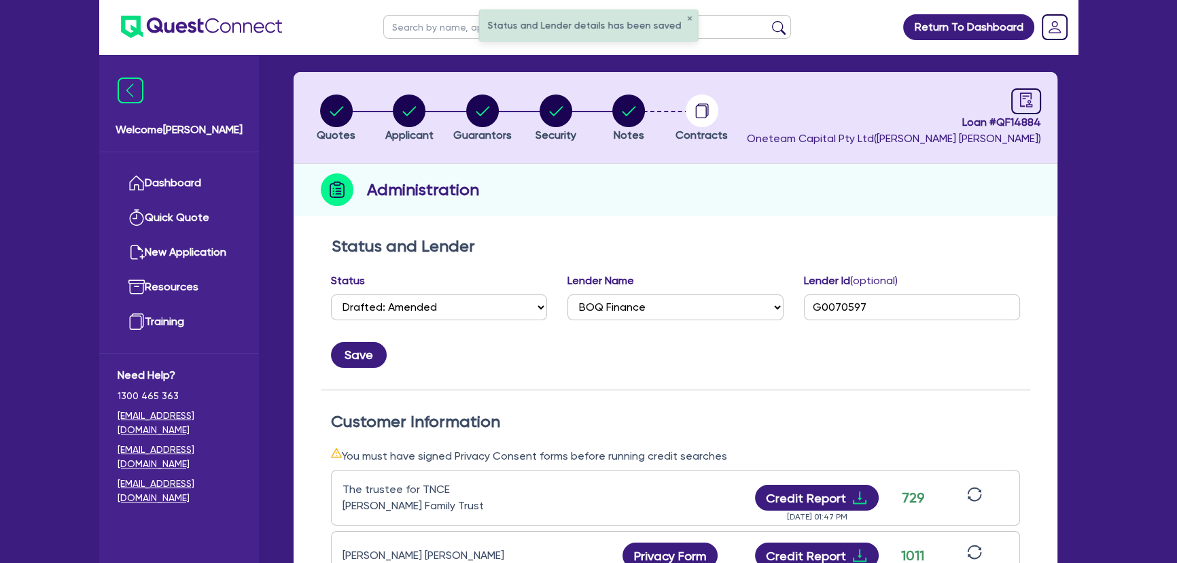
scroll to position [0, 0]
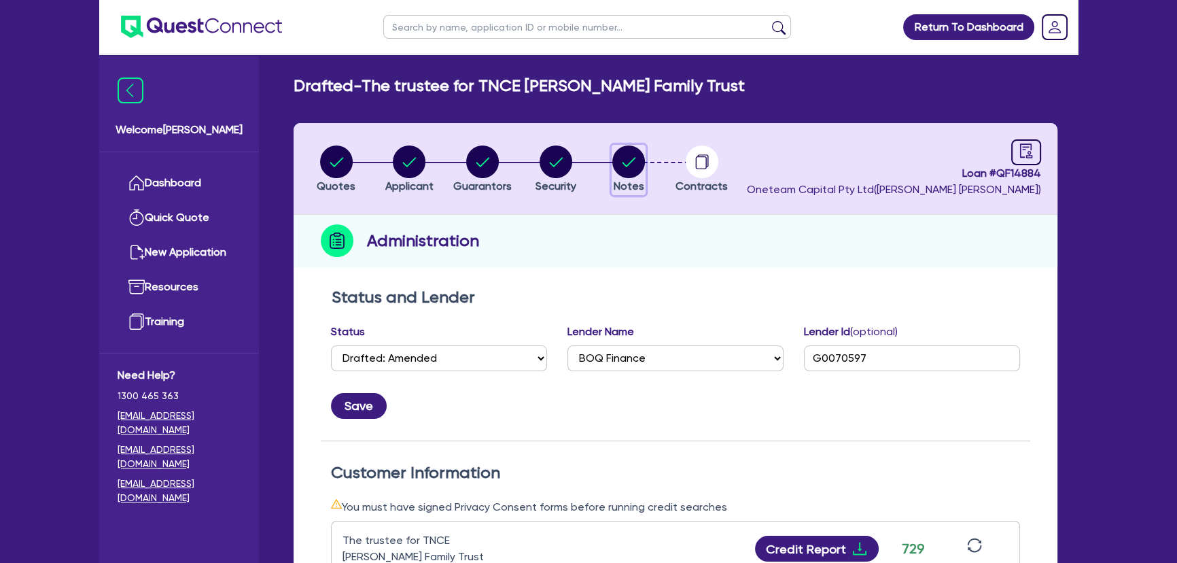
click at [625, 162] on circle "button" at bounding box center [629, 161] width 33 height 33
select select "Other"
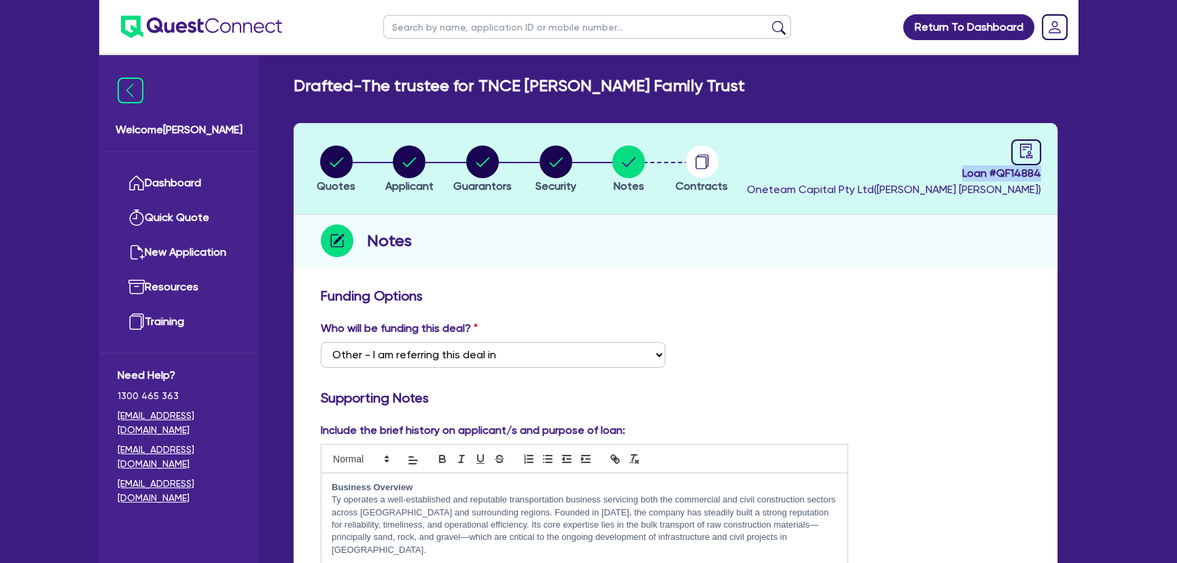
drag, startPoint x: 948, startPoint y: 177, endPoint x: 1056, endPoint y: 177, distance: 108.8
click at [1056, 177] on header "Quotes Applicant Guarantors Security Notes Contracts Loan # QF14884 Oneteam Cap…" at bounding box center [676, 169] width 764 height 92
copy span "Loan # QF14884"
click at [213, 33] on img at bounding box center [201, 27] width 161 height 22
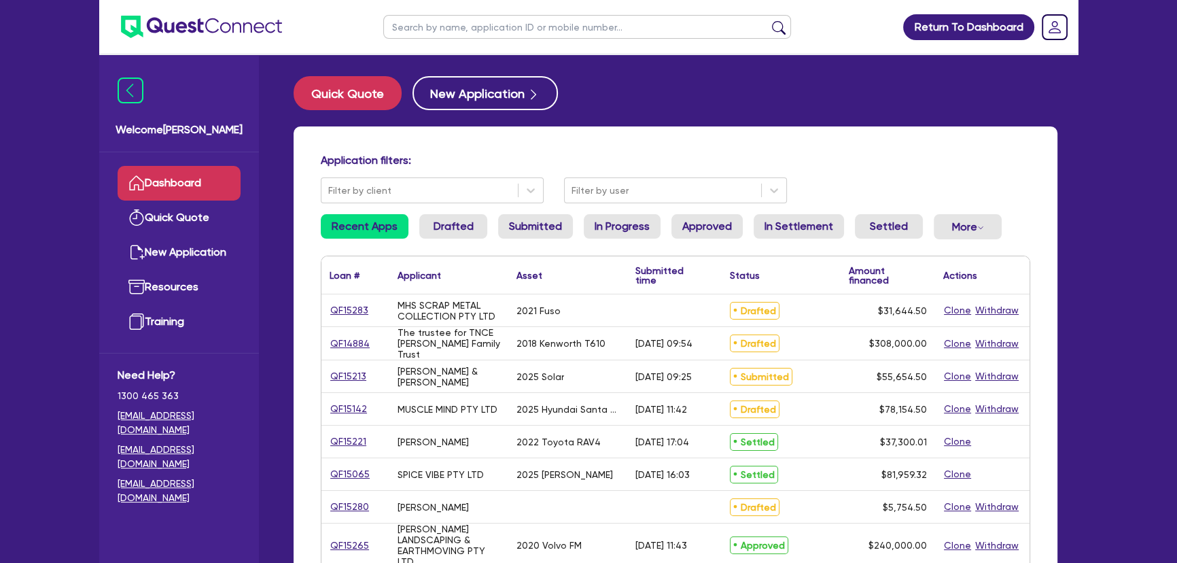
click at [503, 35] on input "text" at bounding box center [587, 27] width 408 height 24
click at [417, 26] on input "text" at bounding box center [587, 27] width 408 height 24
type input "johnson"
click at [768, 20] on button "submit" at bounding box center [779, 29] width 22 height 19
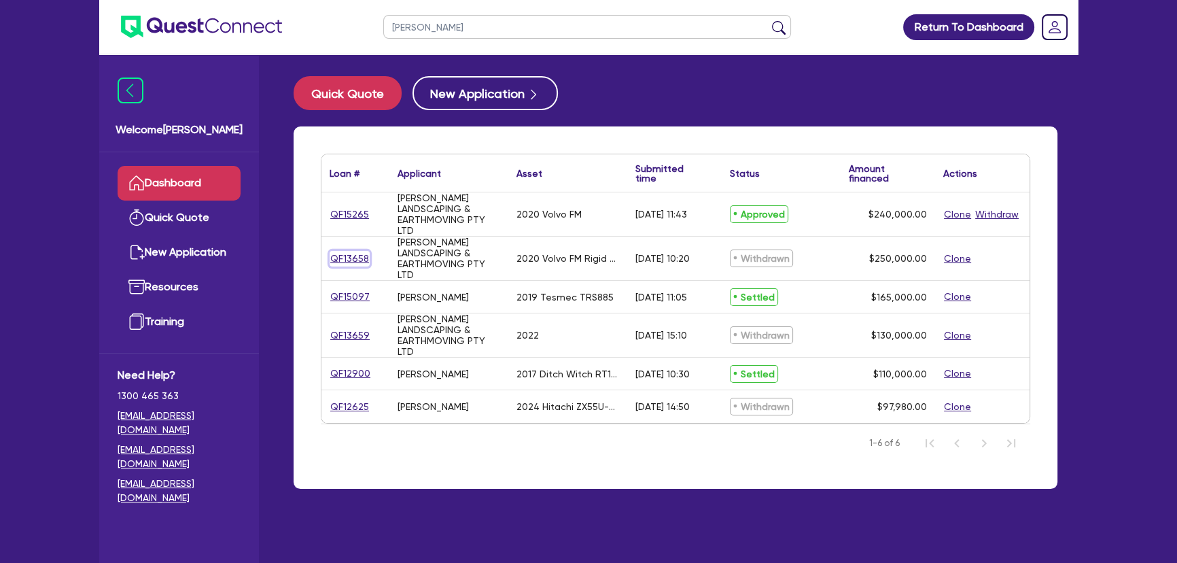
click at [351, 253] on link "QF13658" at bounding box center [350, 259] width 40 height 16
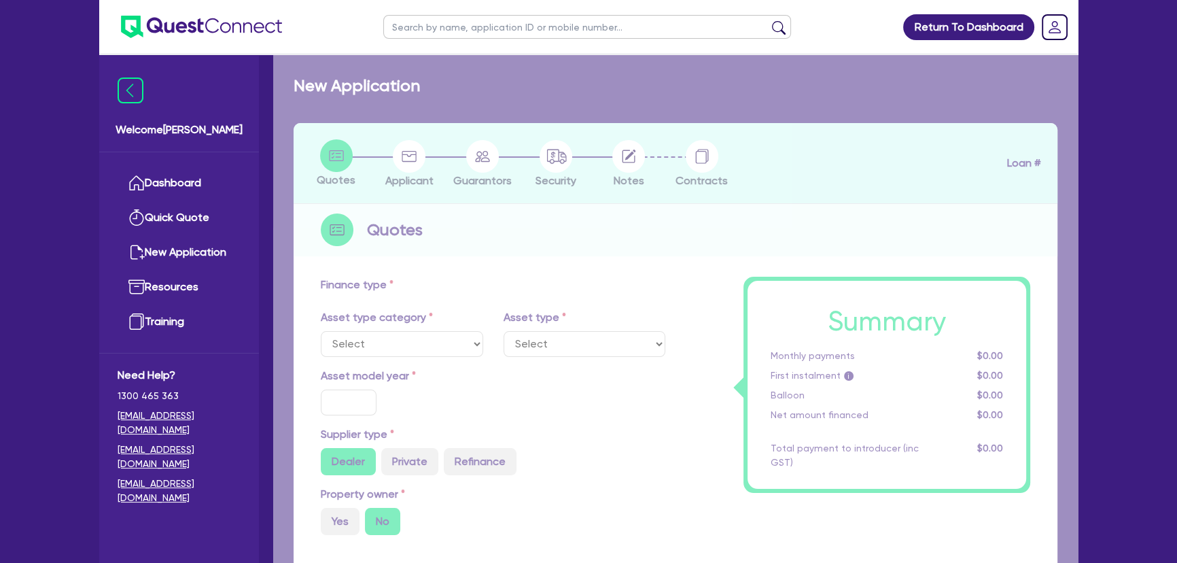
select select "PRIMARY_ASSETS"
type input "2020"
radio input "true"
type input "264,500"
type input "14,500"
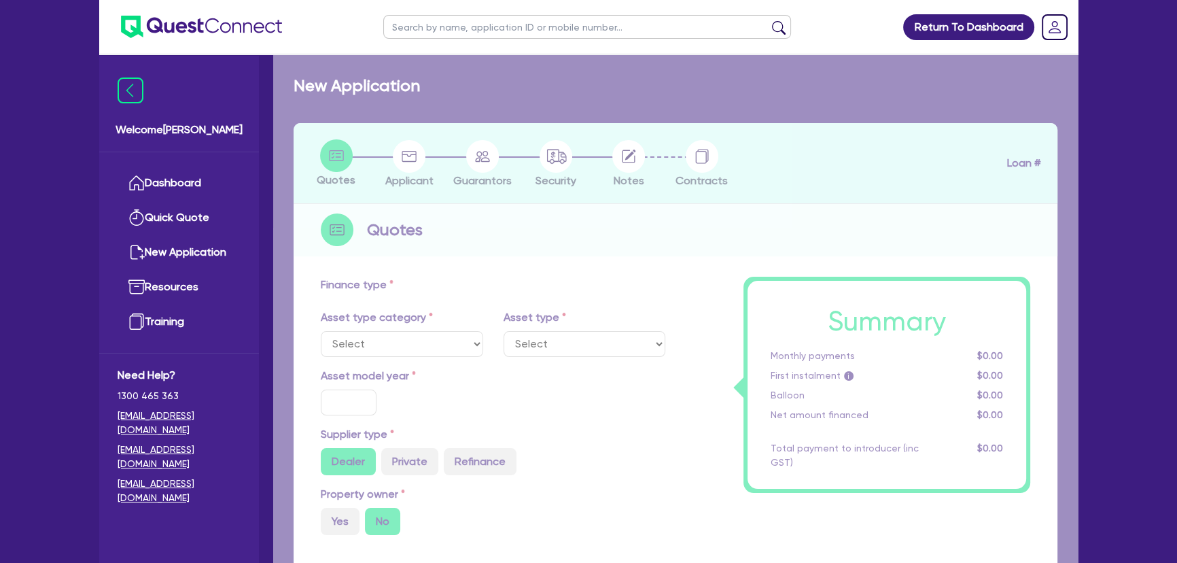
type input "30"
type input "79,350"
type input "4"
type input "10,000"
type input "7.5"
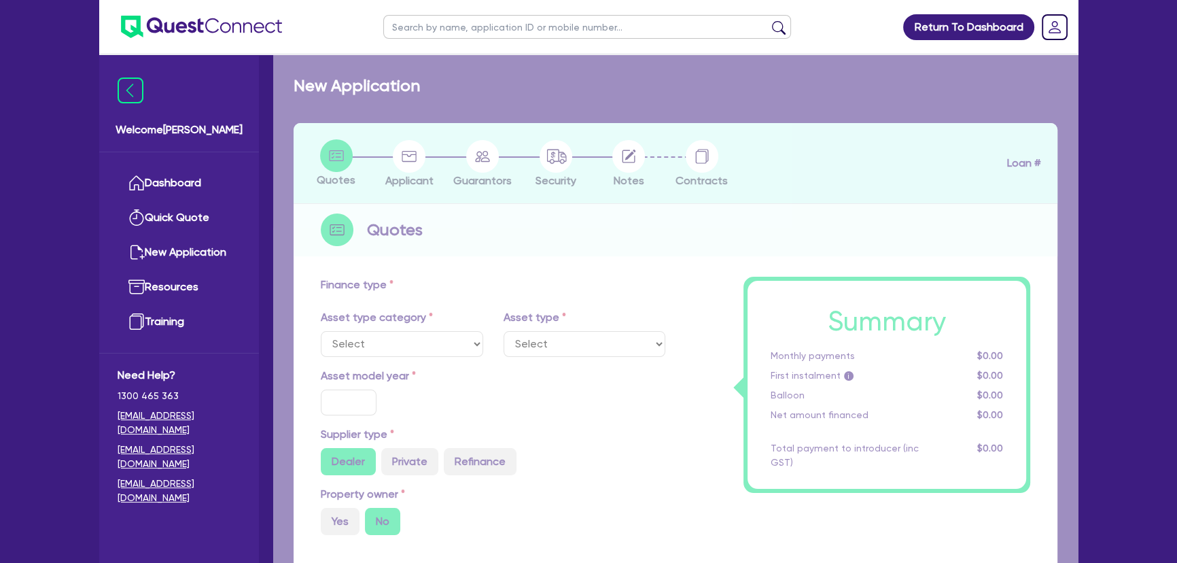
type input "450"
type input "100"
select select "HEAVY_TRUCKS"
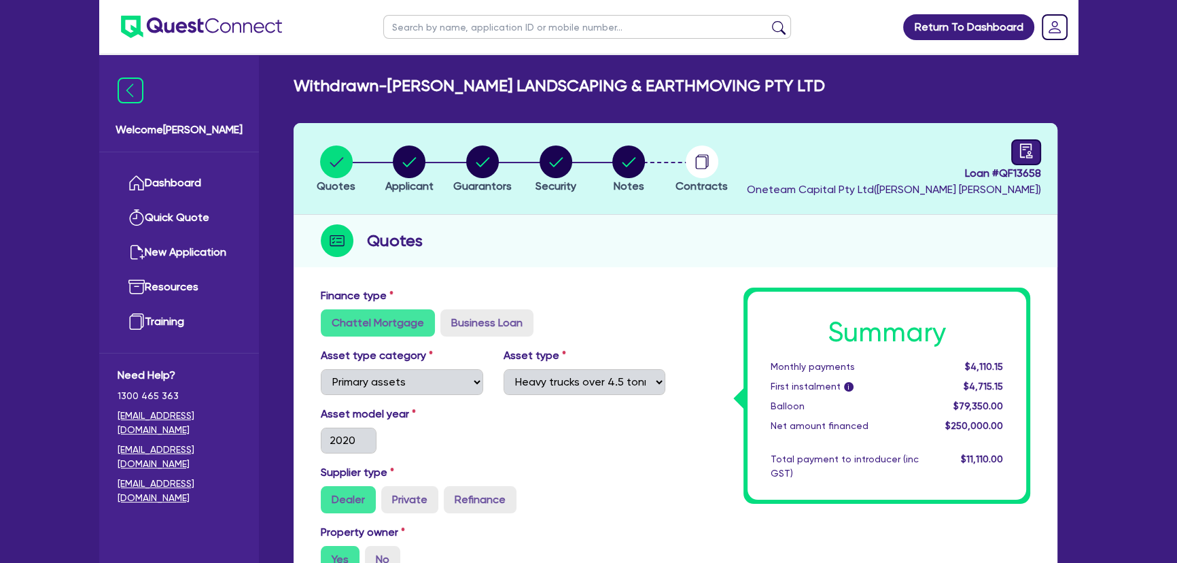
click at [1017, 139] on link at bounding box center [1027, 152] width 30 height 26
select select "WITHDRAWN_BY_INTRODUCER"
select select "Moneytech"
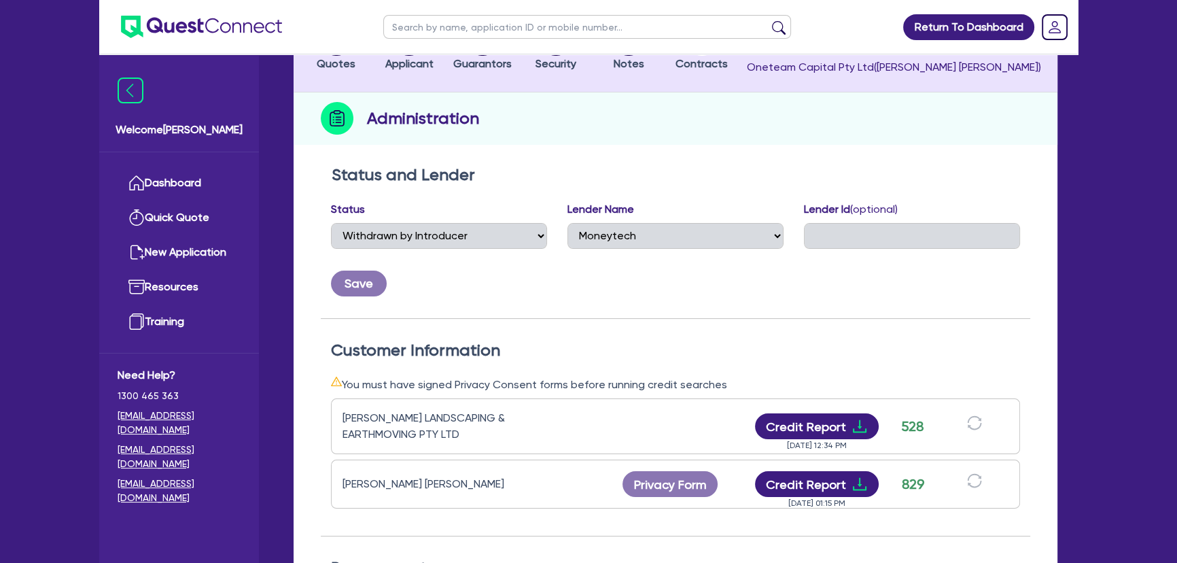
scroll to position [185, 0]
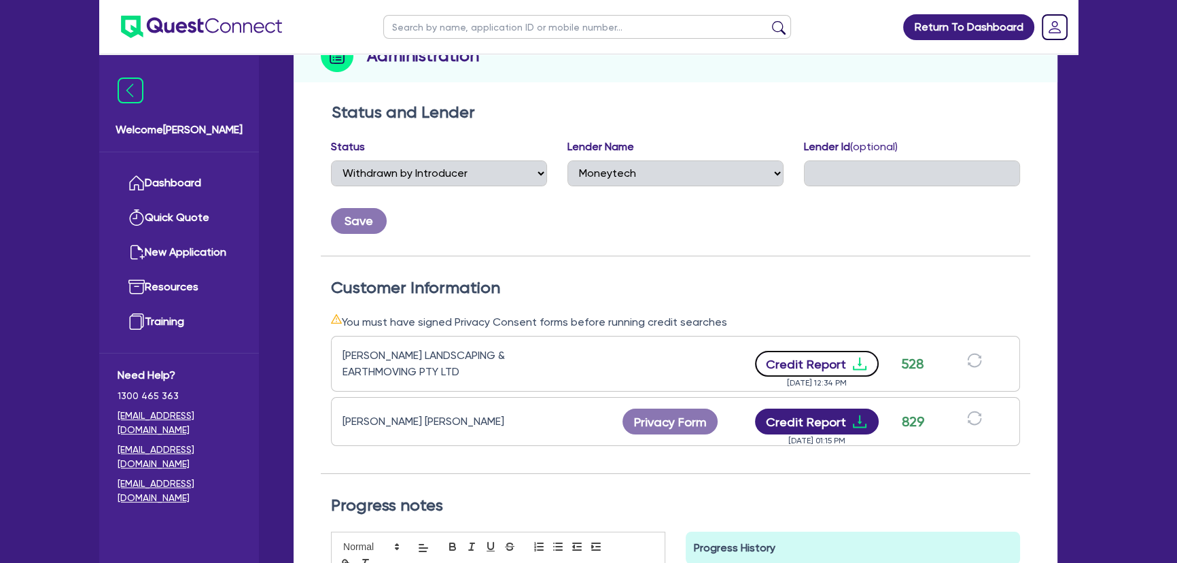
click at [860, 362] on icon "download" at bounding box center [860, 364] width 16 height 16
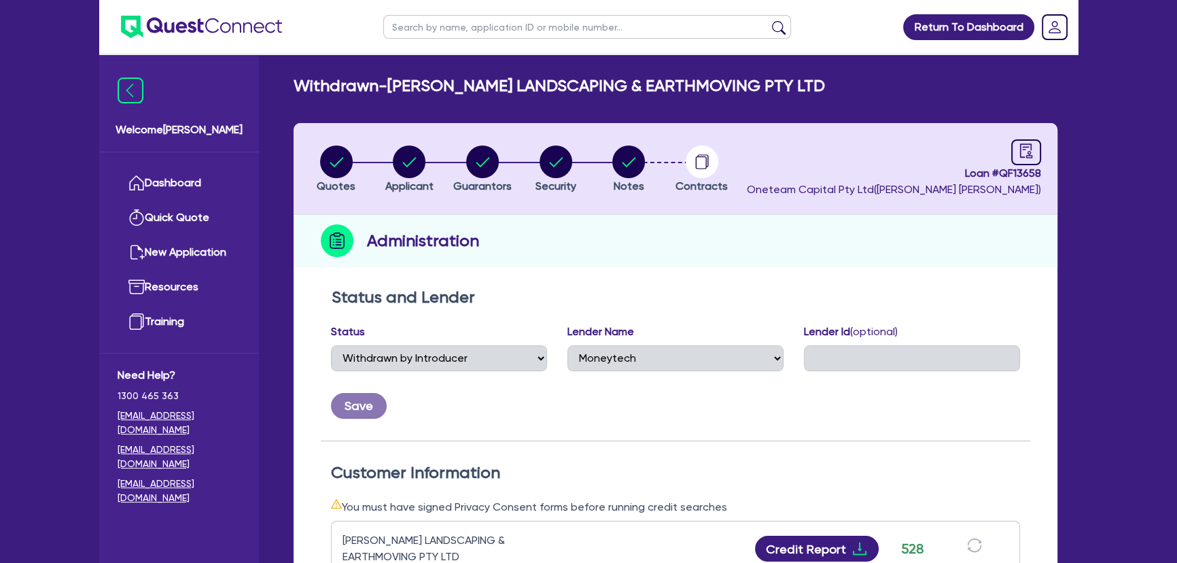
click at [176, 25] on img at bounding box center [201, 27] width 161 height 22
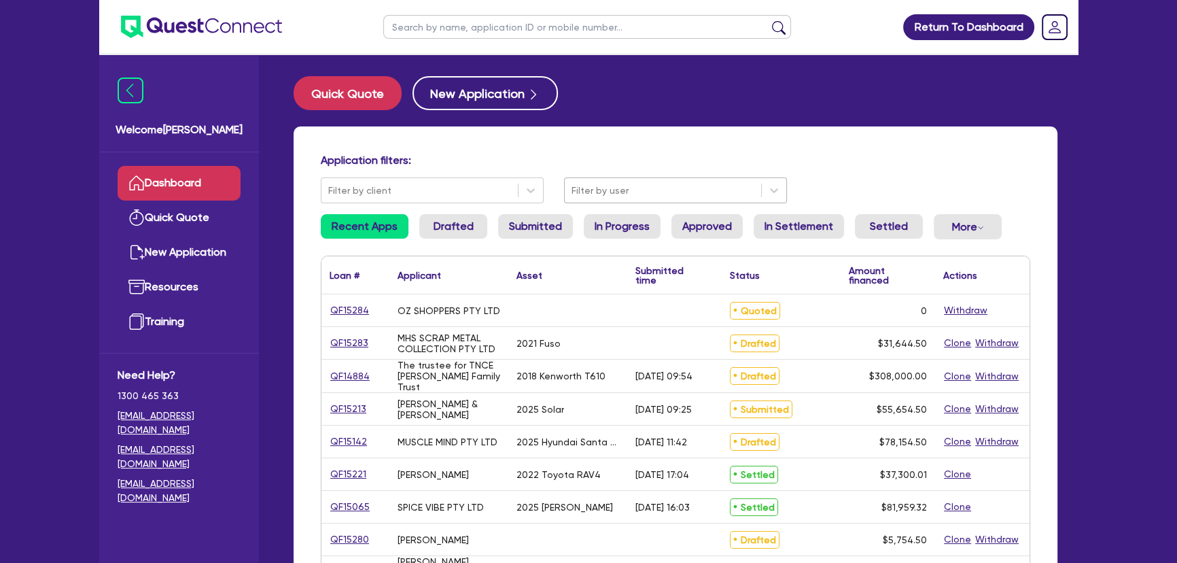
click at [680, 191] on div at bounding box center [663, 190] width 183 height 17
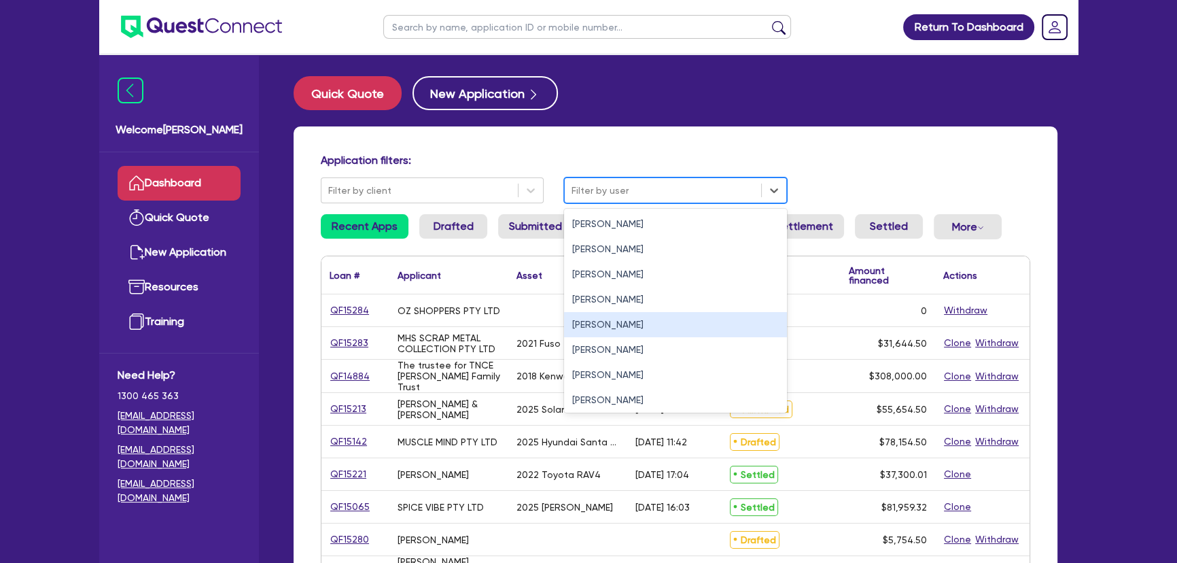
click at [601, 323] on div "Joel Harding" at bounding box center [675, 324] width 223 height 25
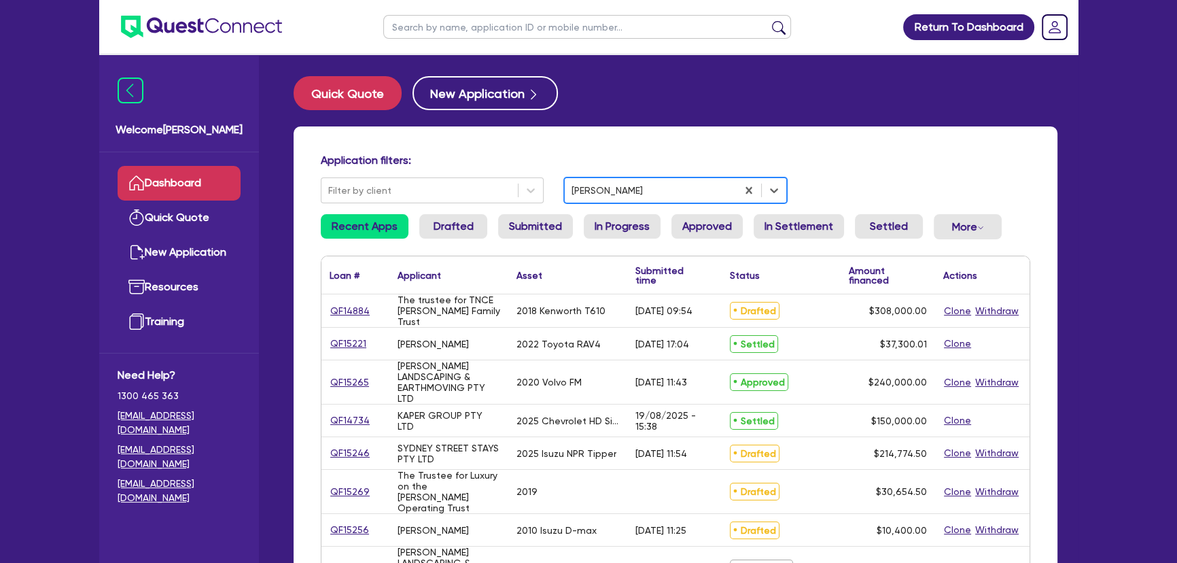
click at [593, 122] on div "Quick Quote New Application Application filters: Filter by client option Joel H…" at bounding box center [675, 570] width 805 height 989
click at [345, 381] on link "QF15265" at bounding box center [350, 383] width 40 height 16
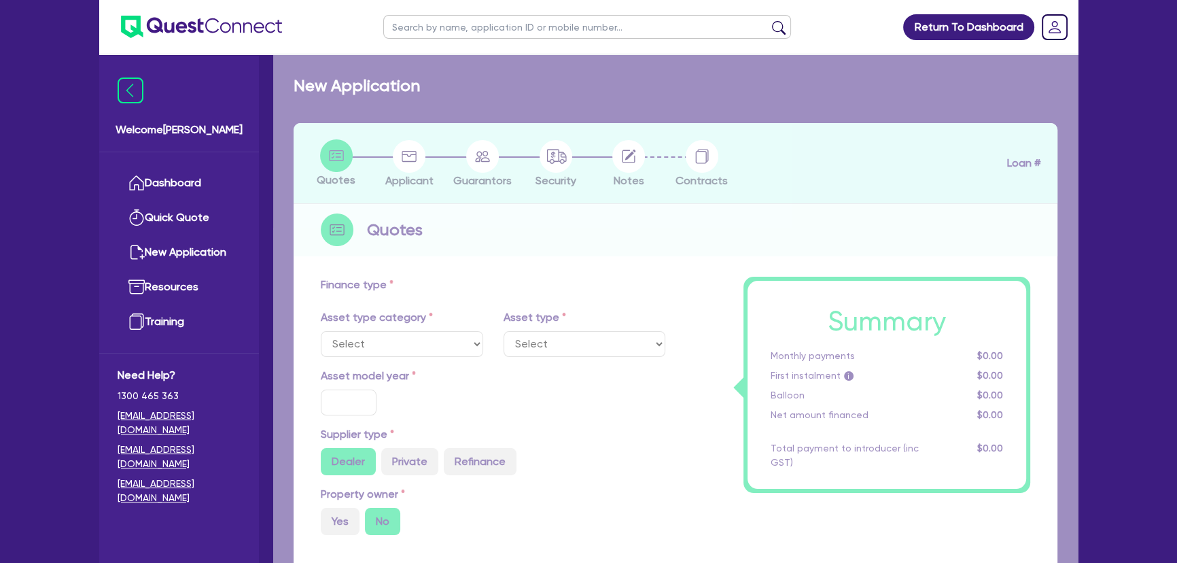
select select "PRIMARY_ASSETS"
type input "2020"
type input "269,500"
type input "29,500"
type input "30"
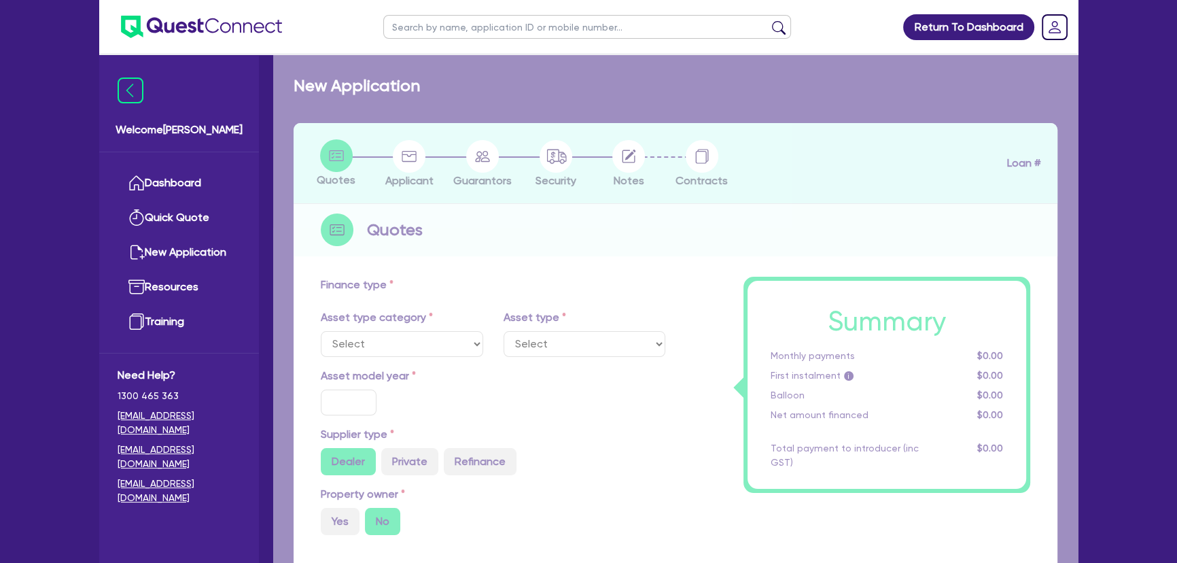
type input "80,850"
type input "4"
type input "9,600"
type input "8.59"
type input "460.91"
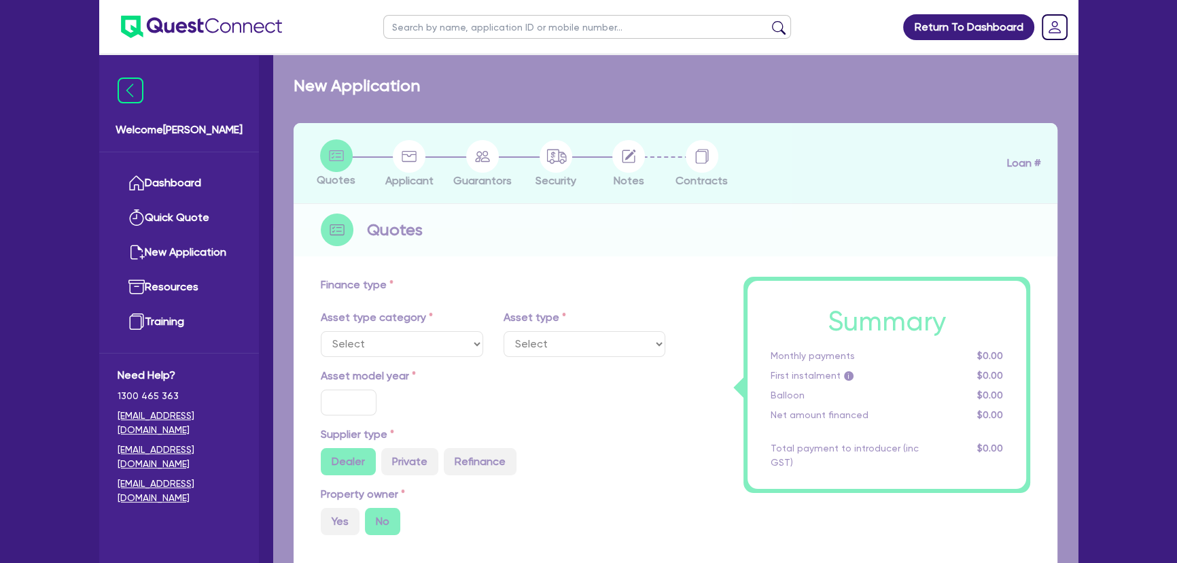
type input "100"
select select "HEAVY_TRUCKS"
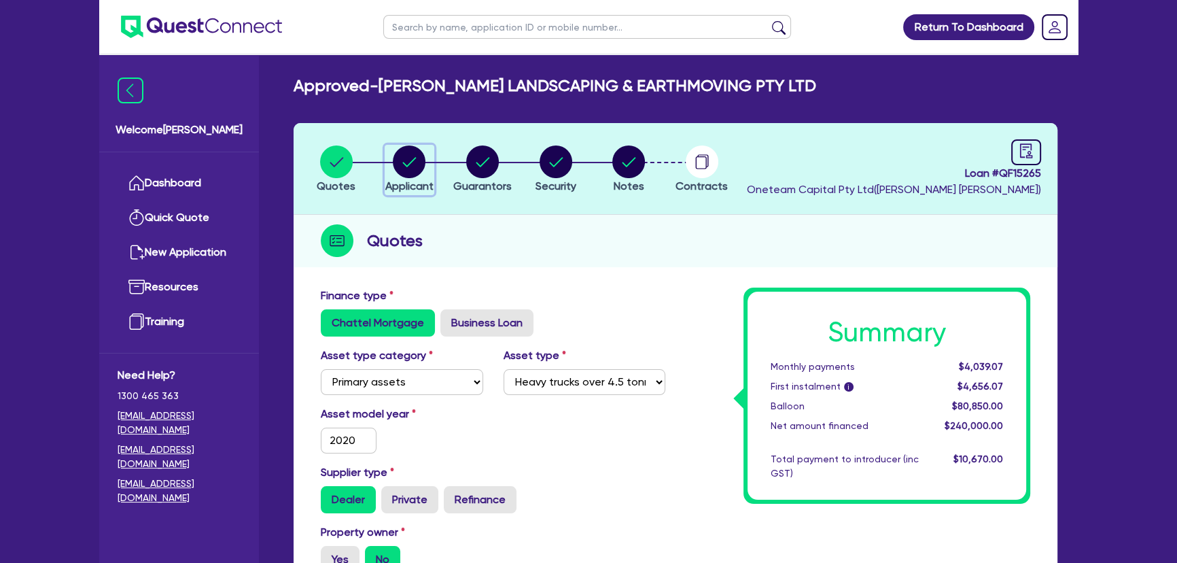
click at [405, 178] on button "Applicant" at bounding box center [410, 170] width 50 height 50
select select "COMPANY"
select select "BUILDING_CONSTRUCTION"
select select "BUSINESSES_LARGE_CONSTRUCTION_PROJECTS"
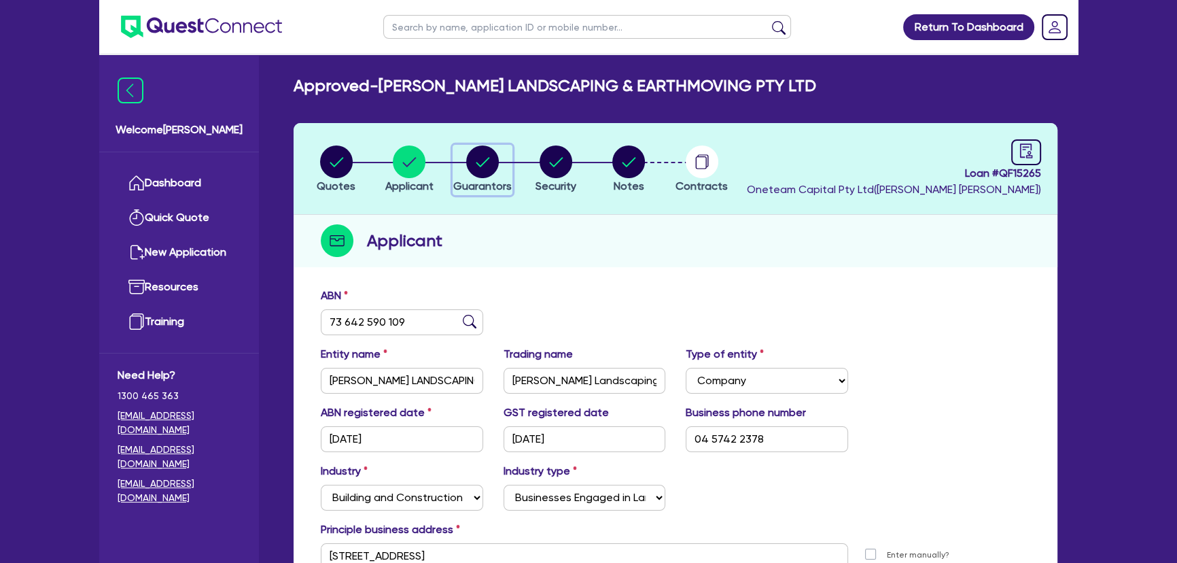
click at [473, 154] on circle "button" at bounding box center [482, 161] width 33 height 33
select select "MR"
select select "QLD"
select select "MARRIED"
select select "PROPERTY"
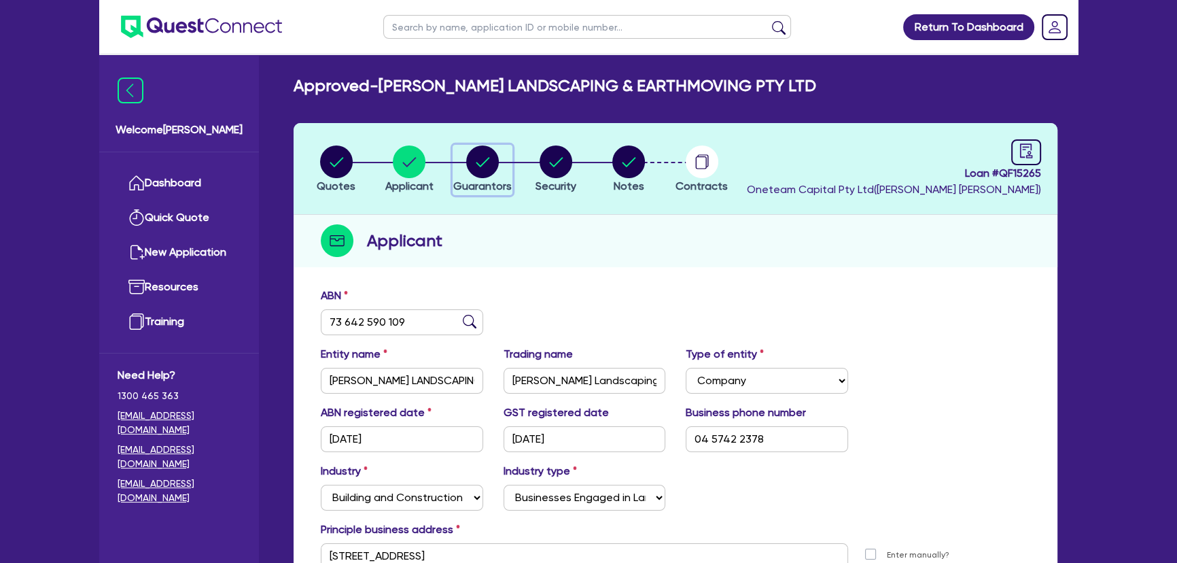
select select "INVESTMENT_PROPERTY"
select select "TRUCK"
select select "EQUIPMENT"
select select "TRAILER"
select select "HOUSEHOLD_PERSONAL"
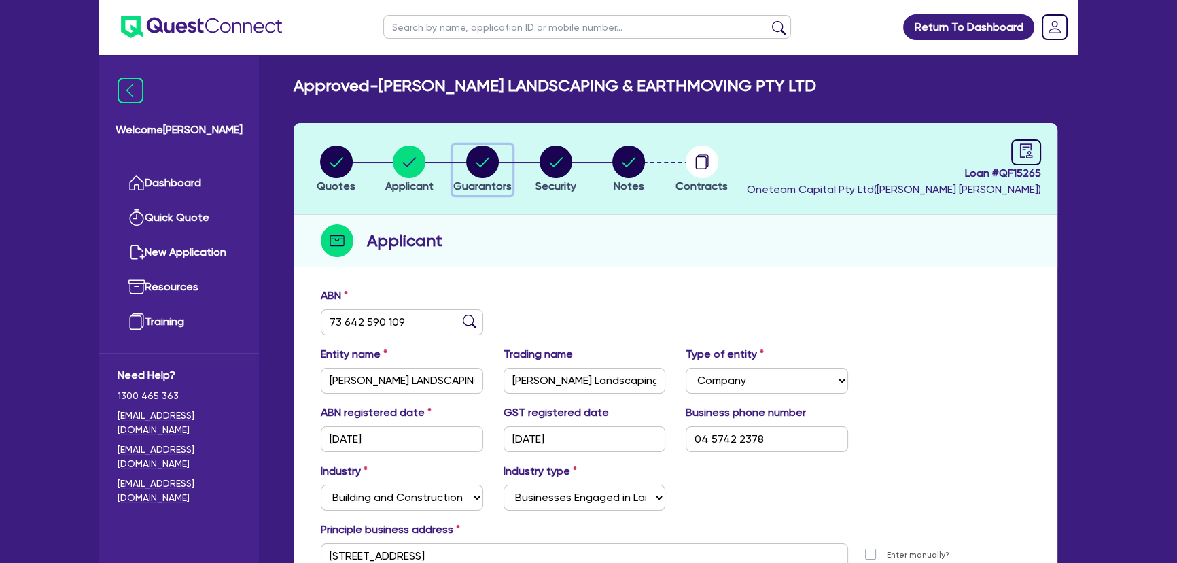
select select "TRUCK"
select select "TRAILER"
select select "MORTGAGE"
select select "TRUCK_LOAN"
select select "EQUIPMENT_LOAN"
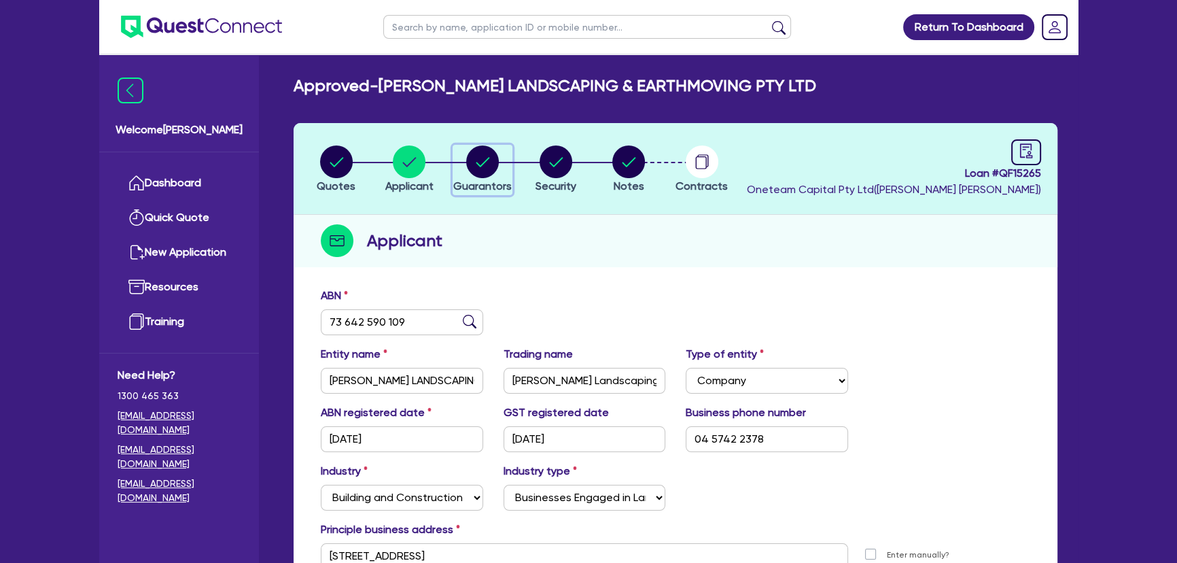
select select "TRAILER_LOAN"
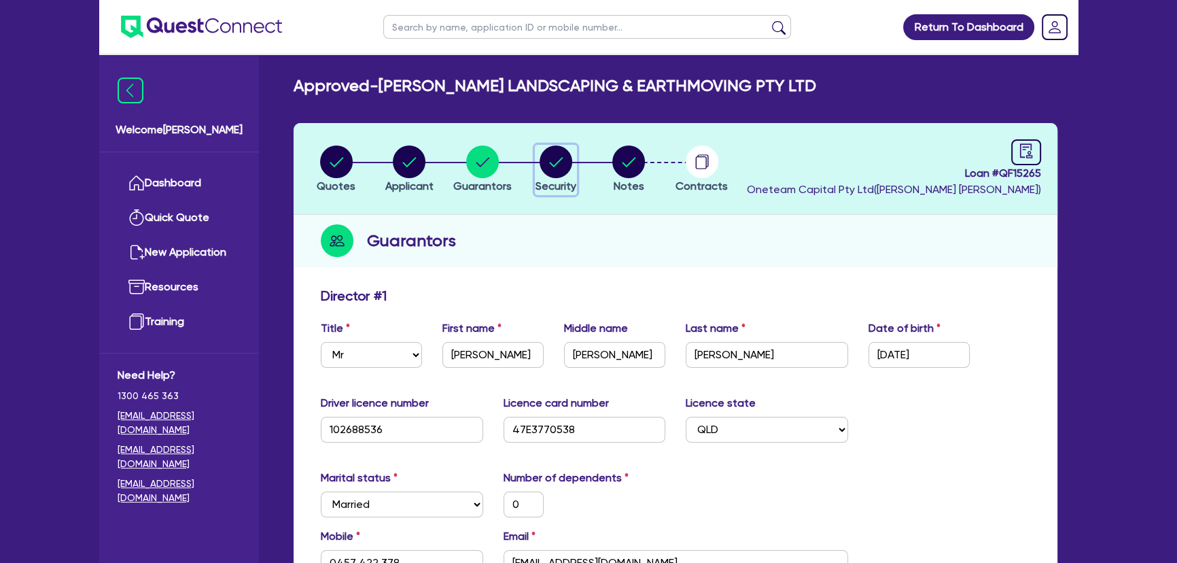
click at [551, 152] on circle "button" at bounding box center [556, 161] width 33 height 33
select select "PRIMARY_ASSETS"
select select "HEAVY_TRUCKS"
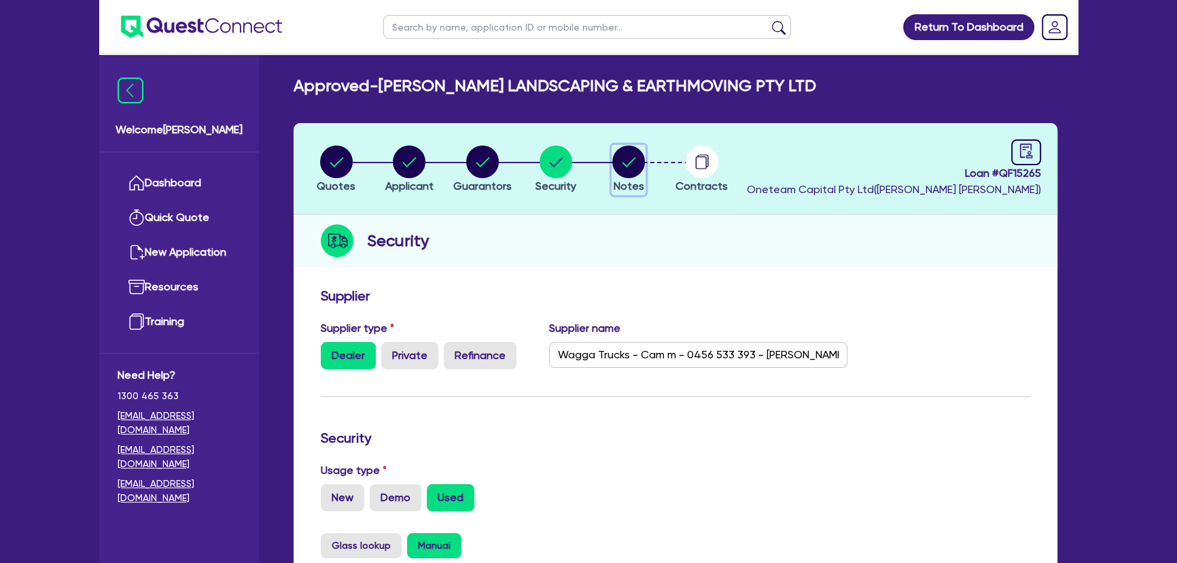
click at [618, 151] on circle "button" at bounding box center [629, 161] width 33 height 33
select select "Other"
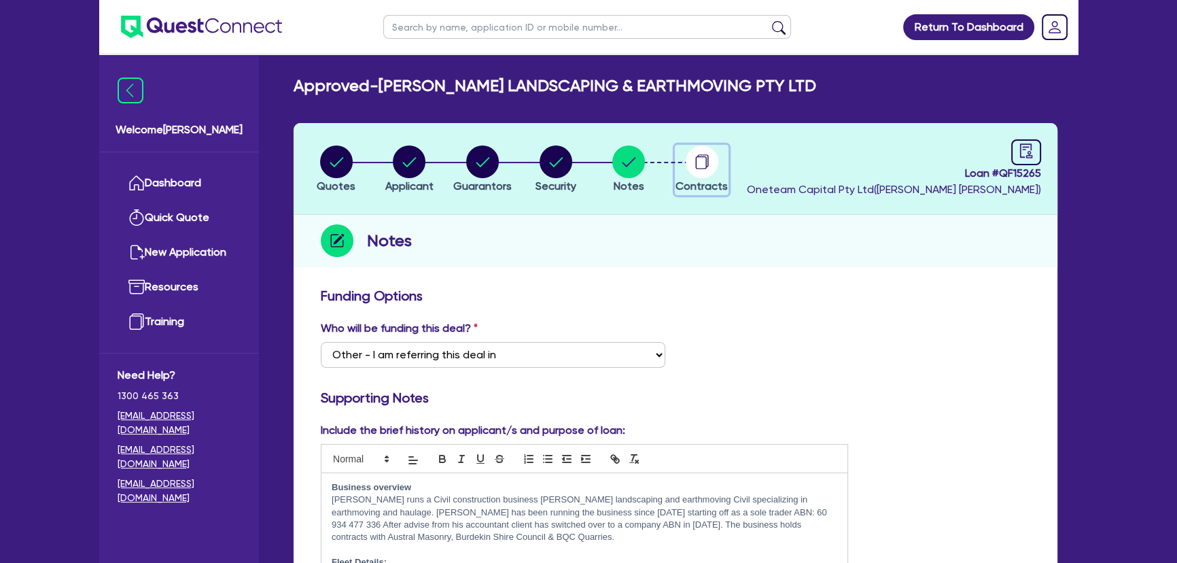
click at [697, 156] on icon "button" at bounding box center [700, 162] width 11 height 13
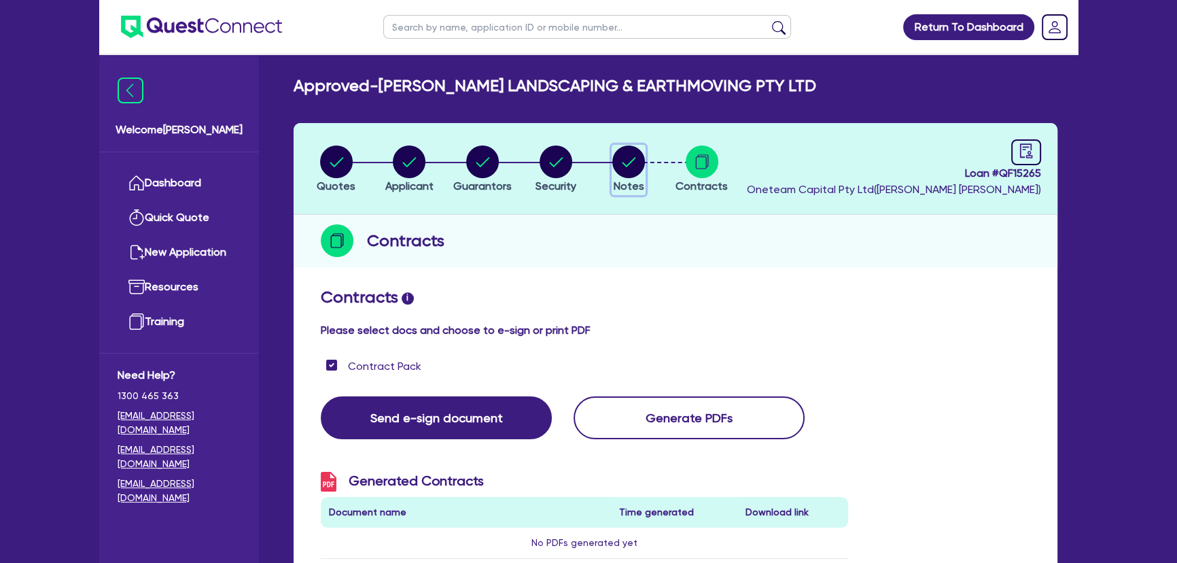
click at [642, 169] on circle "button" at bounding box center [629, 161] width 33 height 33
select select "Other"
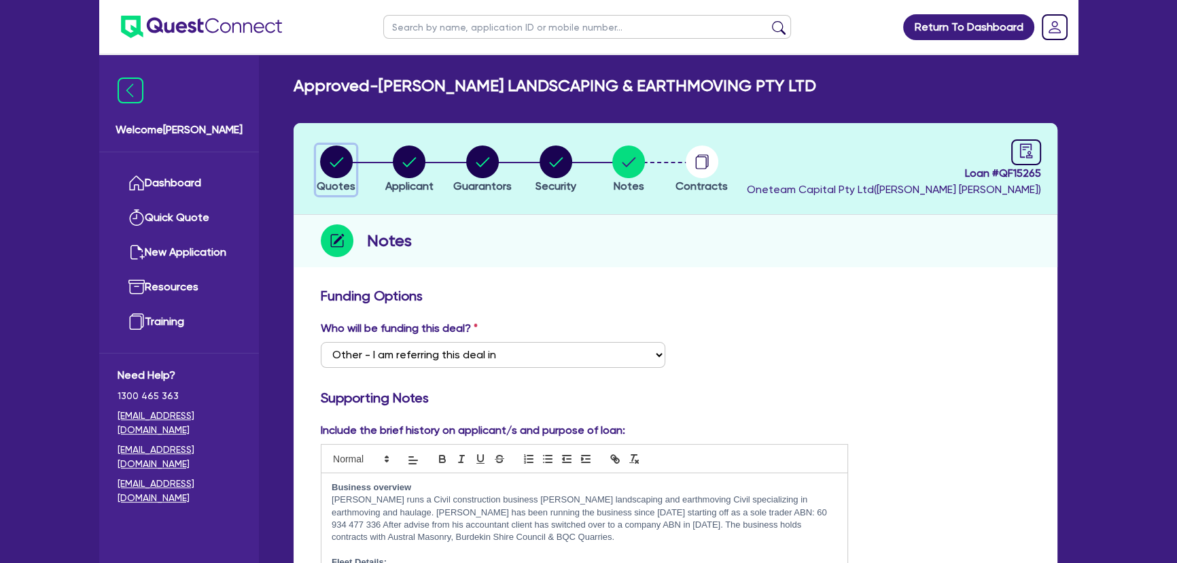
click at [328, 174] on circle "button" at bounding box center [336, 161] width 33 height 33
select select "PRIMARY_ASSETS"
select select "HEAVY_TRUCKS"
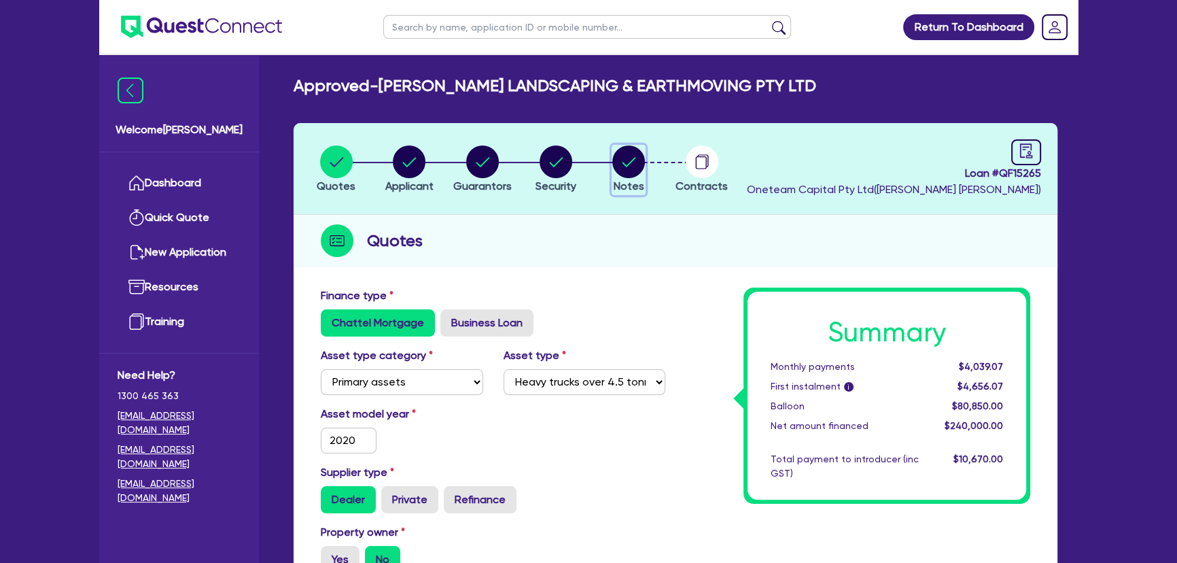
click at [627, 158] on circle "button" at bounding box center [629, 161] width 33 height 33
select select "Other"
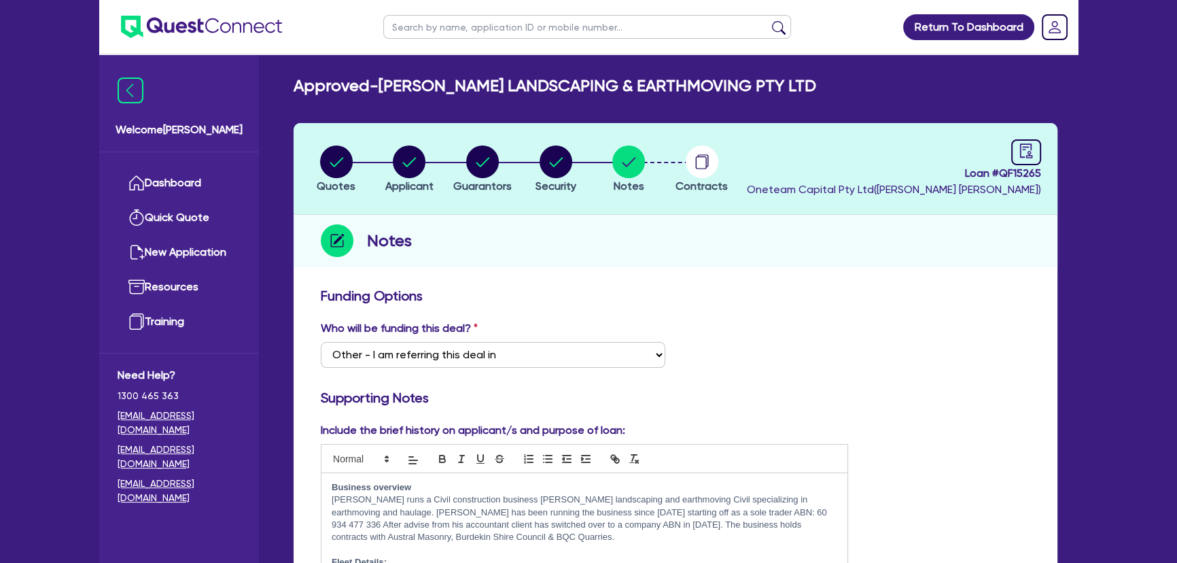
click at [201, 25] on img at bounding box center [201, 27] width 161 height 22
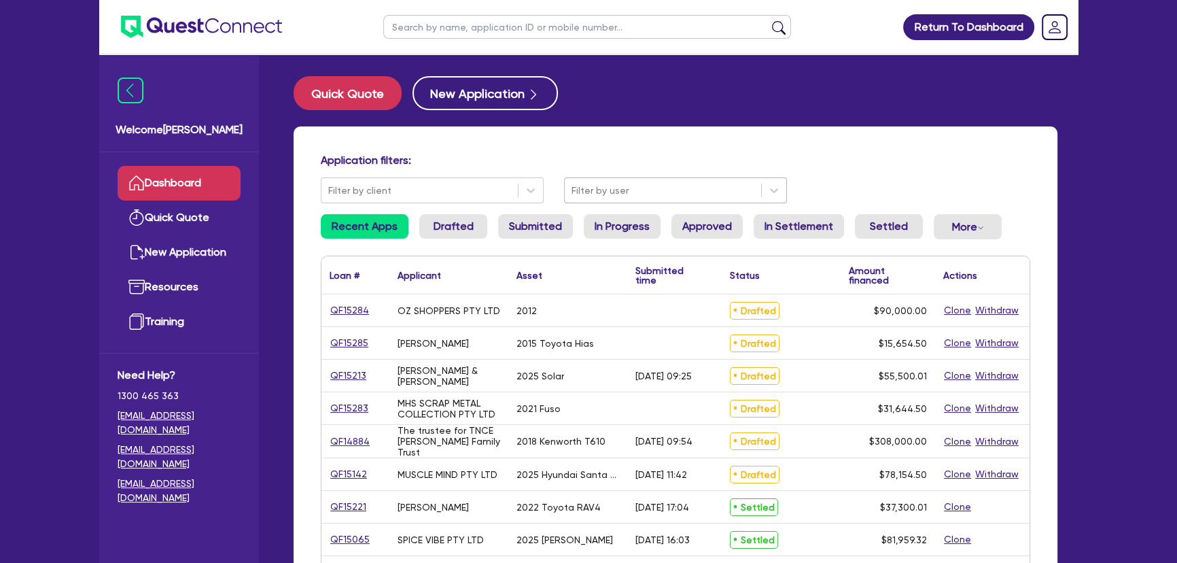
click at [607, 196] on div at bounding box center [663, 190] width 183 height 17
click at [533, 37] on input "text" at bounding box center [587, 27] width 408 height 24
type input "johnson"
click at [768, 20] on button "submit" at bounding box center [779, 29] width 22 height 19
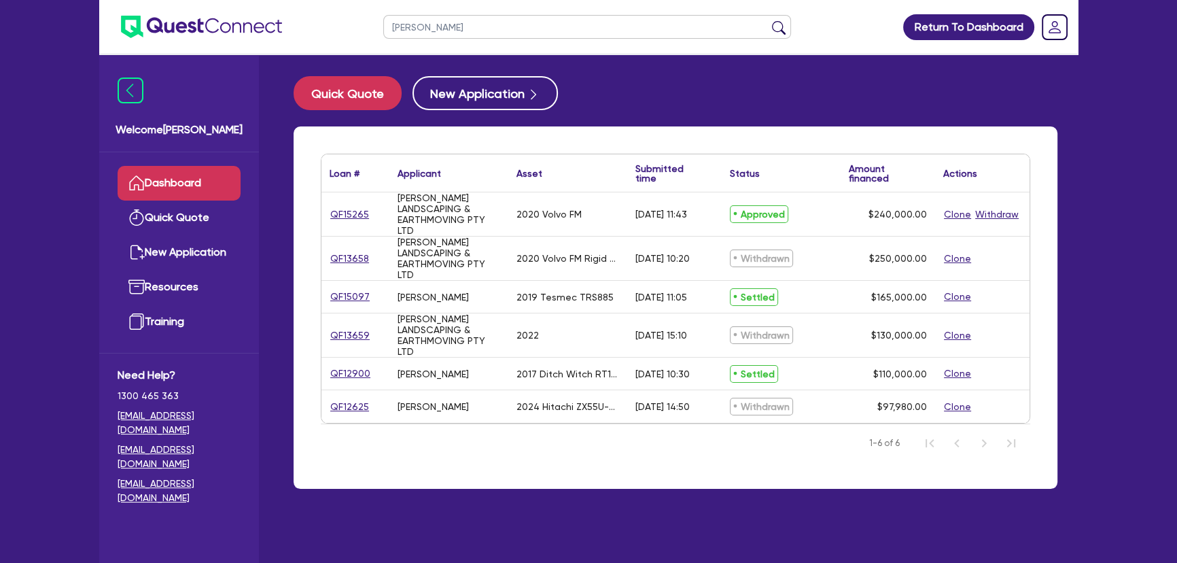
click at [328, 207] on div "QF15265" at bounding box center [356, 214] width 68 height 44
click at [387, 221] on div "QF15265" at bounding box center [356, 214] width 68 height 44
click at [373, 215] on div "QF15265" at bounding box center [355, 215] width 51 height 16
click at [364, 211] on link "QF15265" at bounding box center [350, 215] width 40 height 16
select select "PRIMARY_ASSETS"
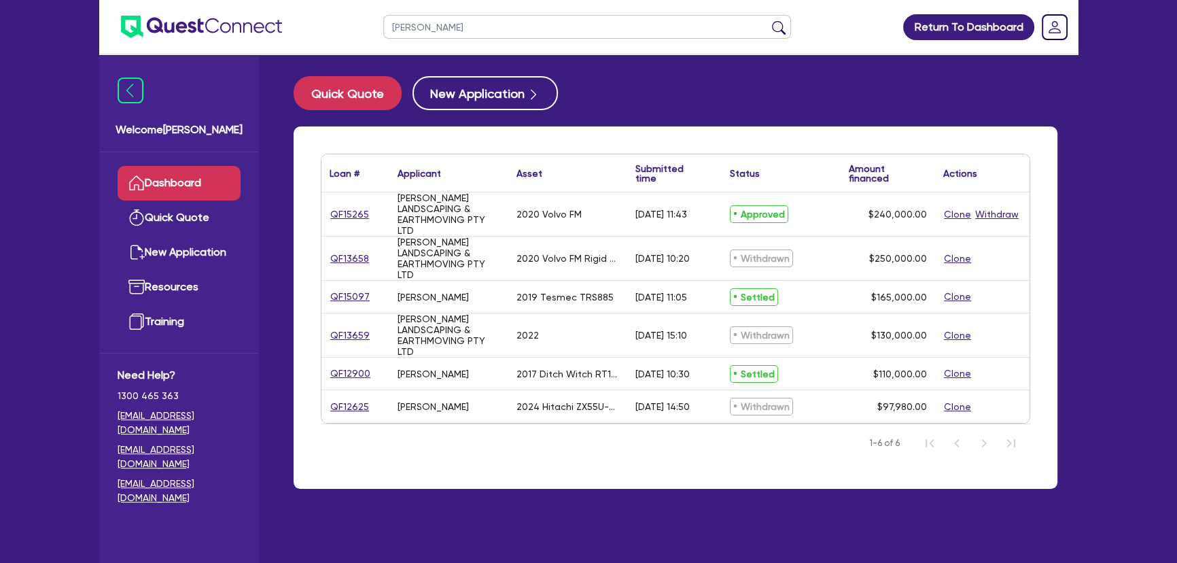
select select "HEAVY_TRUCKS"
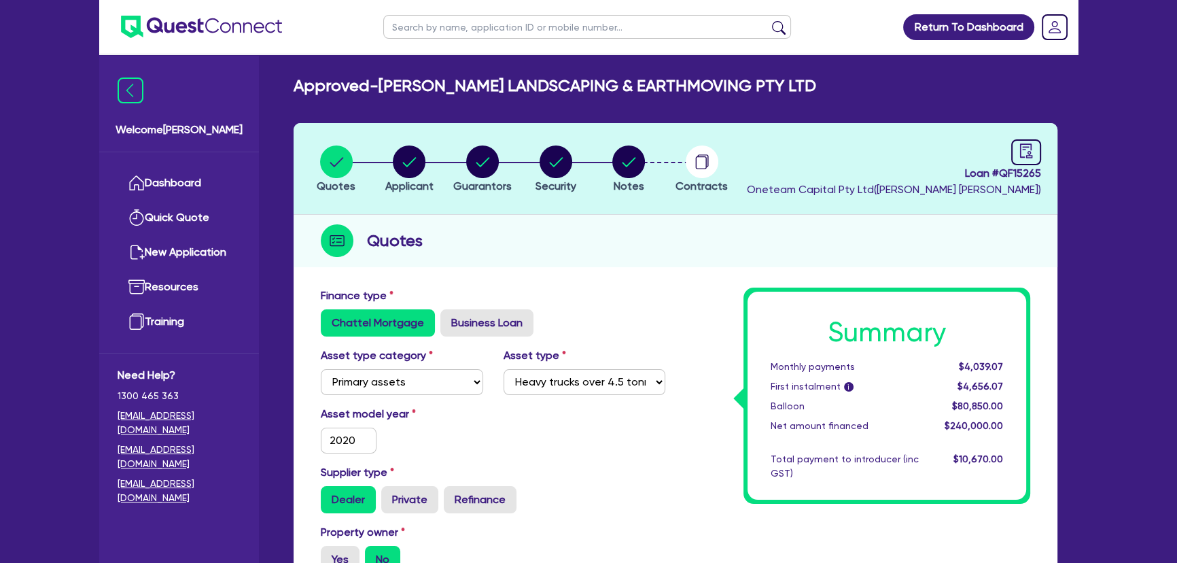
click at [650, 169] on li "Notes" at bounding box center [628, 169] width 73 height 48
click at [633, 169] on circle "button" at bounding box center [629, 161] width 33 height 33
select select "Other"
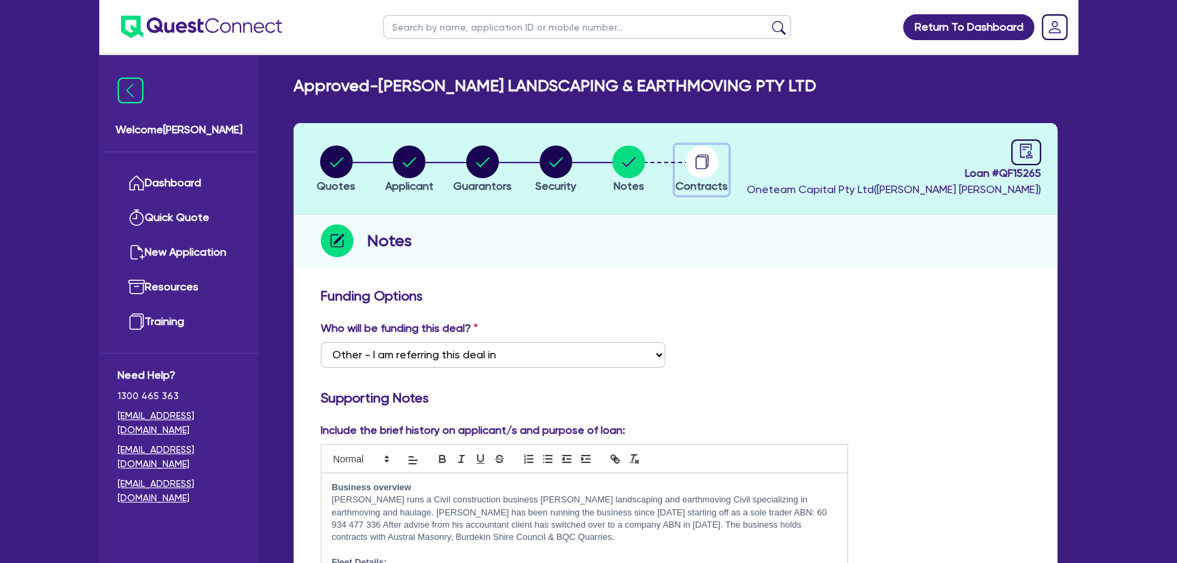
click at [713, 165] on circle "button" at bounding box center [702, 161] width 33 height 33
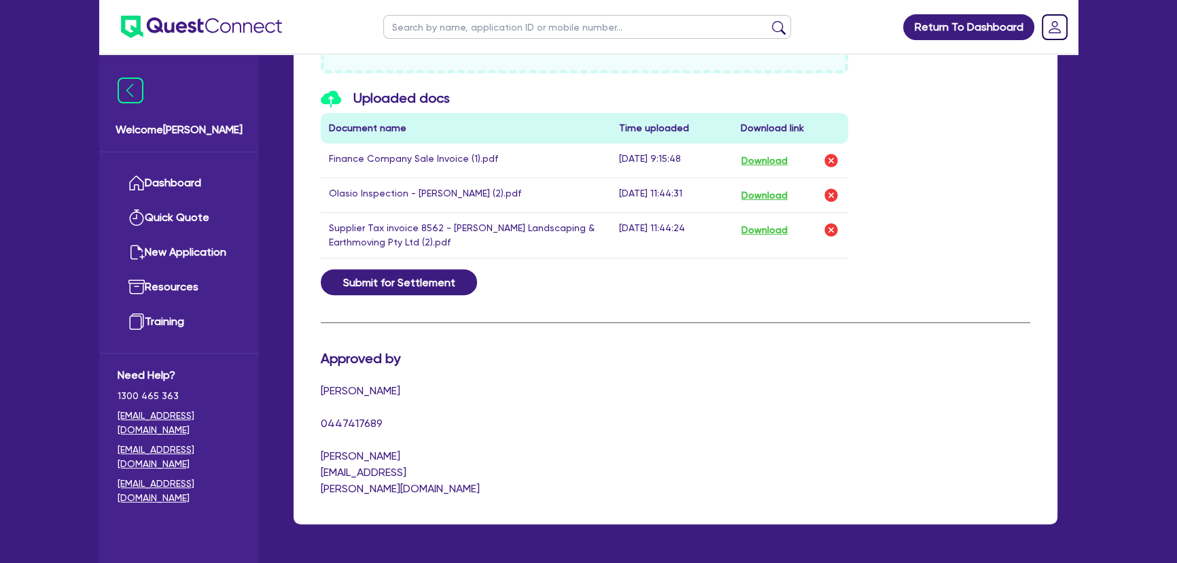
scroll to position [741, 0]
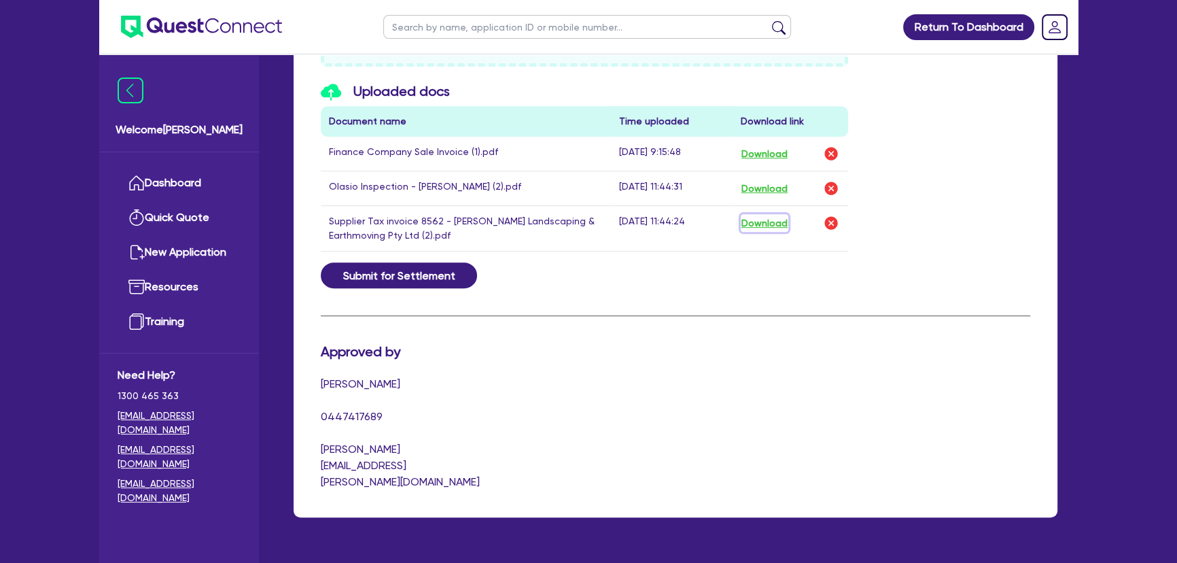
click at [768, 224] on button "Download" at bounding box center [765, 223] width 48 height 18
